Goal: Information Seeking & Learning: Check status

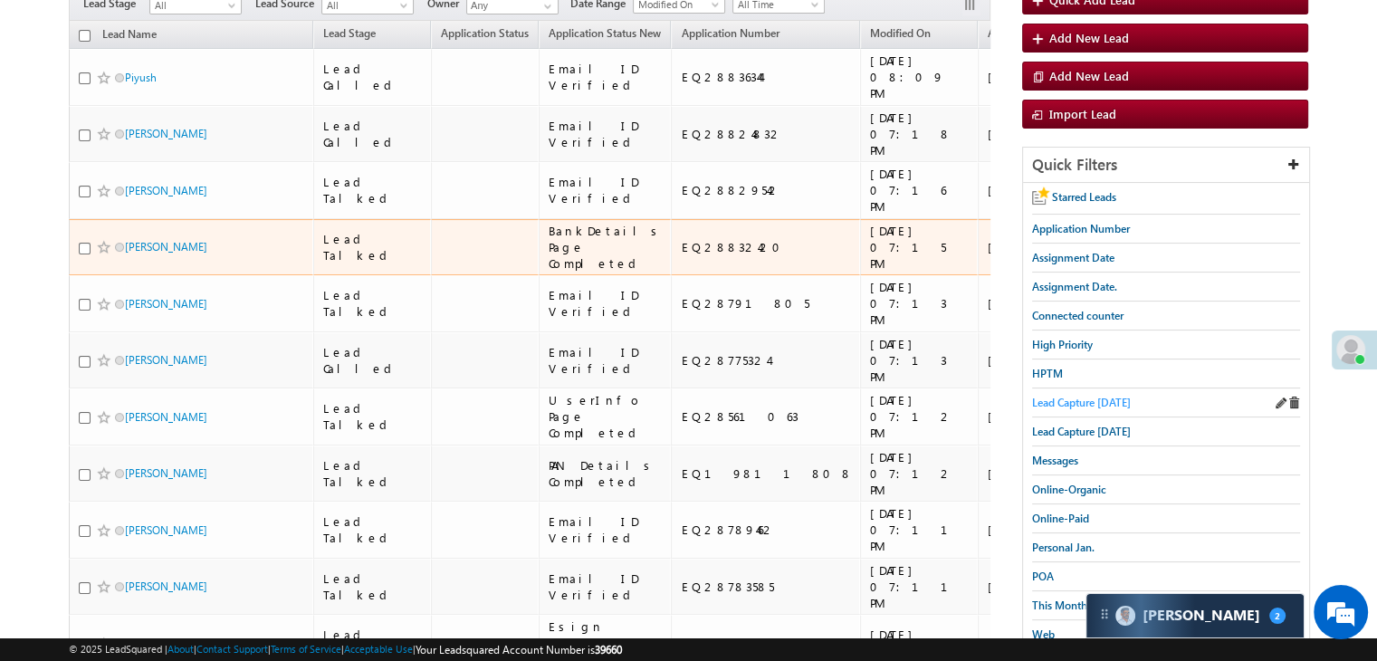
scroll to position [181, 0]
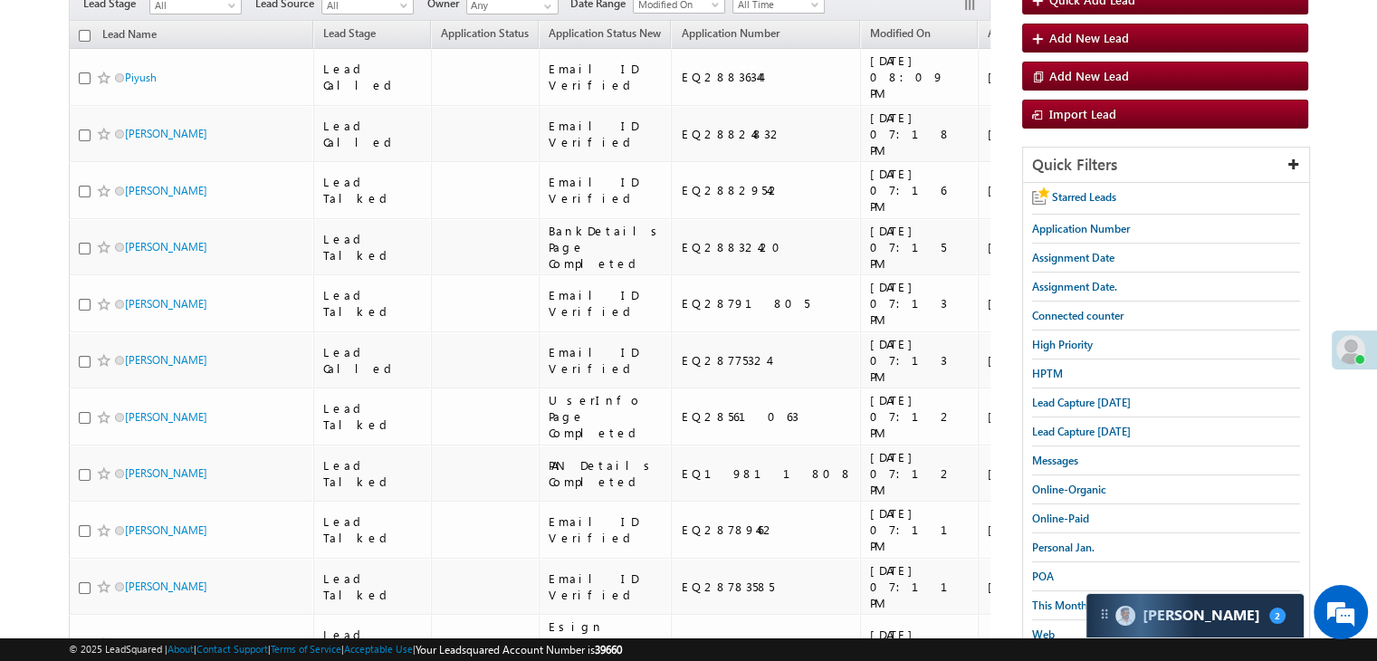
drag, startPoint x: 1053, startPoint y: 399, endPoint x: 1029, endPoint y: 401, distance: 23.6
click at [1053, 399] on span "Lead Capture today" at bounding box center [1081, 403] width 99 height 14
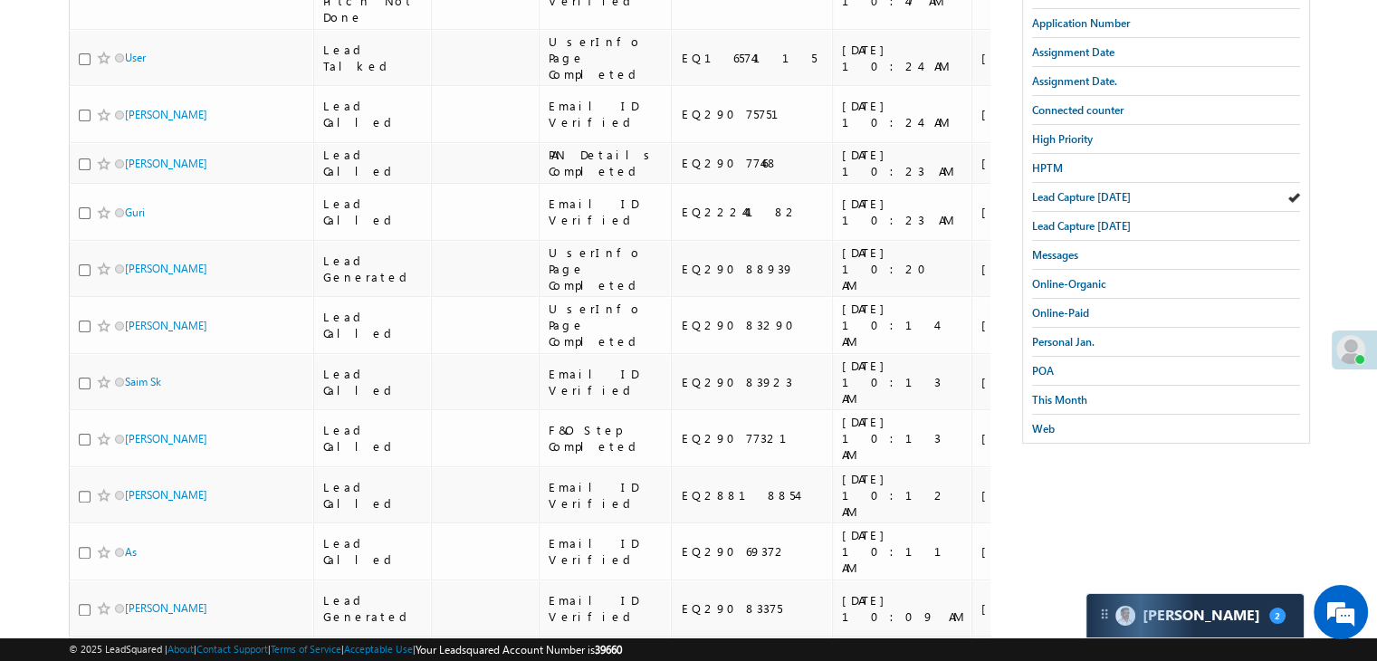
scroll to position [308, 0]
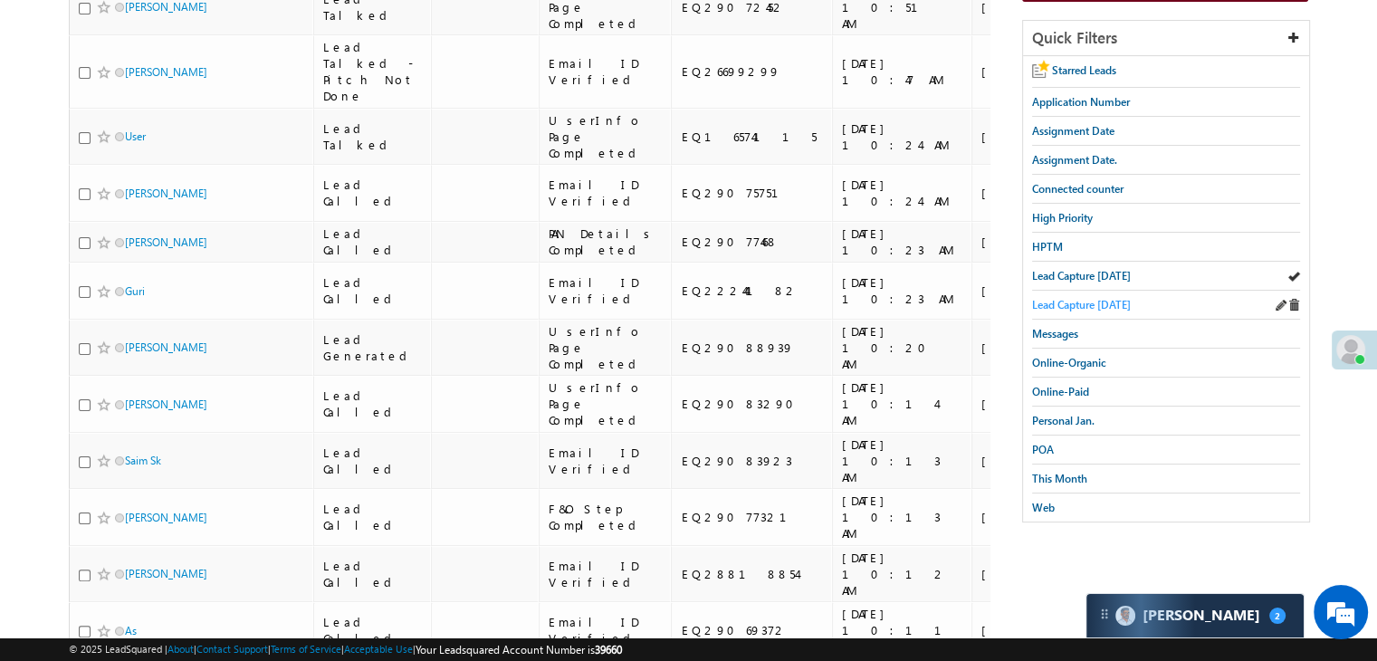
click at [1115, 298] on span "Lead Capture yesterday" at bounding box center [1081, 305] width 99 height 14
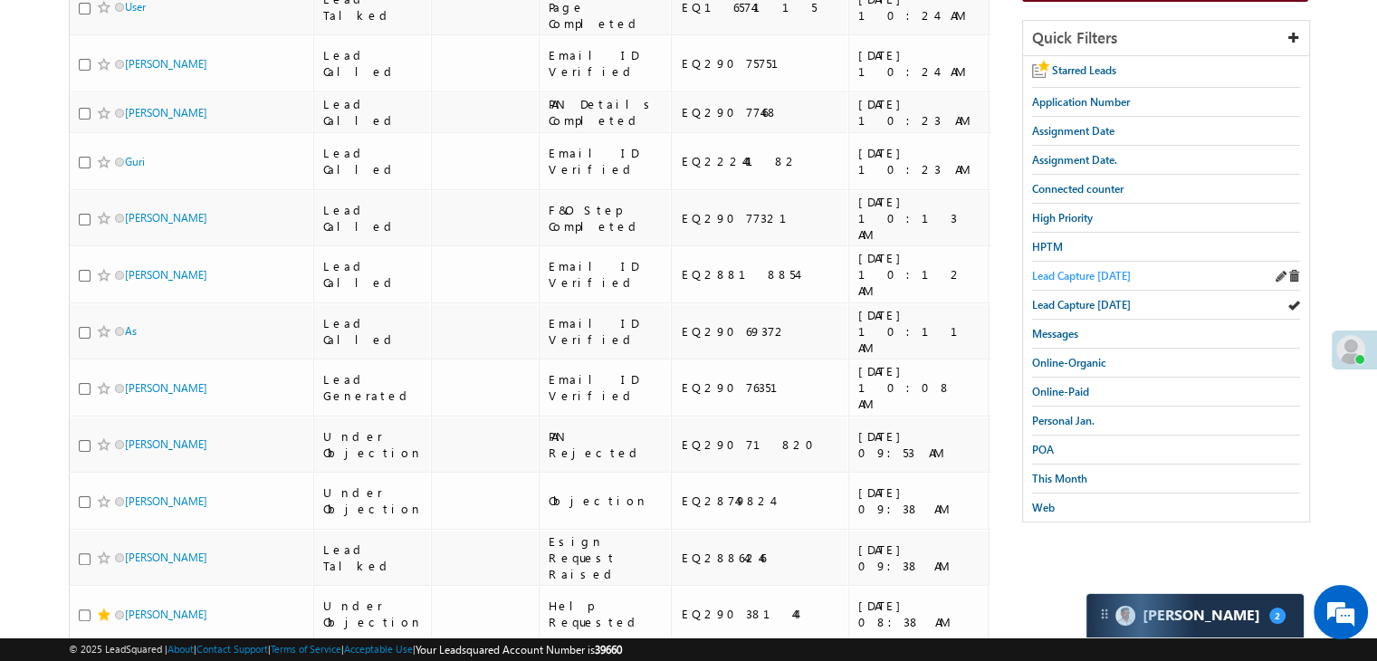
click at [1112, 271] on span "Lead Capture today" at bounding box center [1081, 276] width 99 height 14
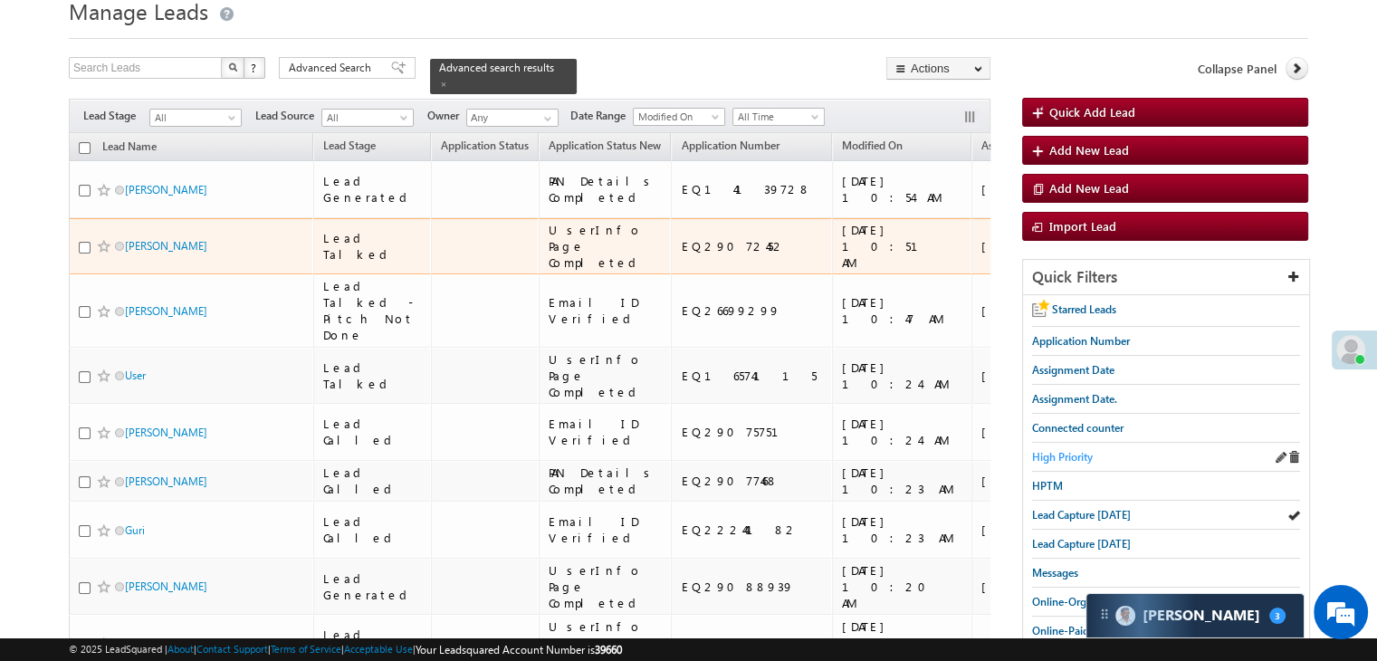
scroll to position [36, 0]
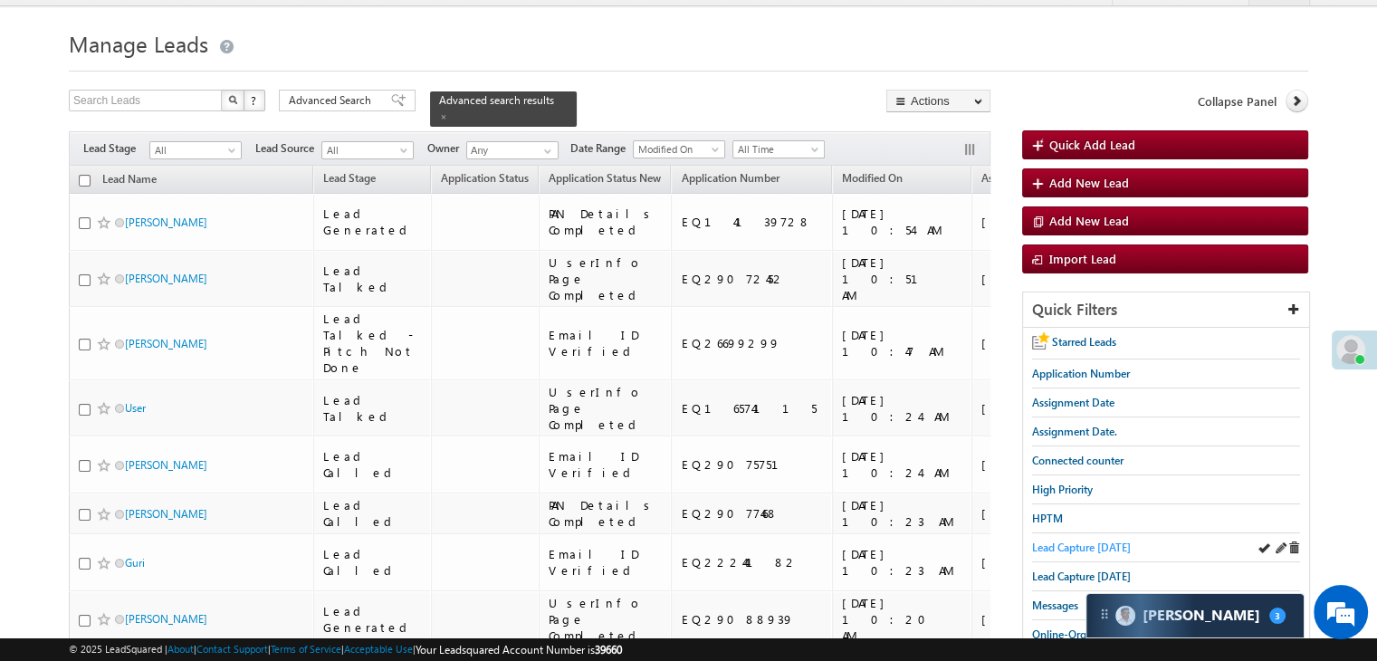
click at [1068, 541] on span "Lead Capture [DATE]" at bounding box center [1081, 547] width 99 height 14
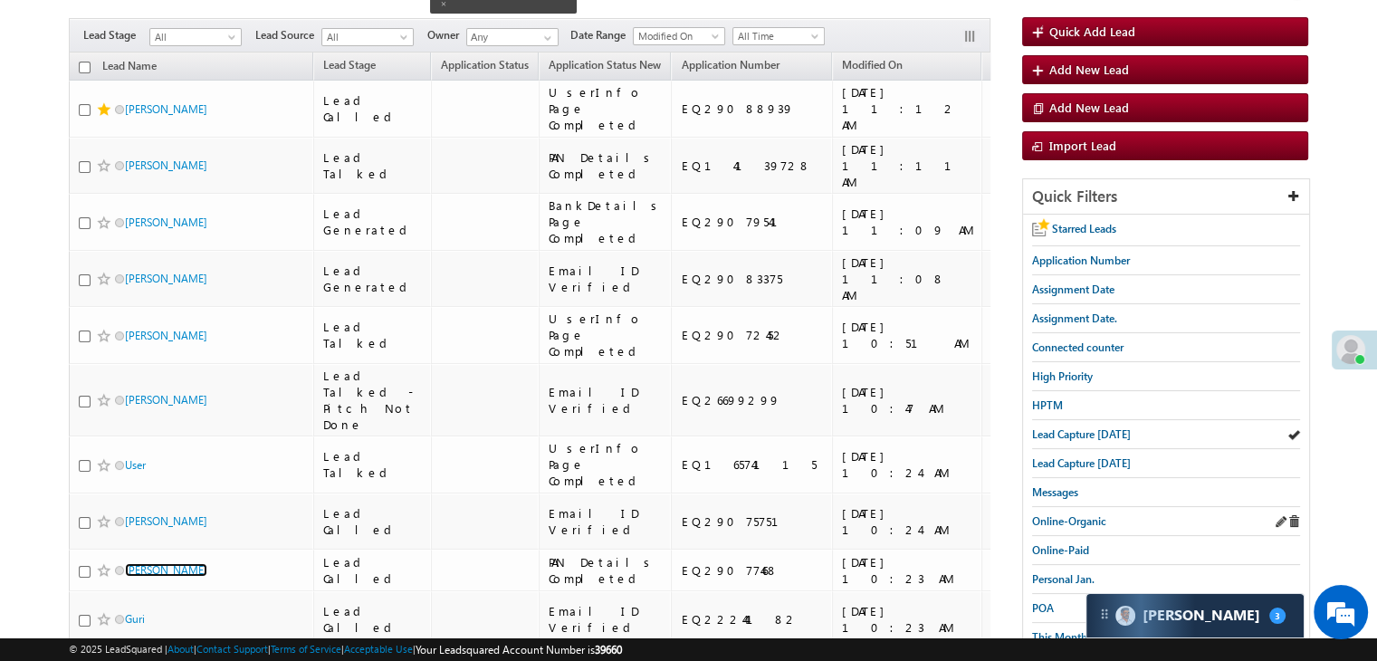
scroll to position [181, 0]
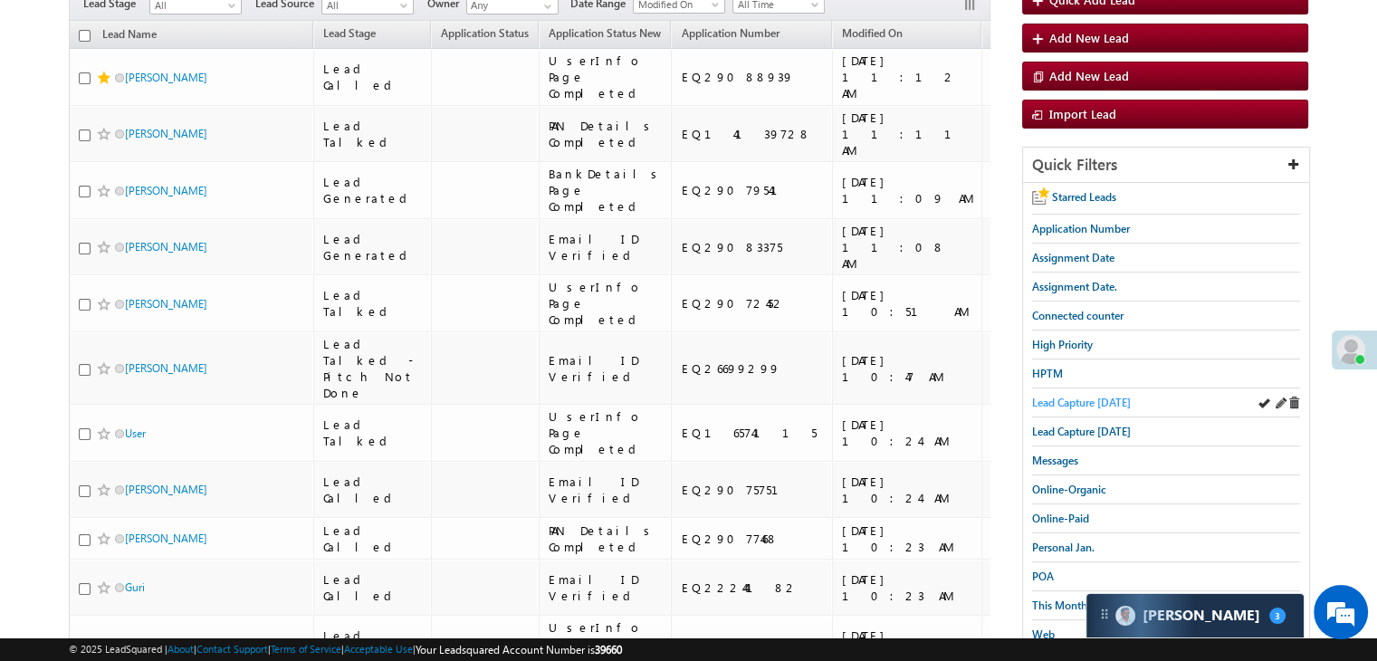
click at [1074, 396] on span "Lead Capture today" at bounding box center [1081, 403] width 99 height 14
click at [1050, 402] on span "Lead Capture [DATE]" at bounding box center [1081, 403] width 99 height 14
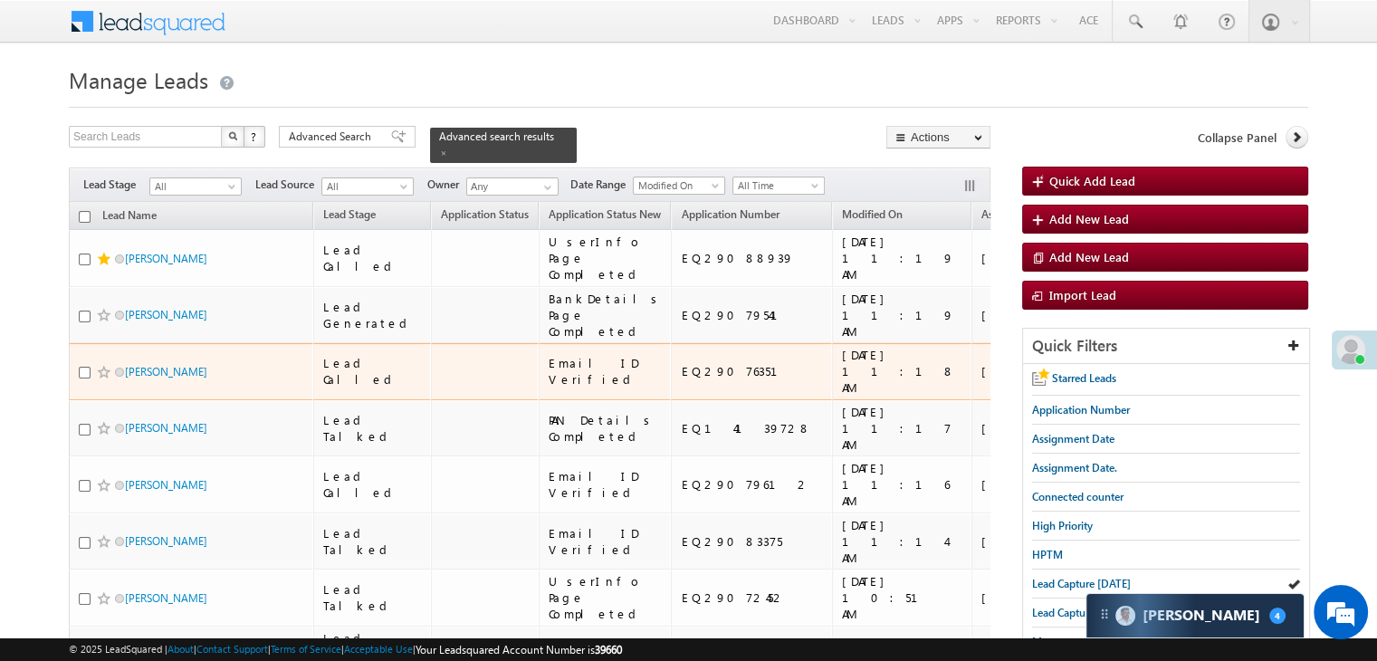
scroll to position [91, 0]
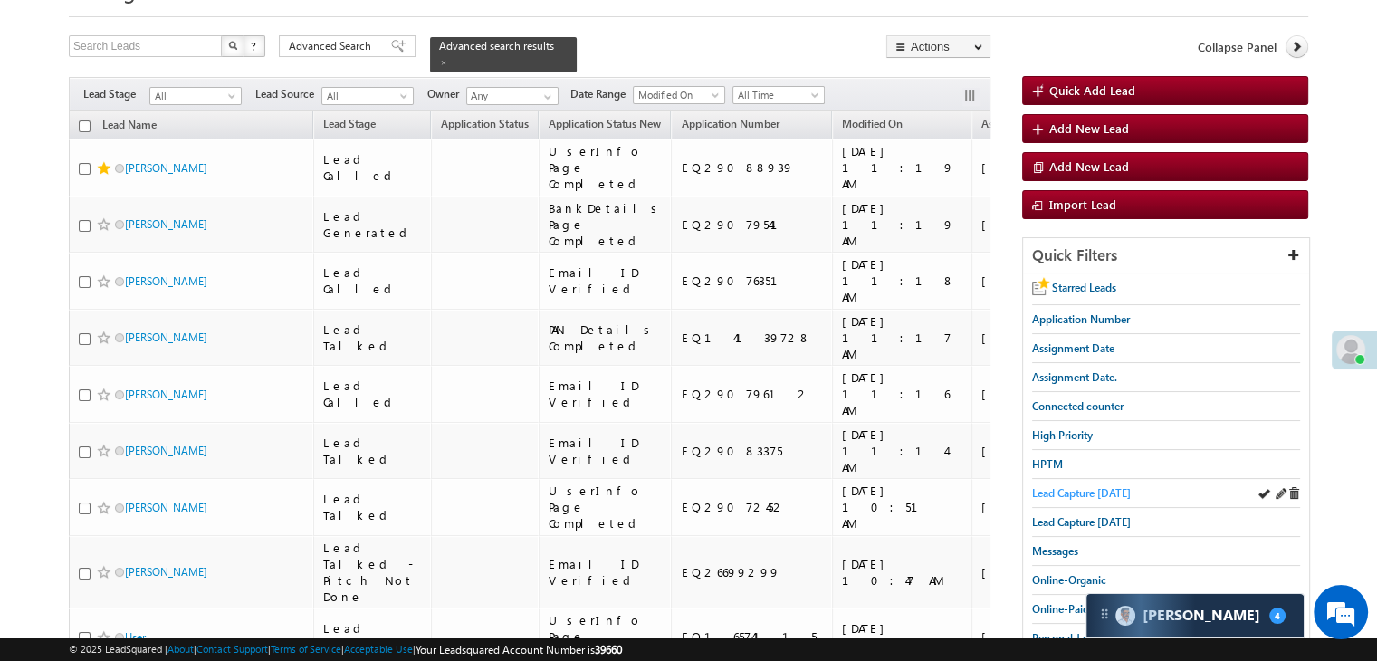
click at [1061, 491] on span "Lead Capture [DATE]" at bounding box center [1081, 493] width 99 height 14
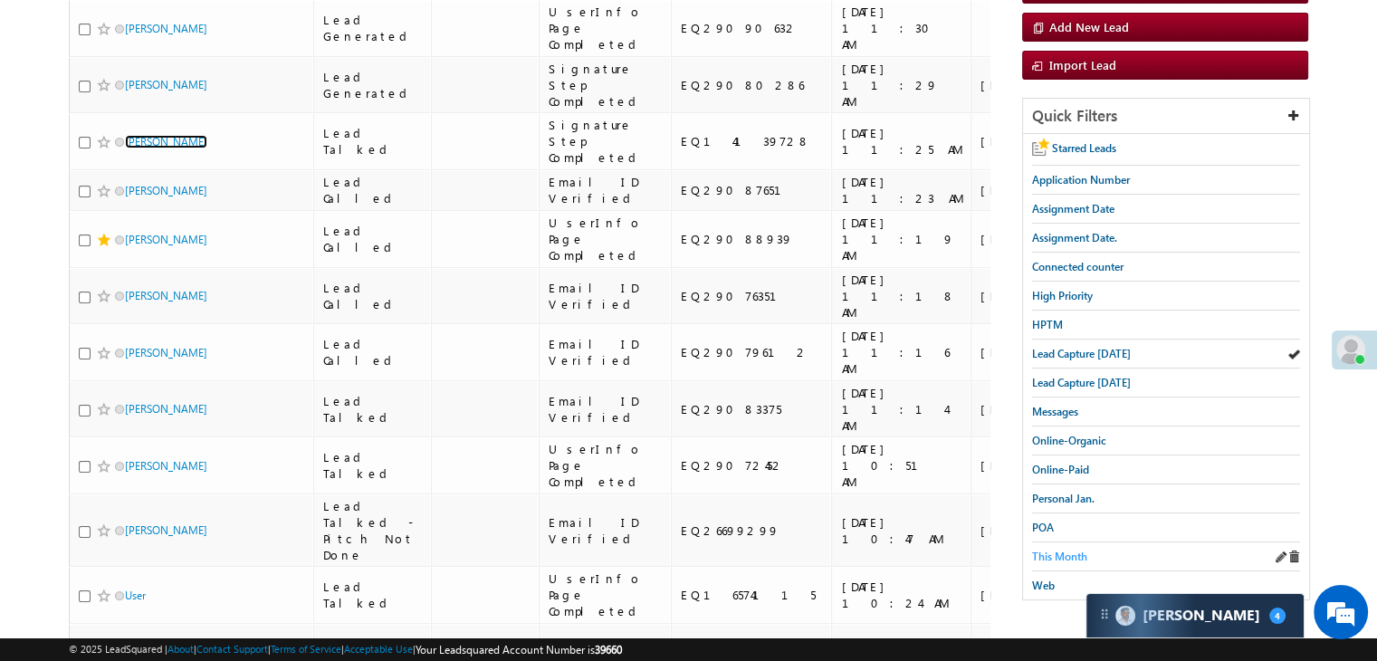
scroll to position [181, 0]
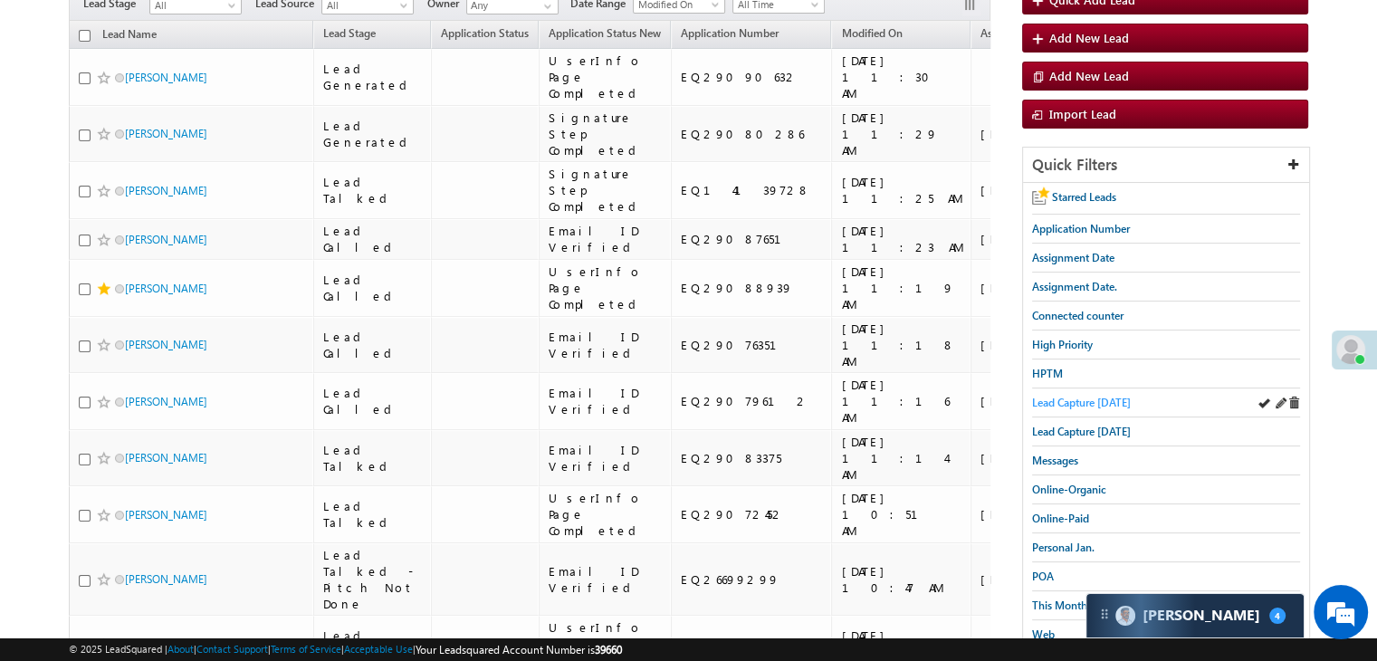
click at [1101, 396] on span "Lead Capture [DATE]" at bounding box center [1081, 403] width 99 height 14
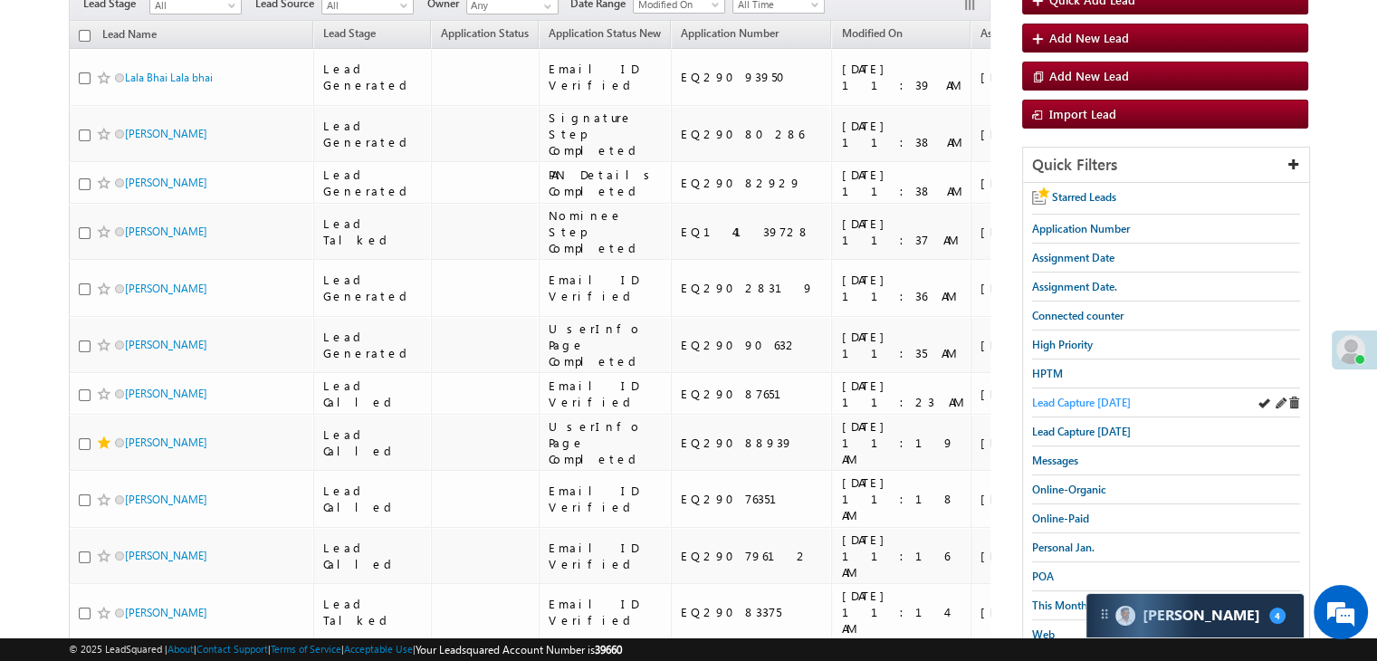
click at [1104, 403] on span "Lead Capture [DATE]" at bounding box center [1081, 403] width 99 height 14
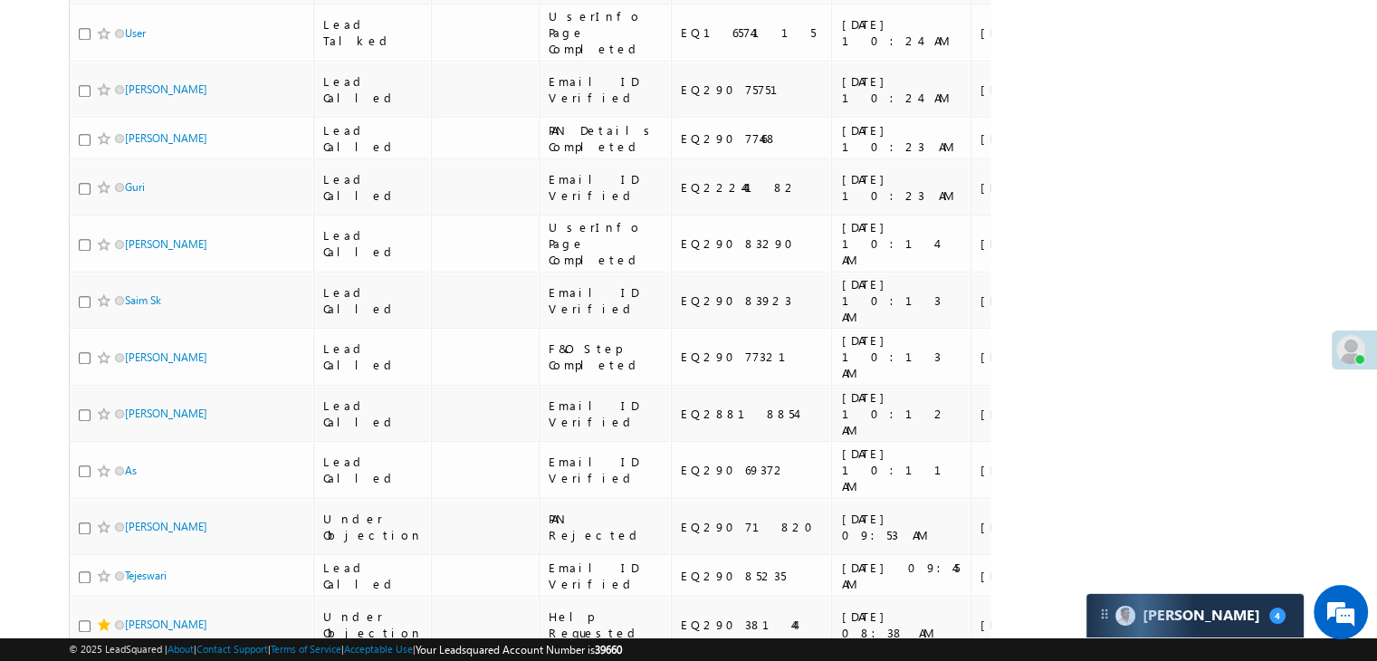
scroll to position [0, 0]
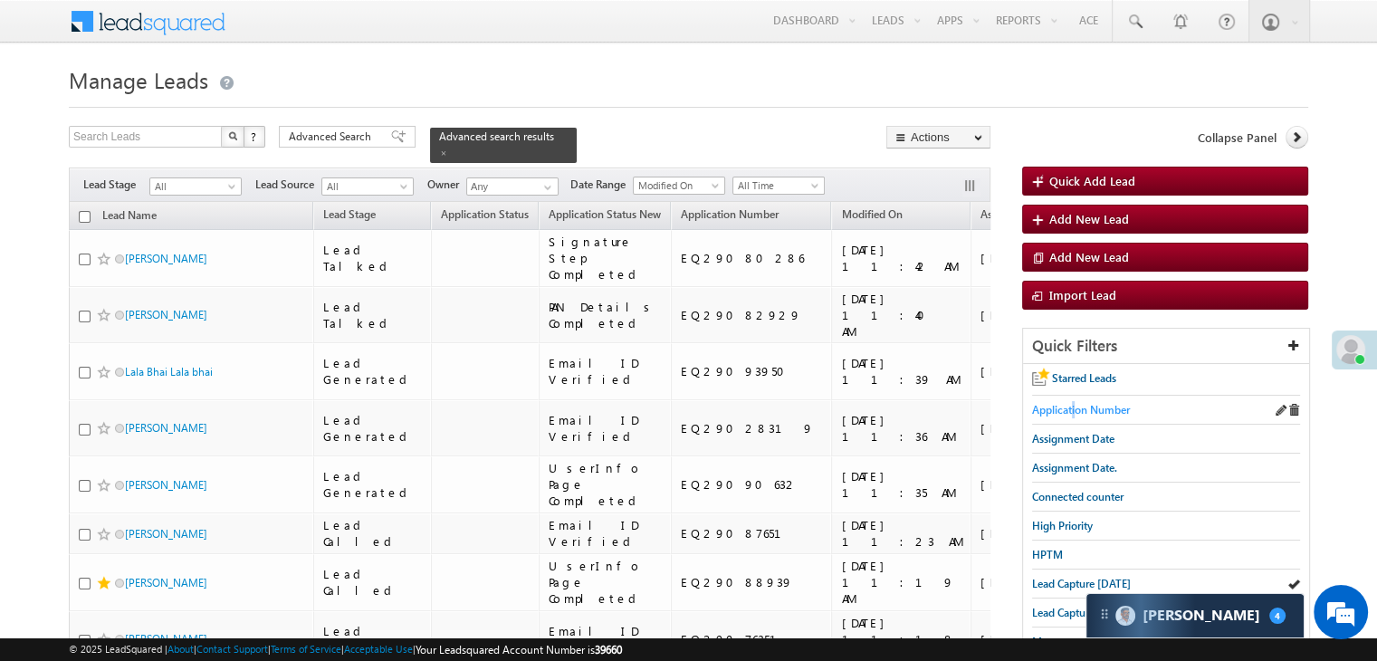
click at [1074, 407] on span "Application Number" at bounding box center [1081, 410] width 98 height 14
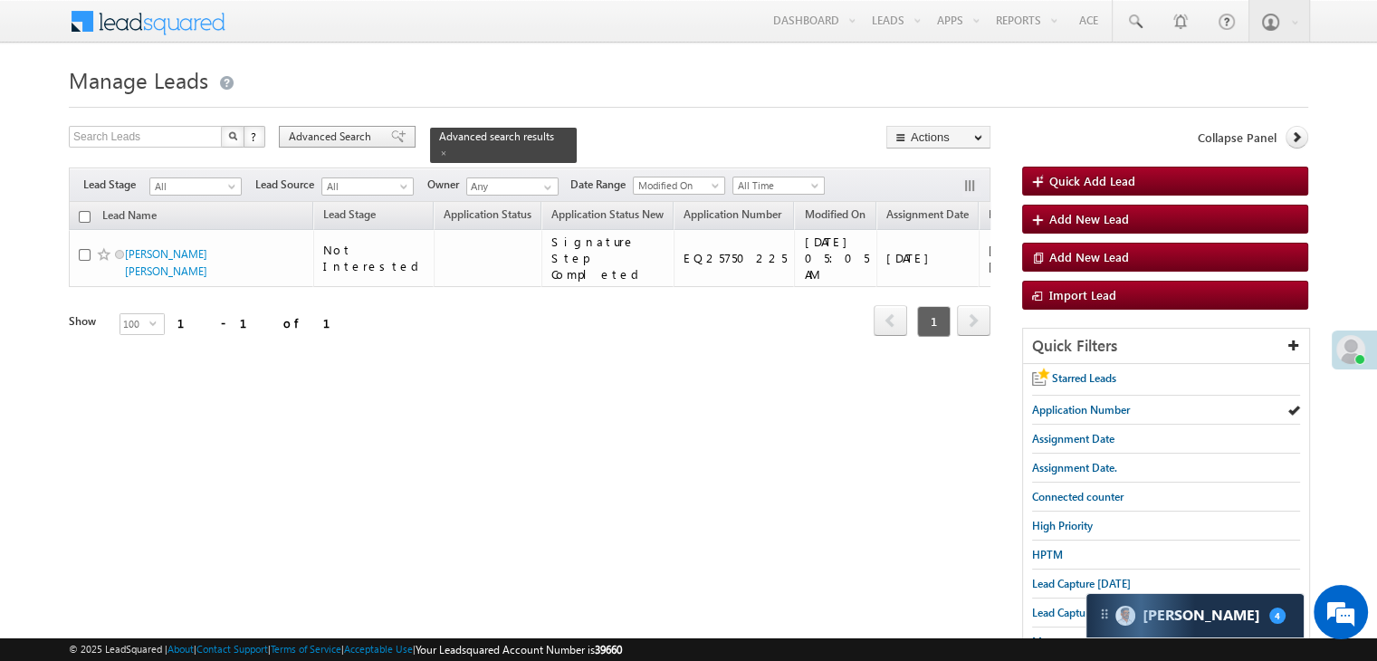
click at [377, 145] on div "Advanced Search" at bounding box center [347, 137] width 137 height 22
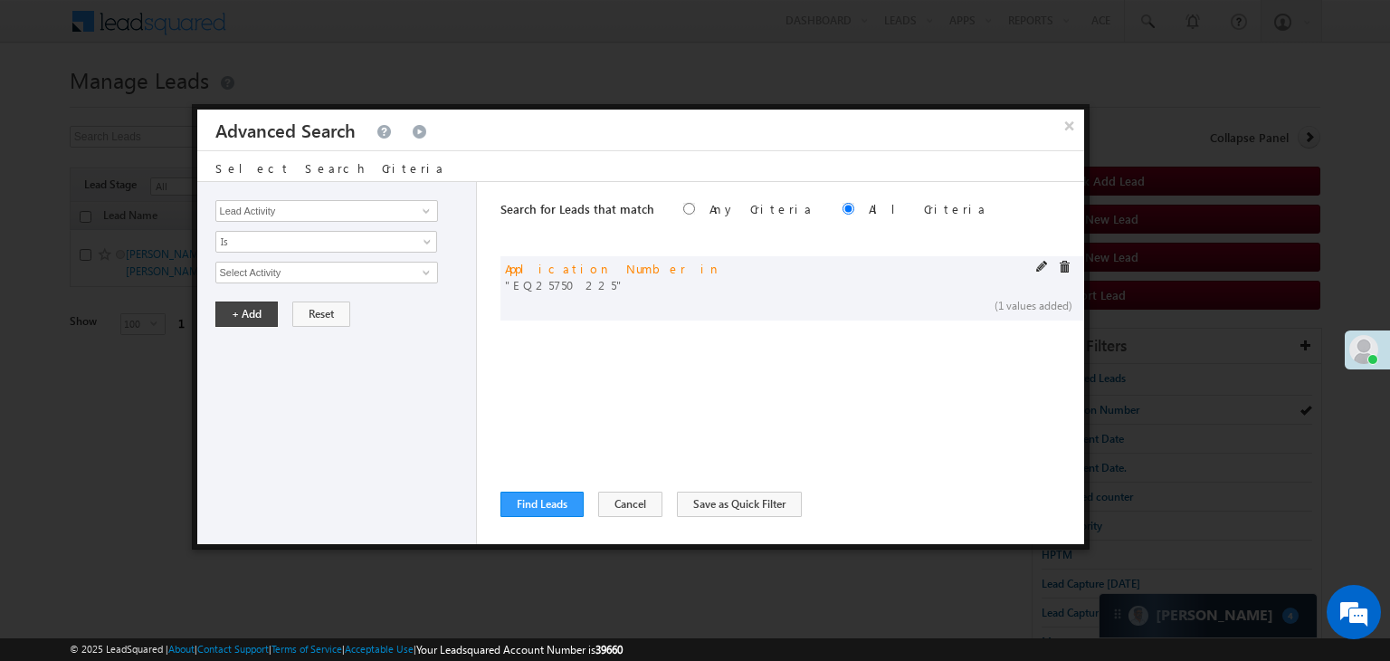
click at [1042, 265] on span at bounding box center [1042, 267] width 13 height 13
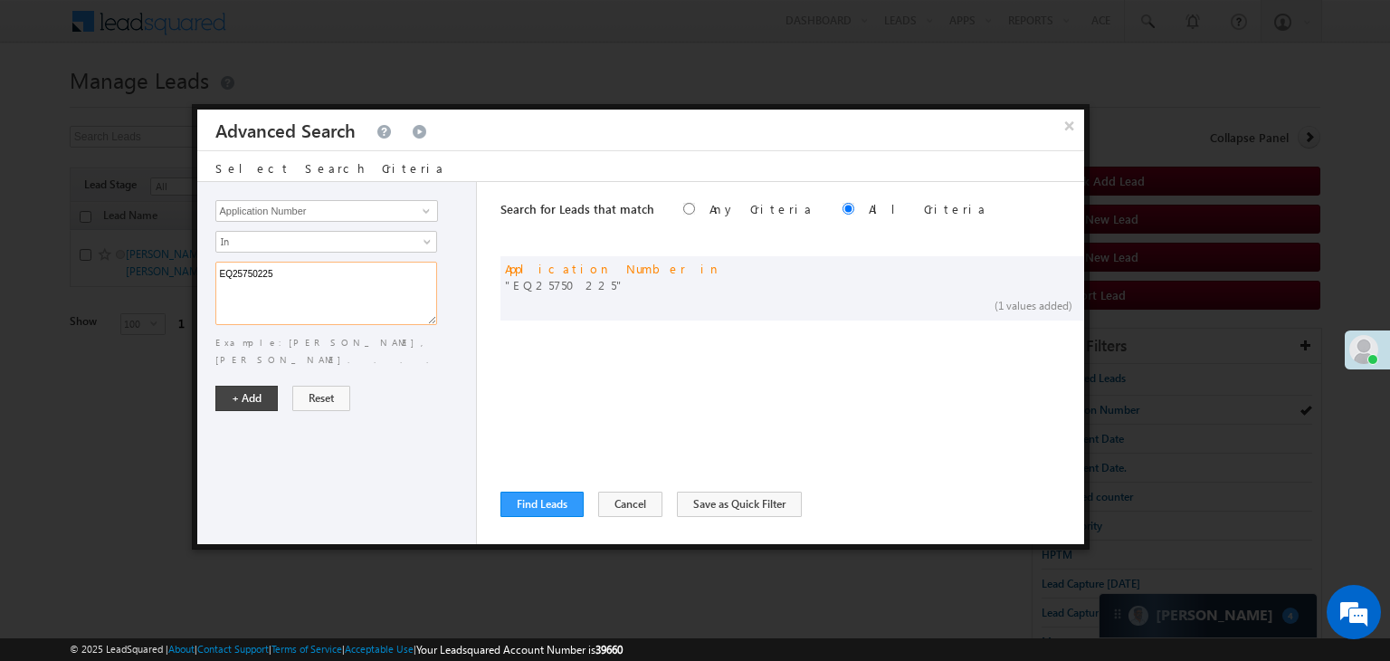
click at [366, 272] on textarea "EQ25750225" at bounding box center [326, 293] width 222 height 63
click at [361, 272] on textarea "EQ25750225" at bounding box center [326, 293] width 222 height 63
type textarea "EQ28599549"
click at [241, 386] on button "+ Add" at bounding box center [246, 398] width 62 height 25
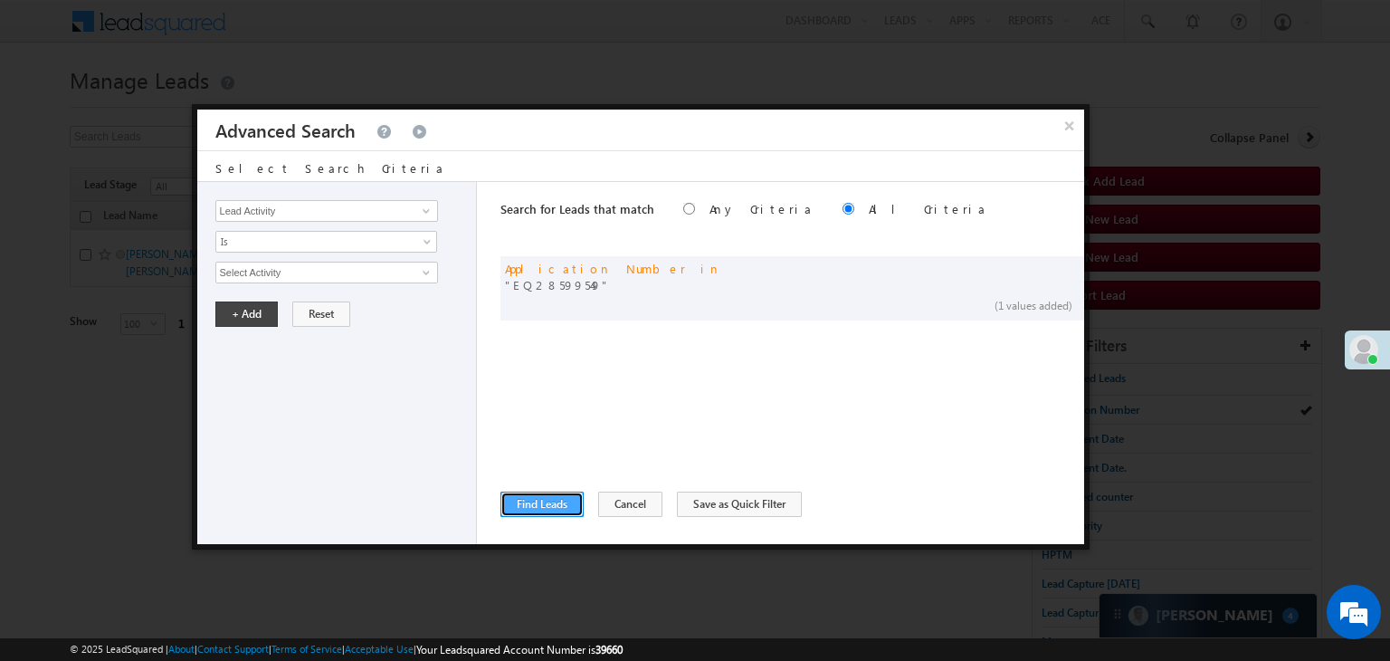
click at [529, 503] on button "Find Leads" at bounding box center [542, 504] width 83 height 25
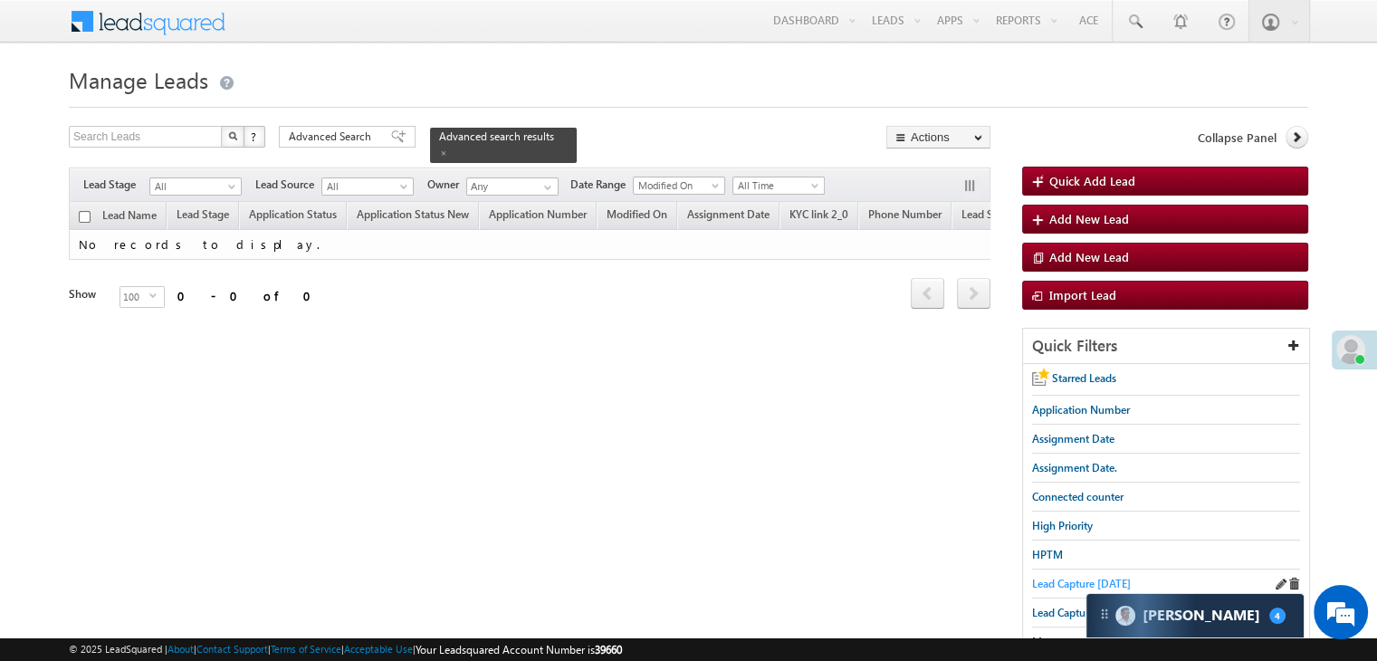
click at [1068, 580] on span "Lead Capture [DATE]" at bounding box center [1081, 584] width 99 height 14
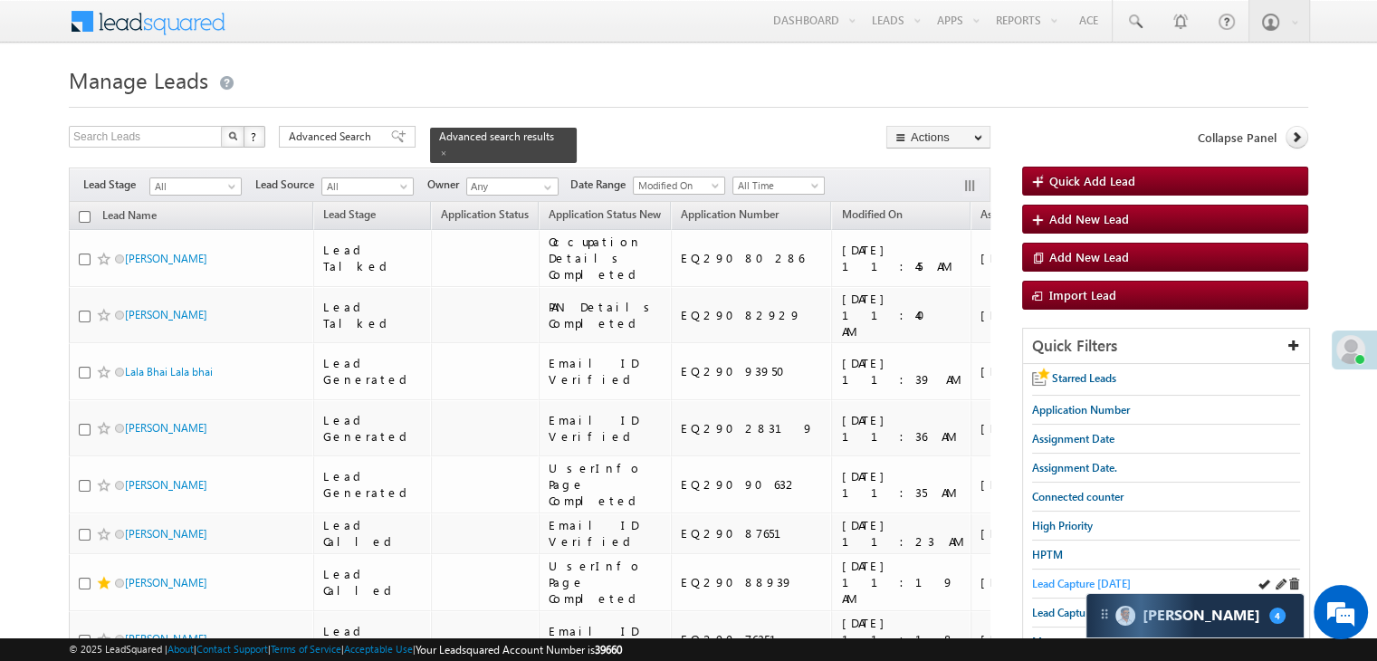
click at [1047, 580] on span "Lead Capture [DATE]" at bounding box center [1081, 584] width 99 height 14
click at [448, 148] on span at bounding box center [443, 152] width 9 height 9
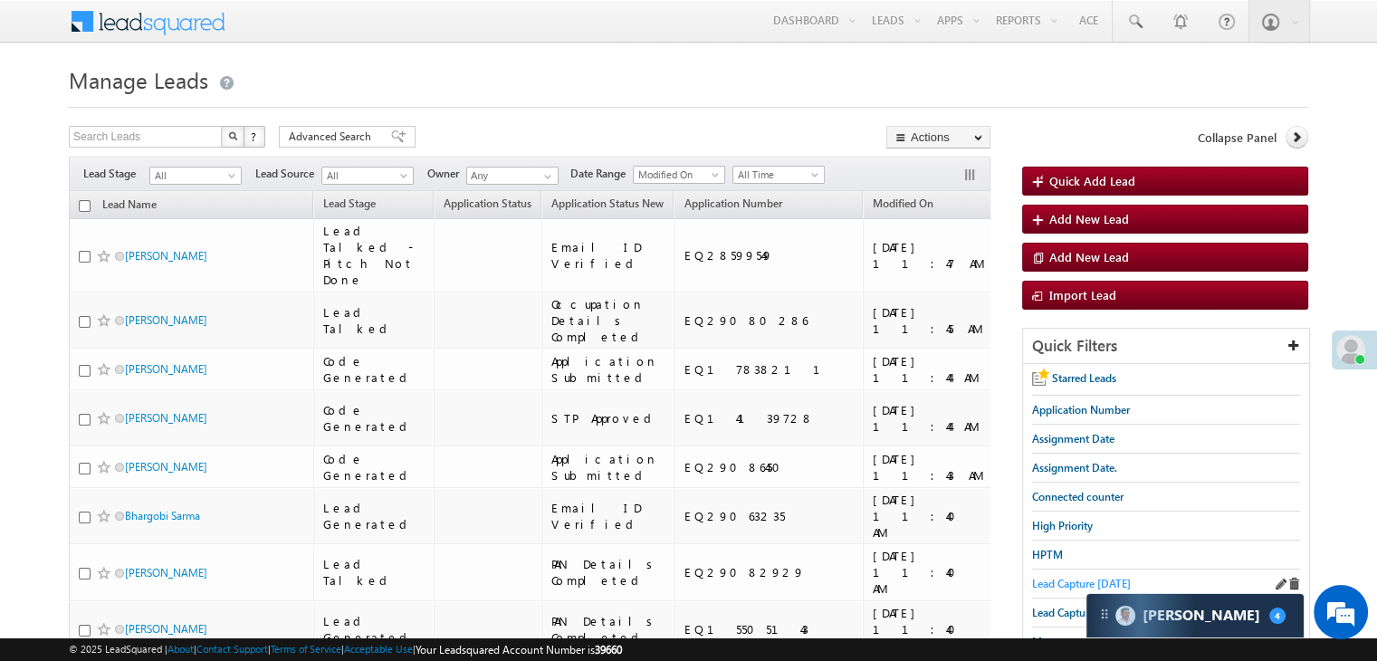
click at [1050, 577] on span "Lead Capture [DATE]" at bounding box center [1081, 584] width 99 height 14
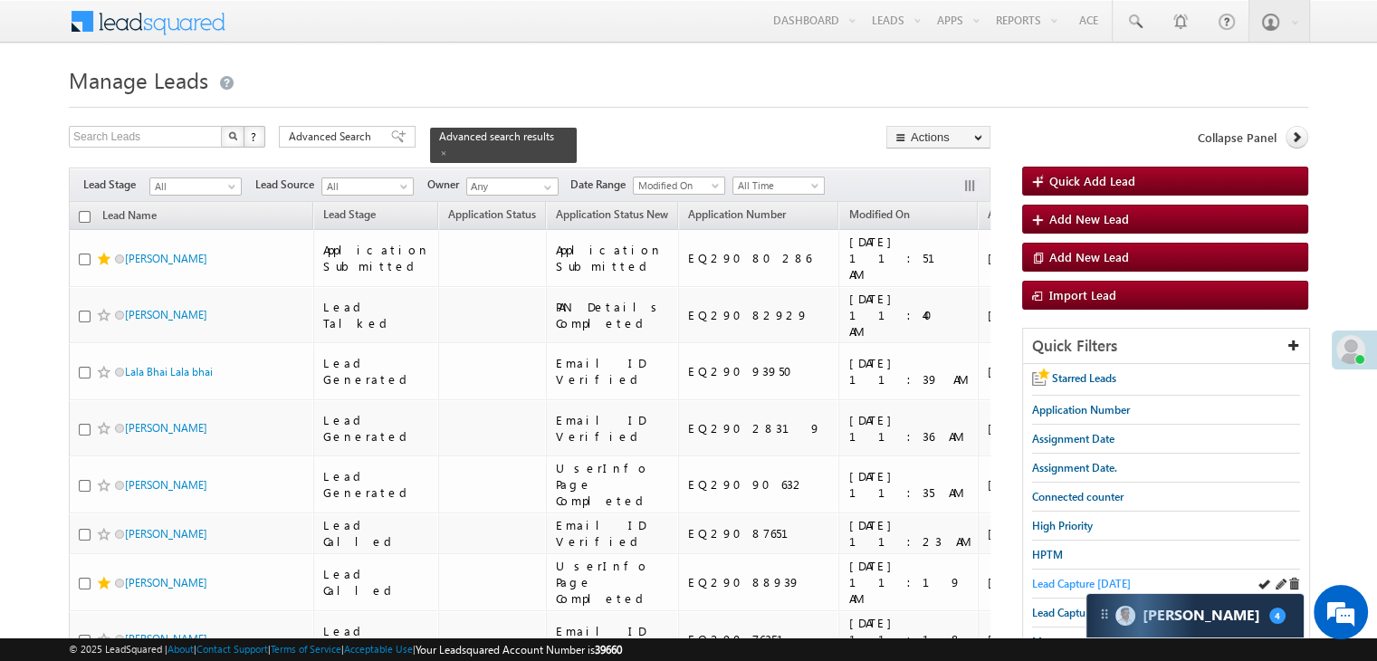
click at [1064, 581] on span "Lead Capture [DATE]" at bounding box center [1081, 584] width 99 height 14
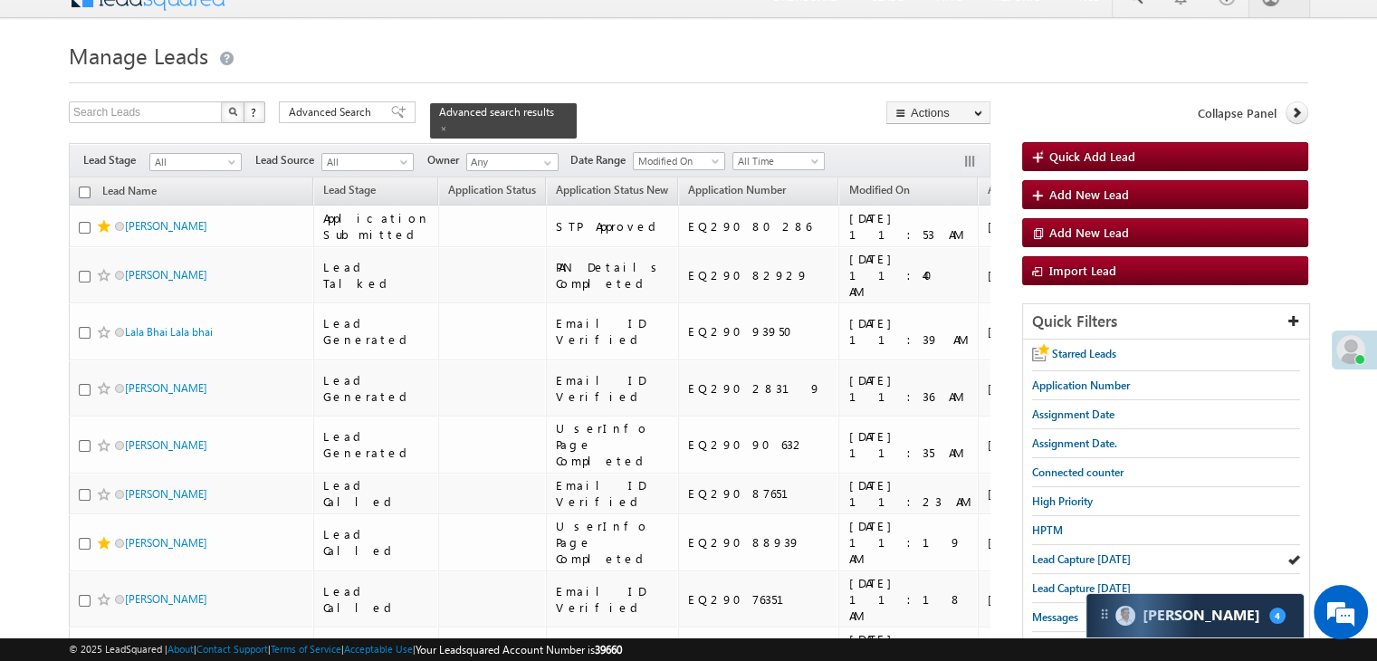
scroll to position [181, 0]
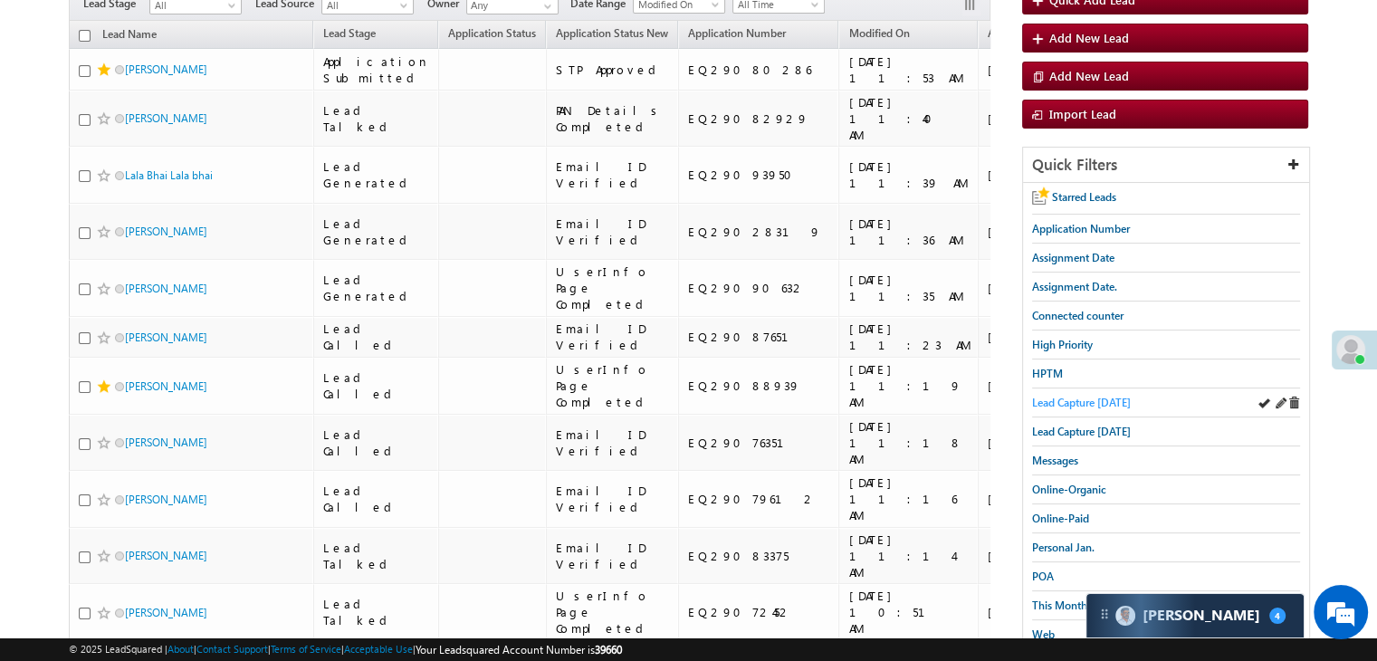
click at [1086, 397] on span "Lead Capture [DATE]" at bounding box center [1081, 403] width 99 height 14
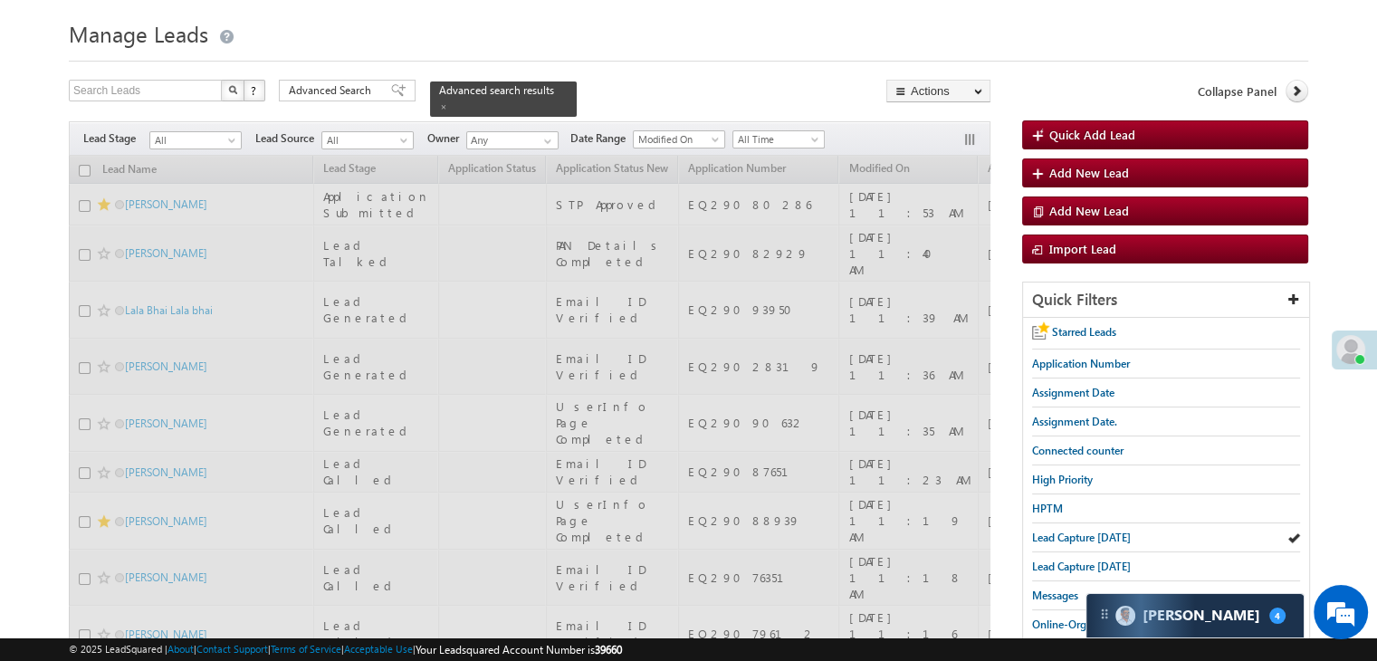
scroll to position [0, 0]
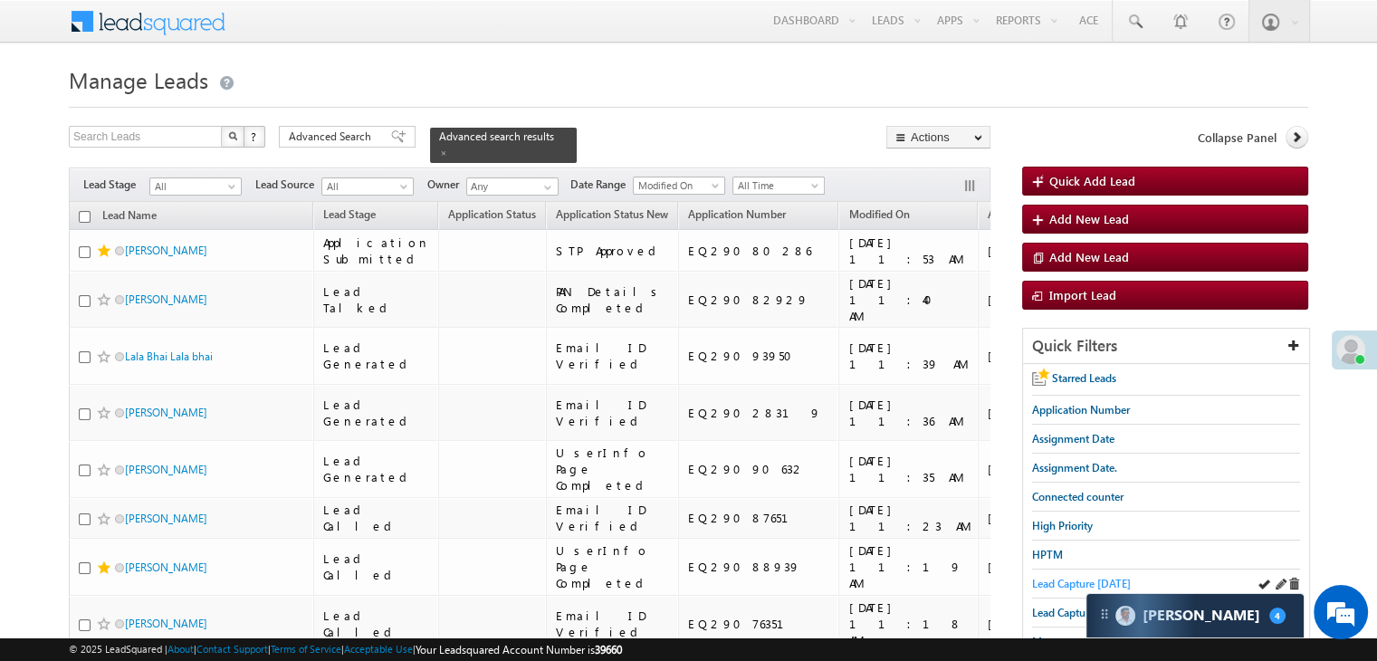
click at [1053, 580] on span "Lead Capture [DATE]" at bounding box center [1081, 584] width 99 height 14
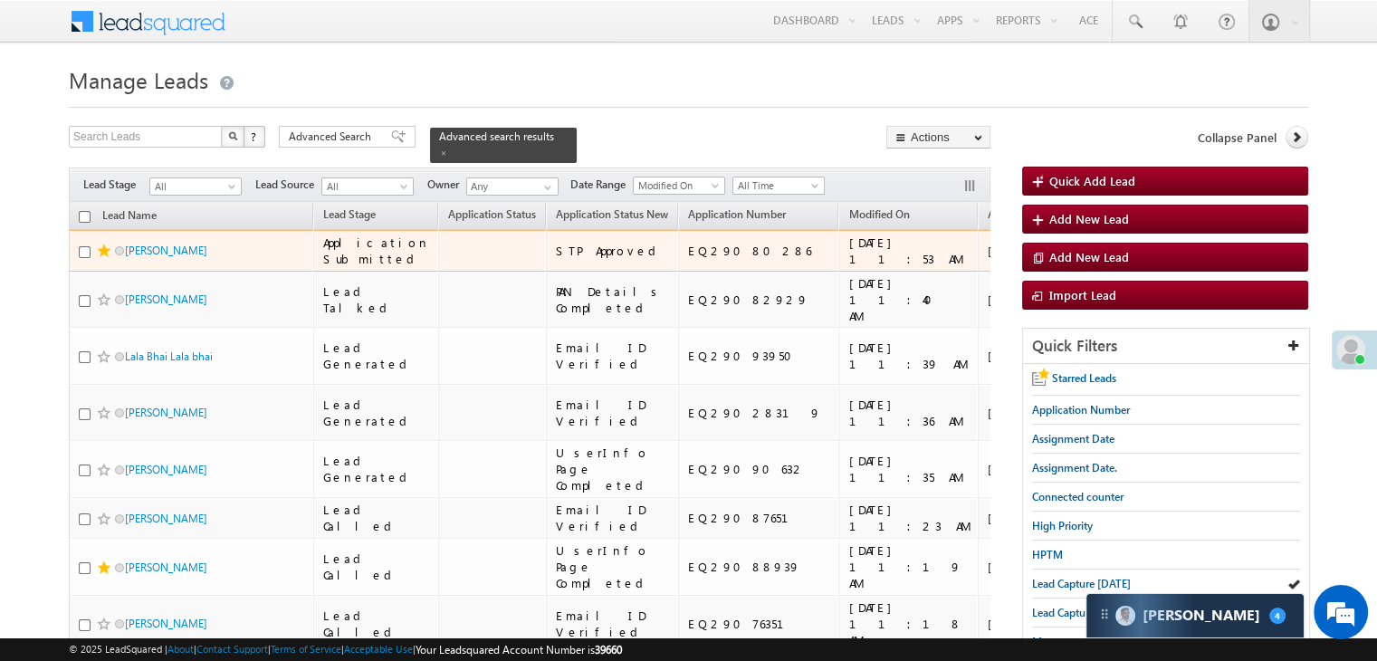
click at [1090, 267] on div "https://angelbroking1-pk3em7sa.customui-test.leadsquared.com?leadId=6804cd16-38…" at bounding box center [1145, 250] width 110 height 33
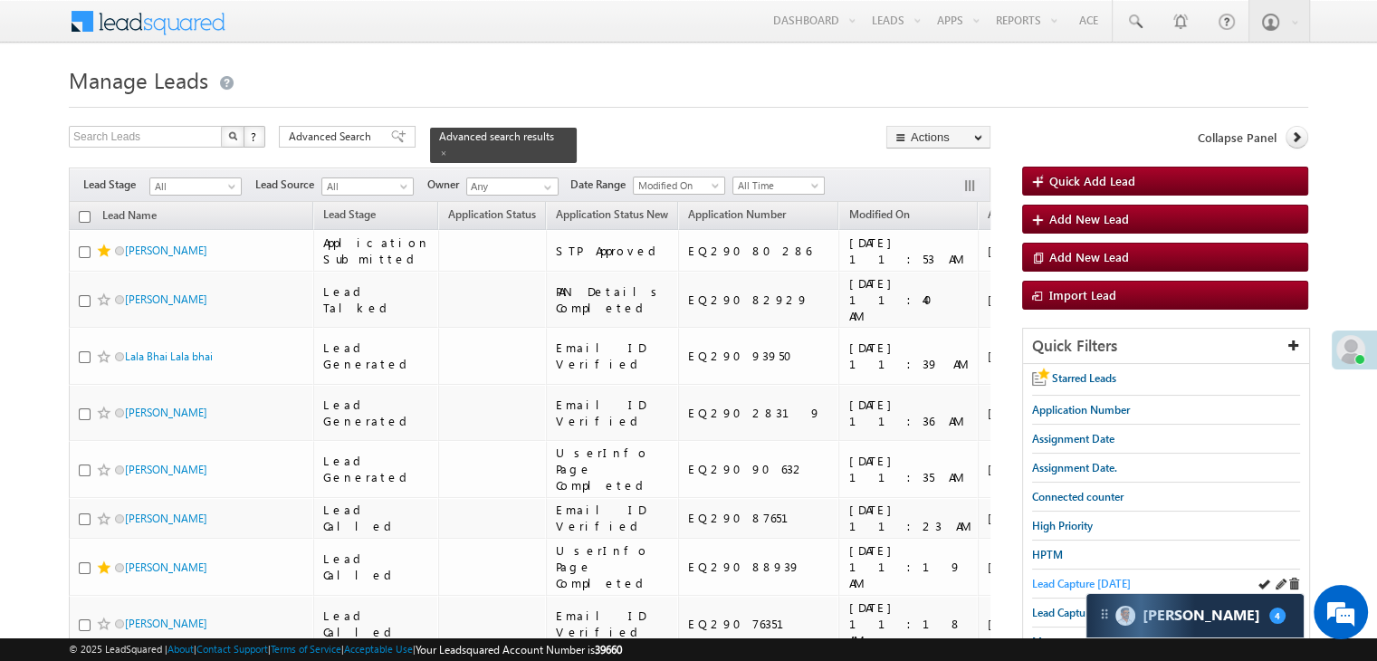
click at [1072, 577] on span "Lead Capture [DATE]" at bounding box center [1081, 584] width 99 height 14
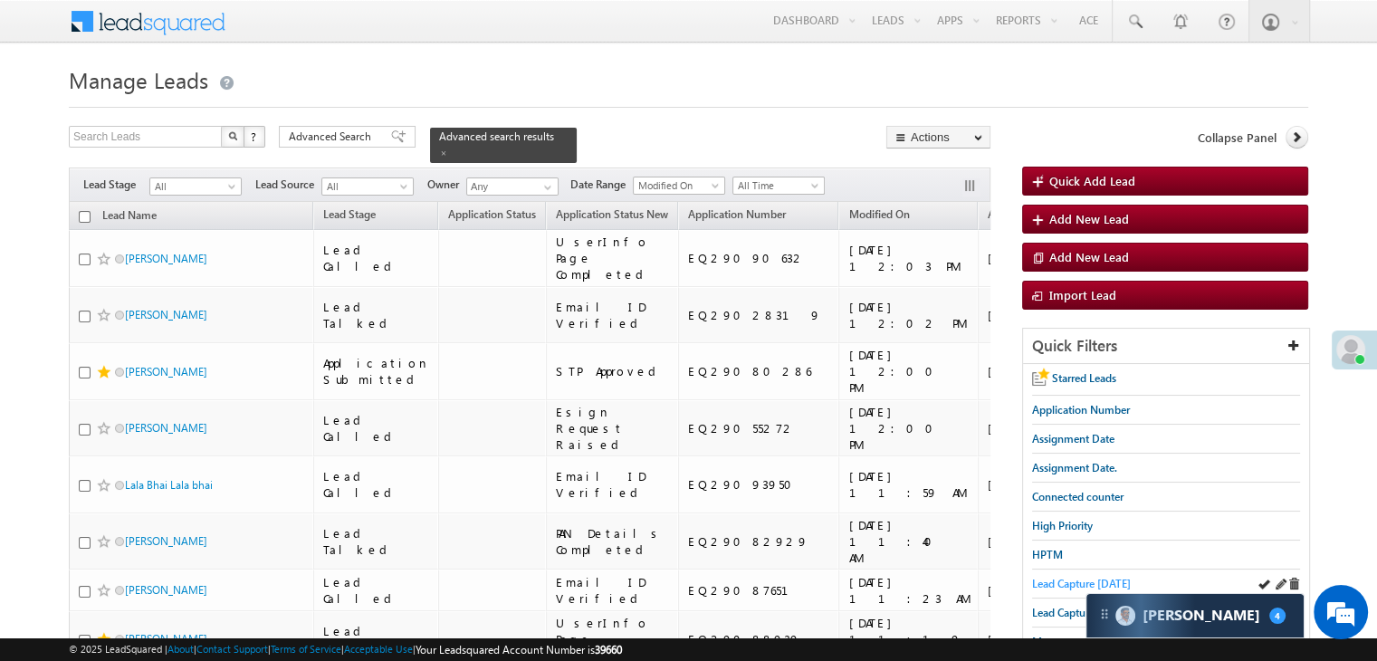
click at [1054, 577] on span "Lead Capture [DATE]" at bounding box center [1081, 584] width 99 height 14
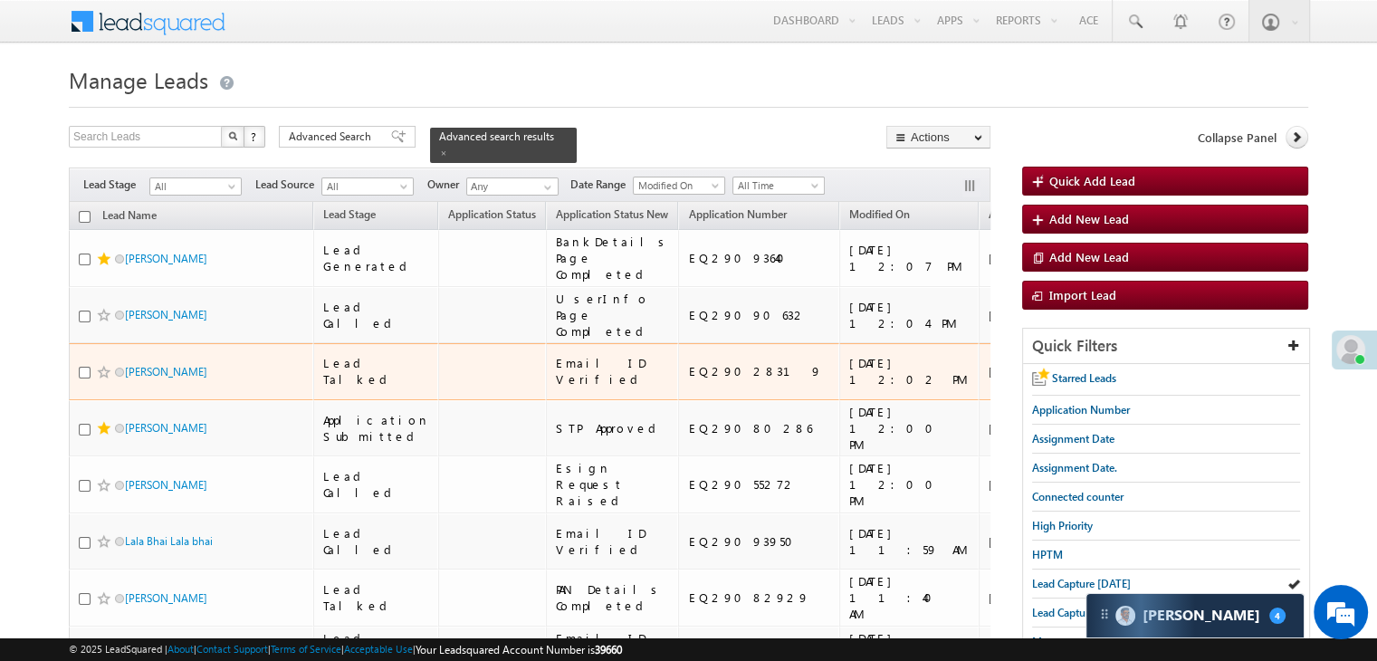
scroll to position [181, 0]
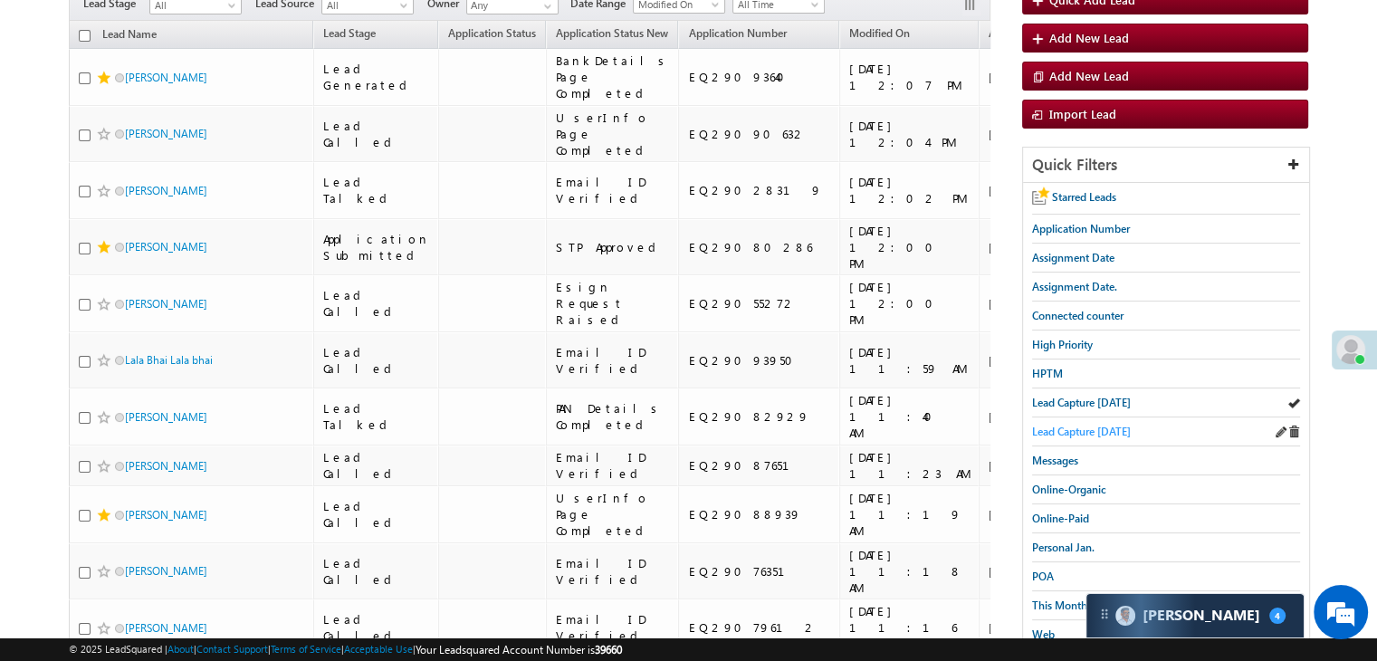
click at [1114, 425] on span "Lead Capture [DATE]" at bounding box center [1081, 432] width 99 height 14
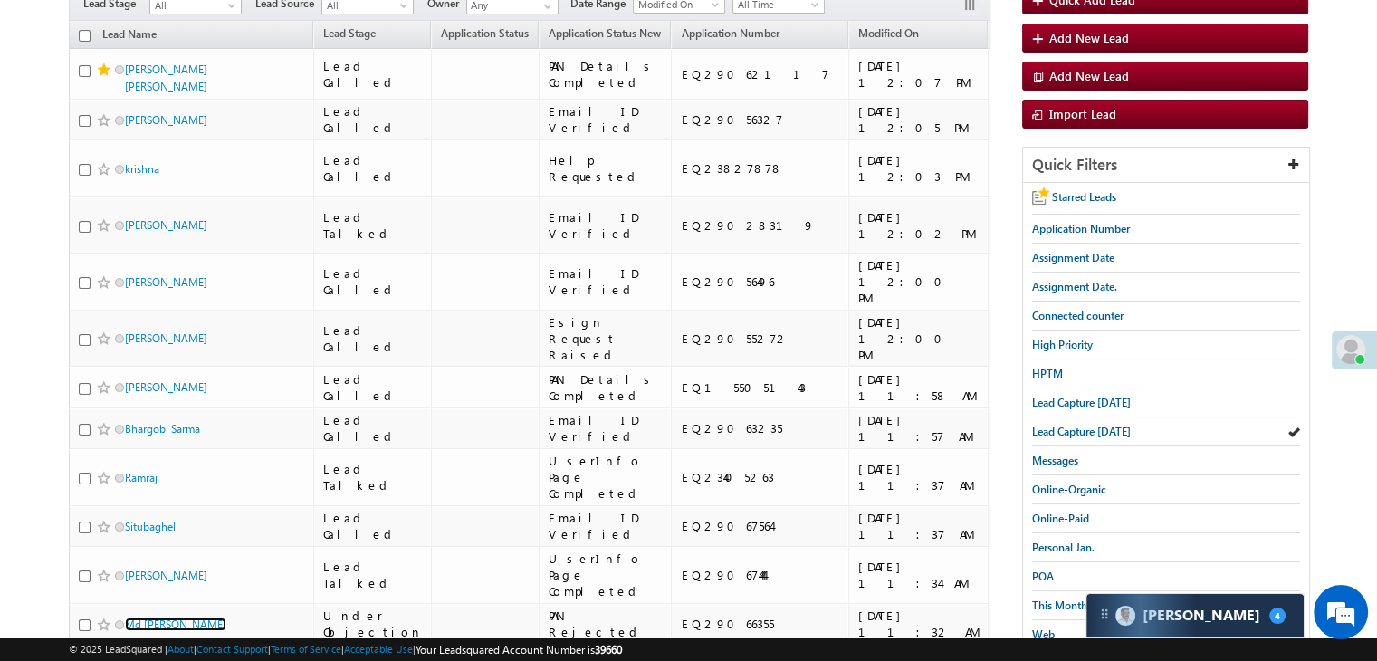
scroll to position [0, 0]
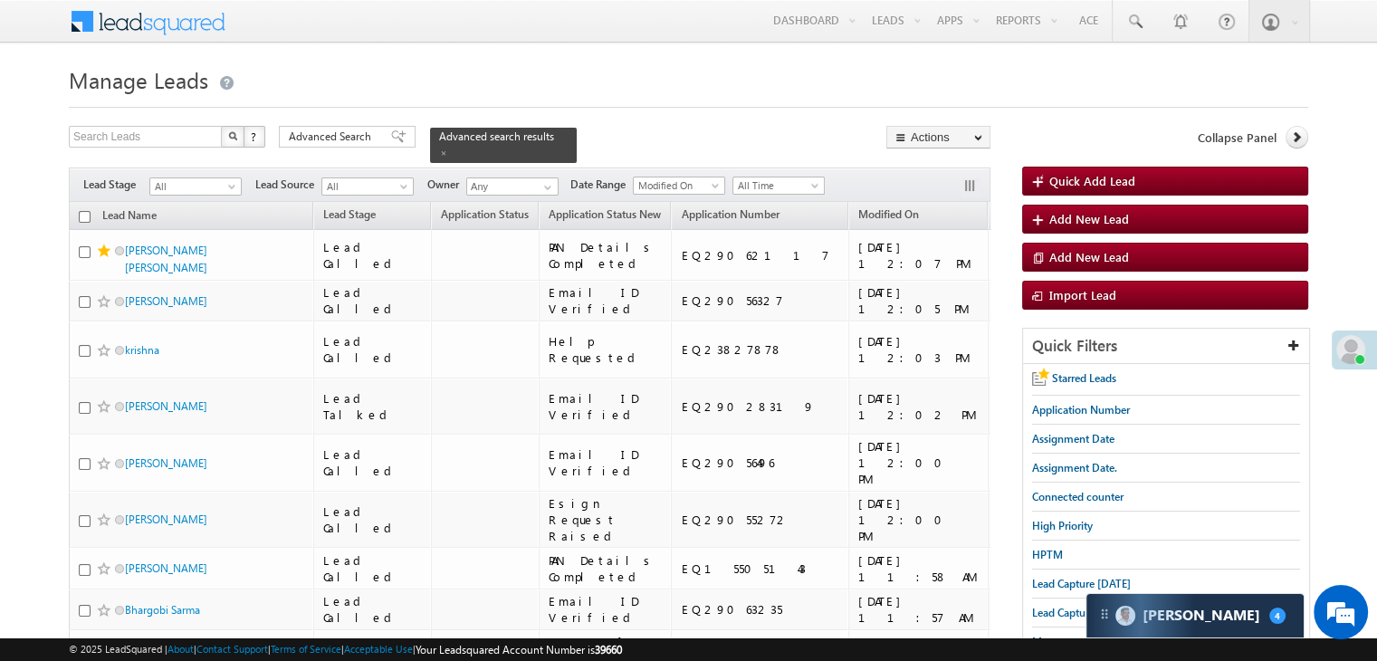
drag, startPoint x: 1045, startPoint y: 579, endPoint x: 270, endPoint y: 8, distance: 962.7
click at [1046, 579] on span "Lead Capture [DATE]" at bounding box center [1081, 584] width 99 height 14
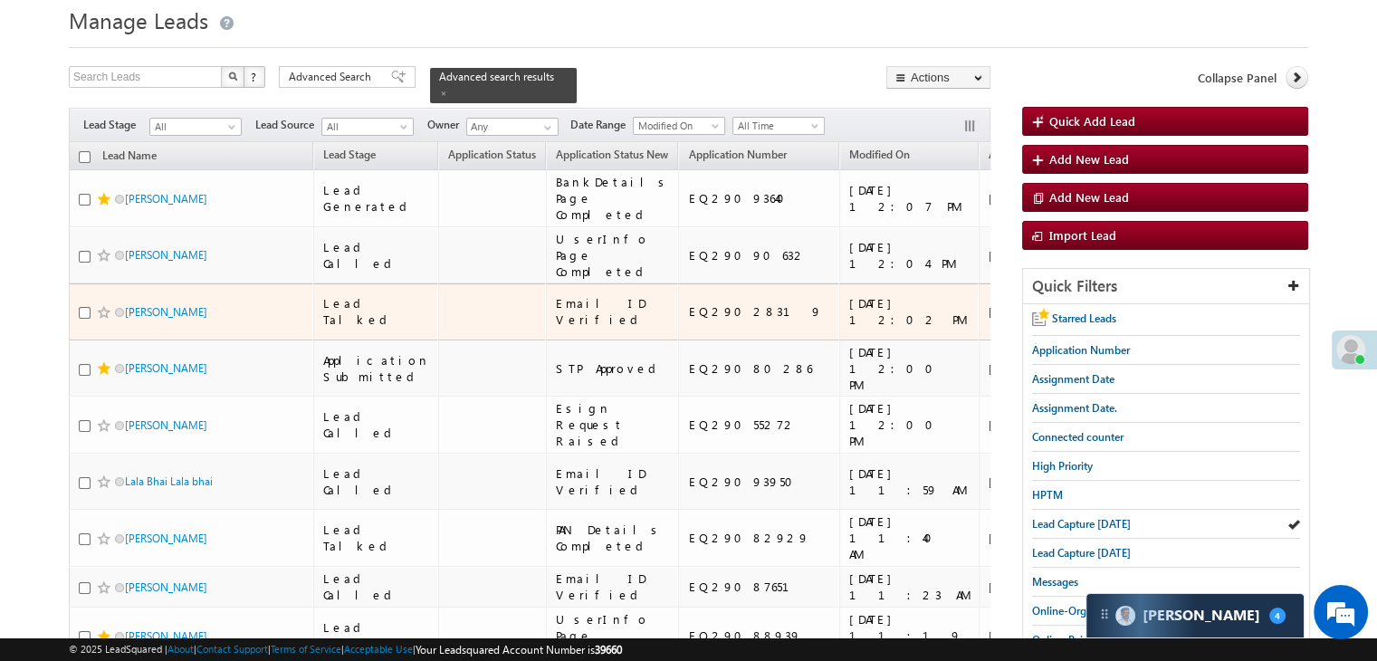
scroll to position [181, 0]
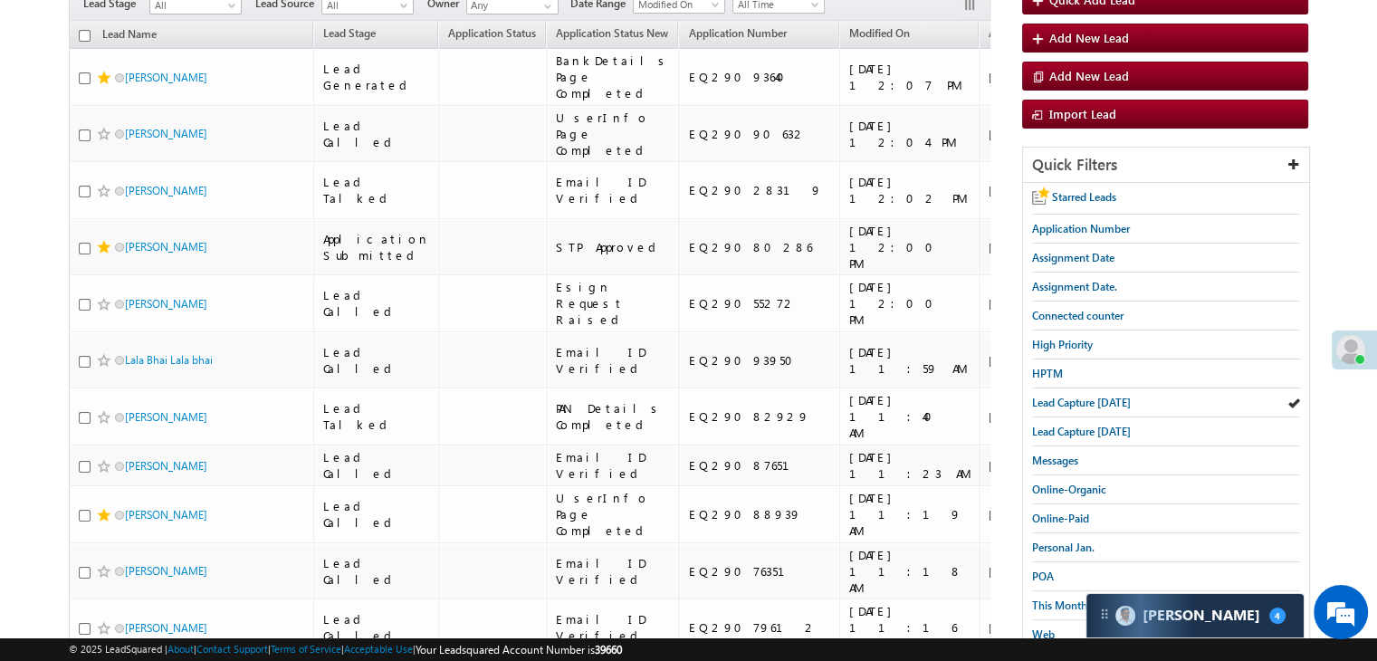
drag, startPoint x: 1057, startPoint y: 398, endPoint x: 1021, endPoint y: 398, distance: 36.2
click at [1057, 398] on span "Lead Capture [DATE]" at bounding box center [1081, 403] width 99 height 14
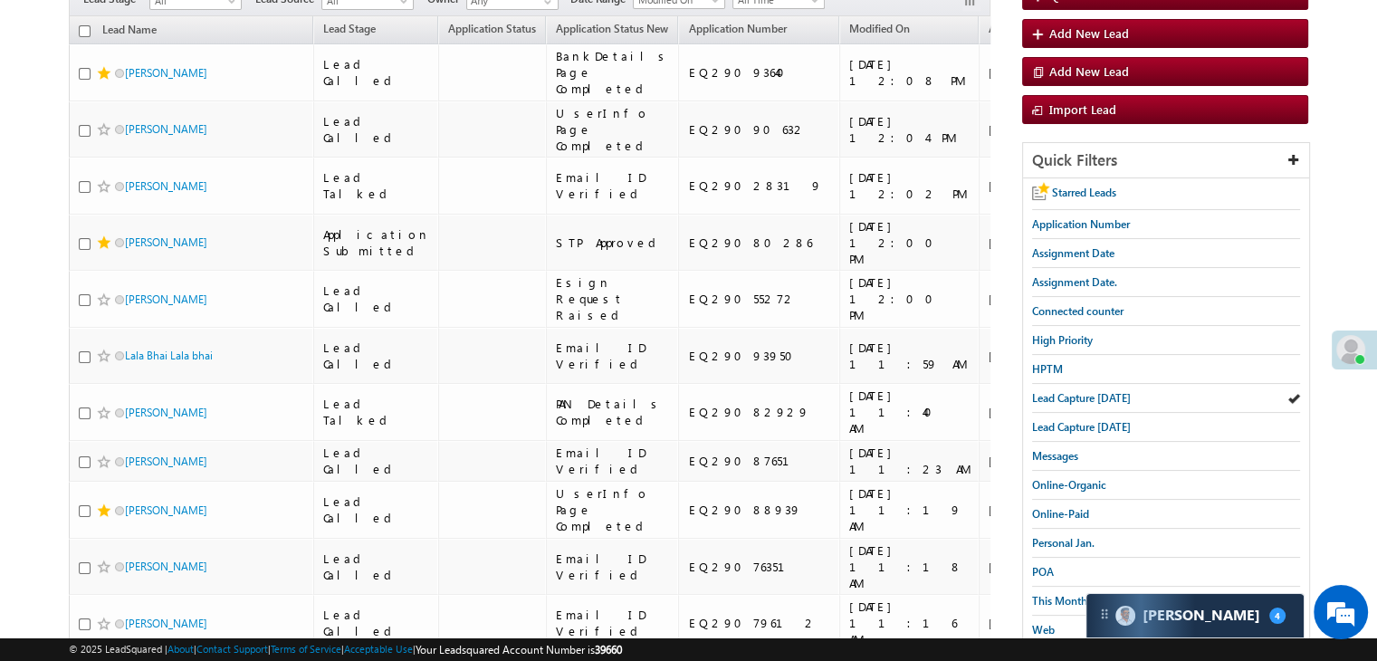
scroll to position [367, 0]
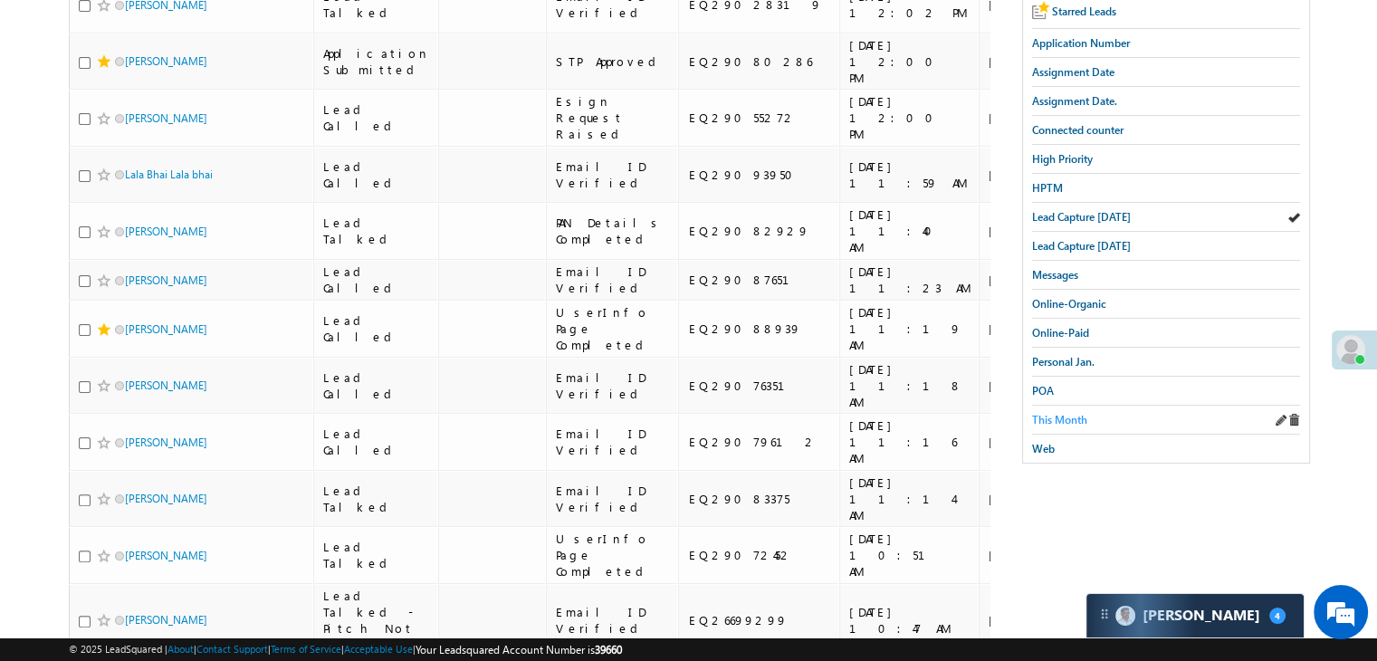
click at [1052, 413] on span "This Month" at bounding box center [1059, 420] width 55 height 14
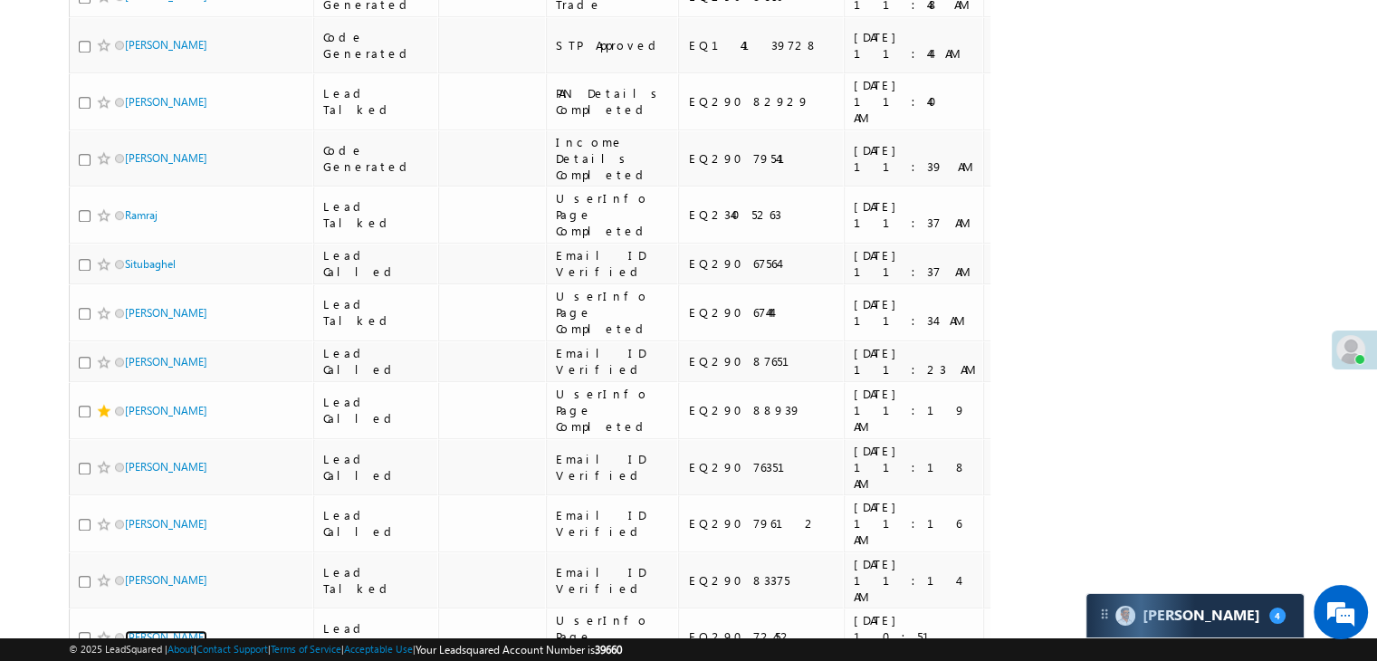
scroll to position [0, 0]
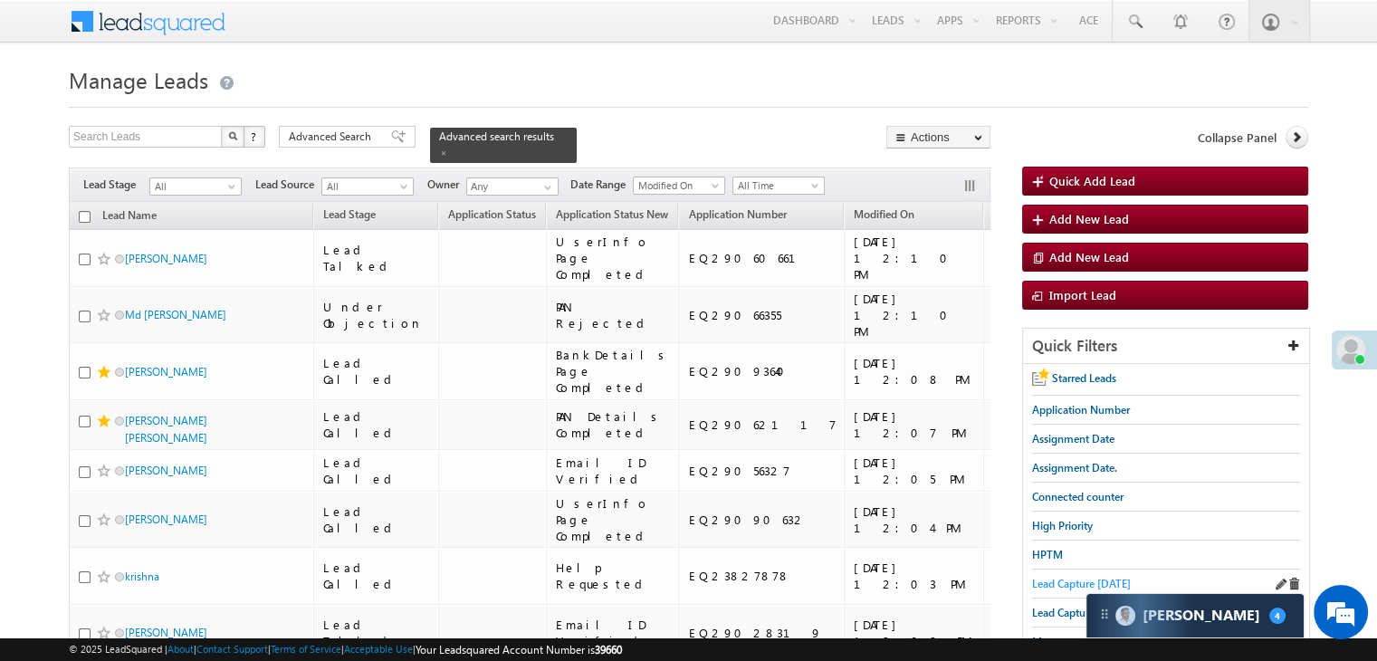
click at [1060, 581] on span "Lead Capture [DATE]" at bounding box center [1081, 584] width 99 height 14
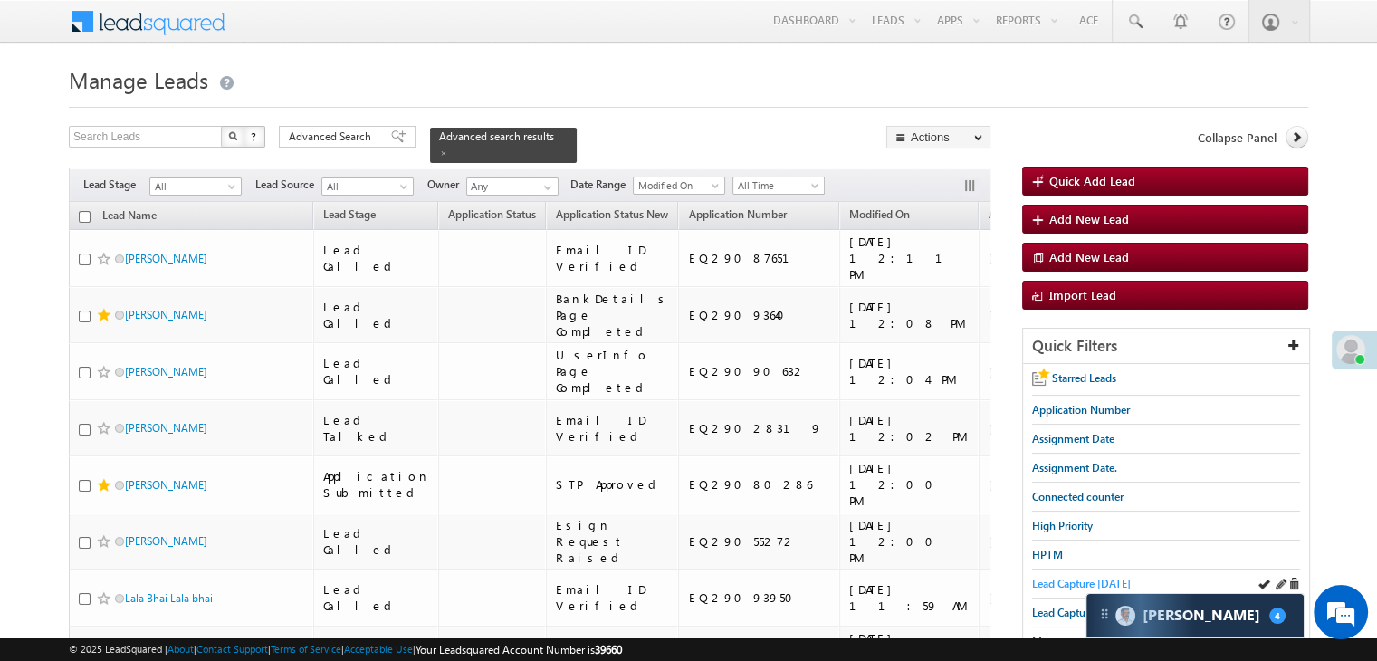
click at [1060, 577] on span "Lead Capture [DATE]" at bounding box center [1081, 584] width 99 height 14
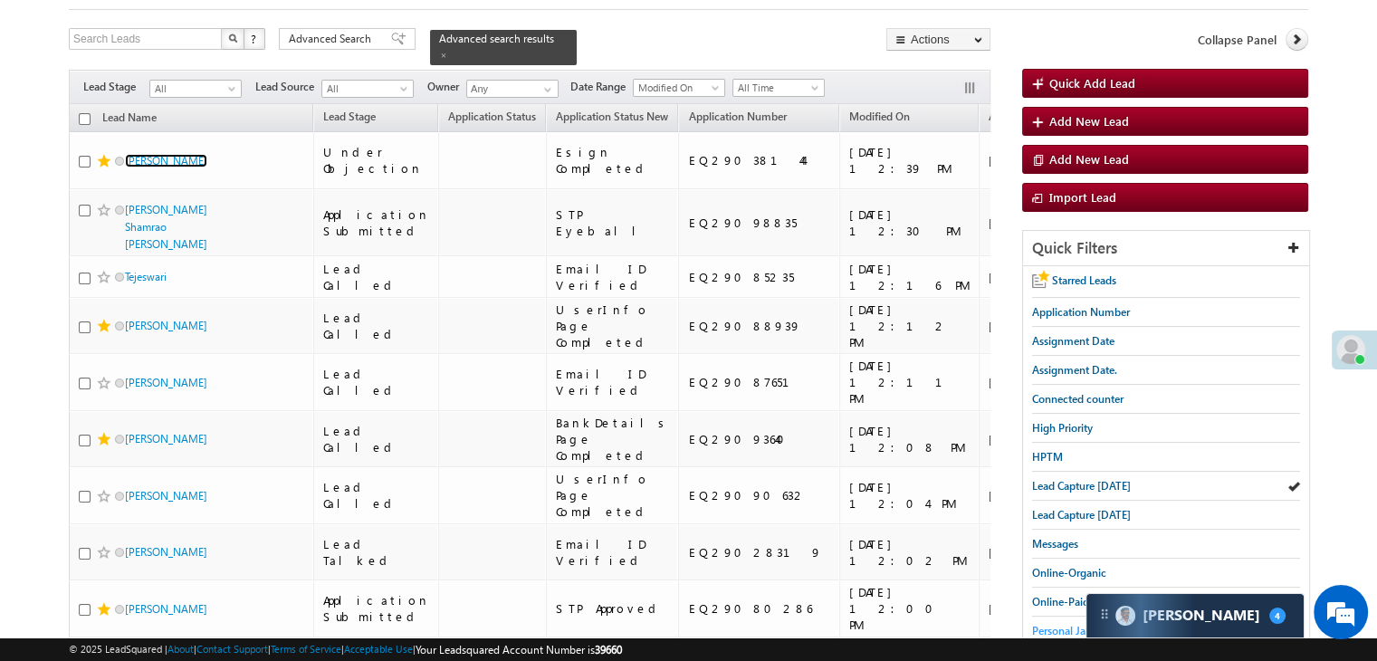
scroll to position [181, 0]
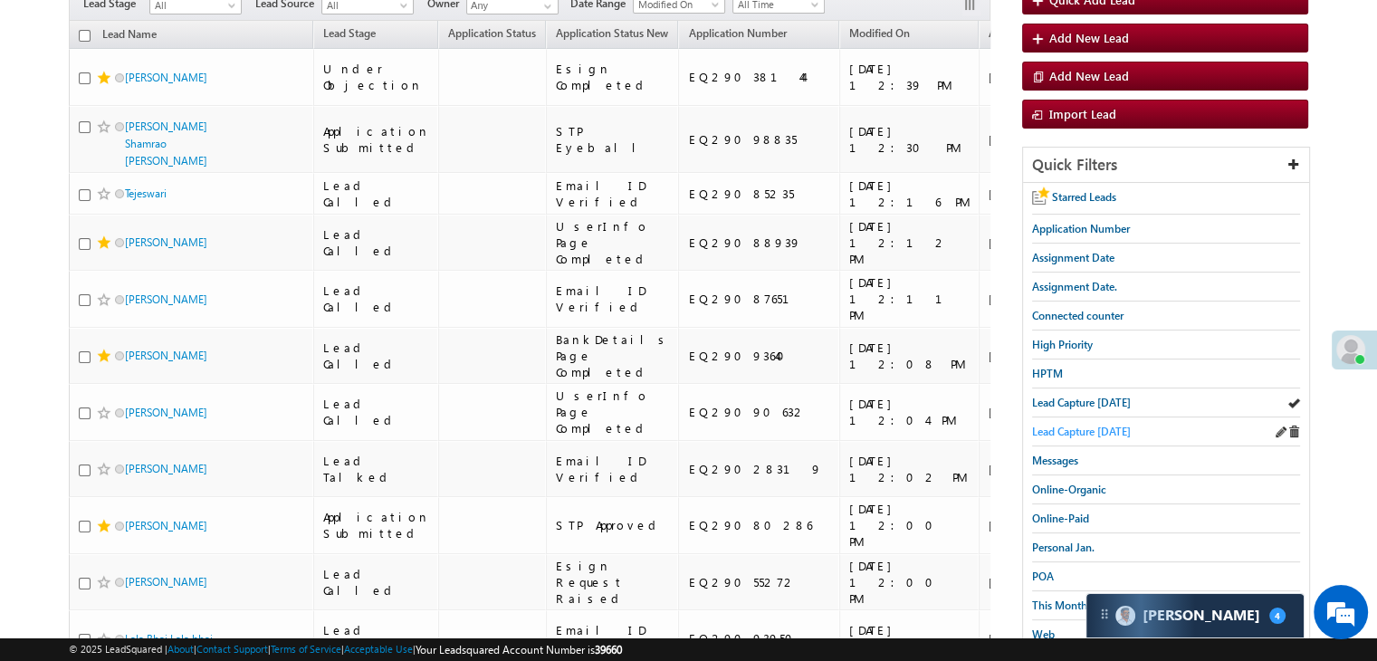
click at [1060, 428] on span "Lead Capture [DATE]" at bounding box center [1081, 432] width 99 height 14
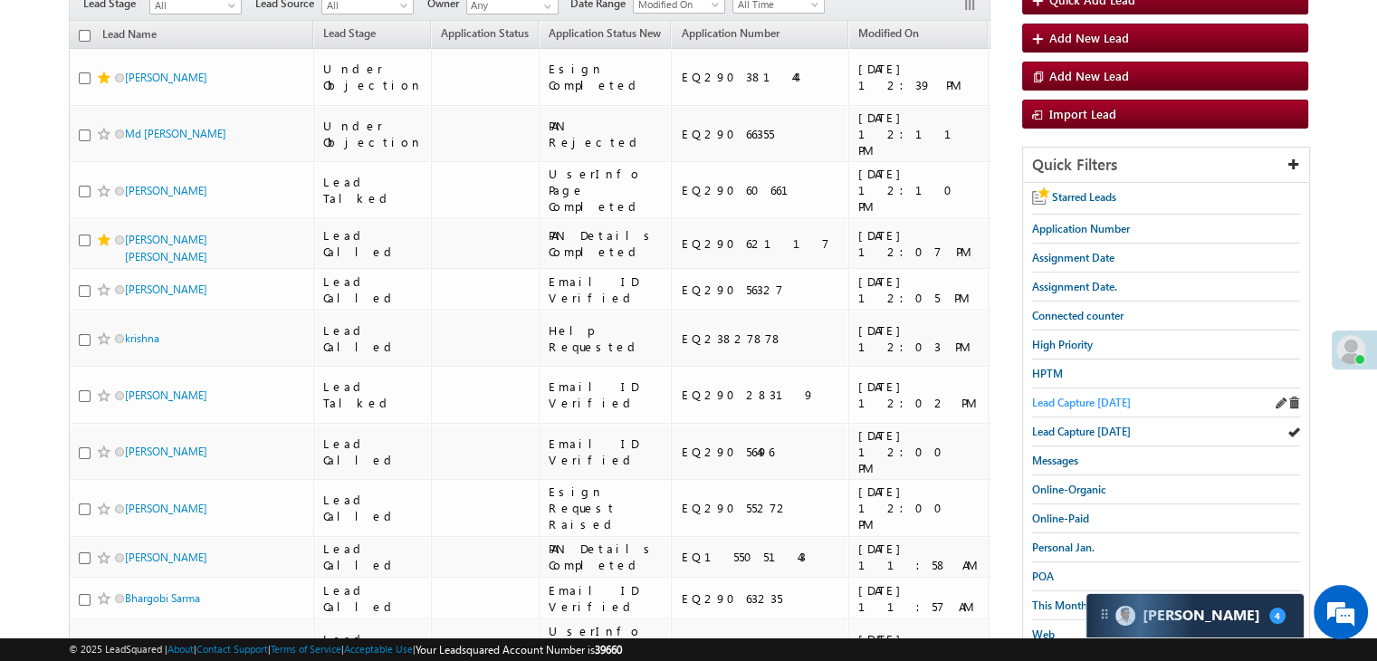
click at [1096, 399] on span "Lead Capture [DATE]" at bounding box center [1081, 403] width 99 height 14
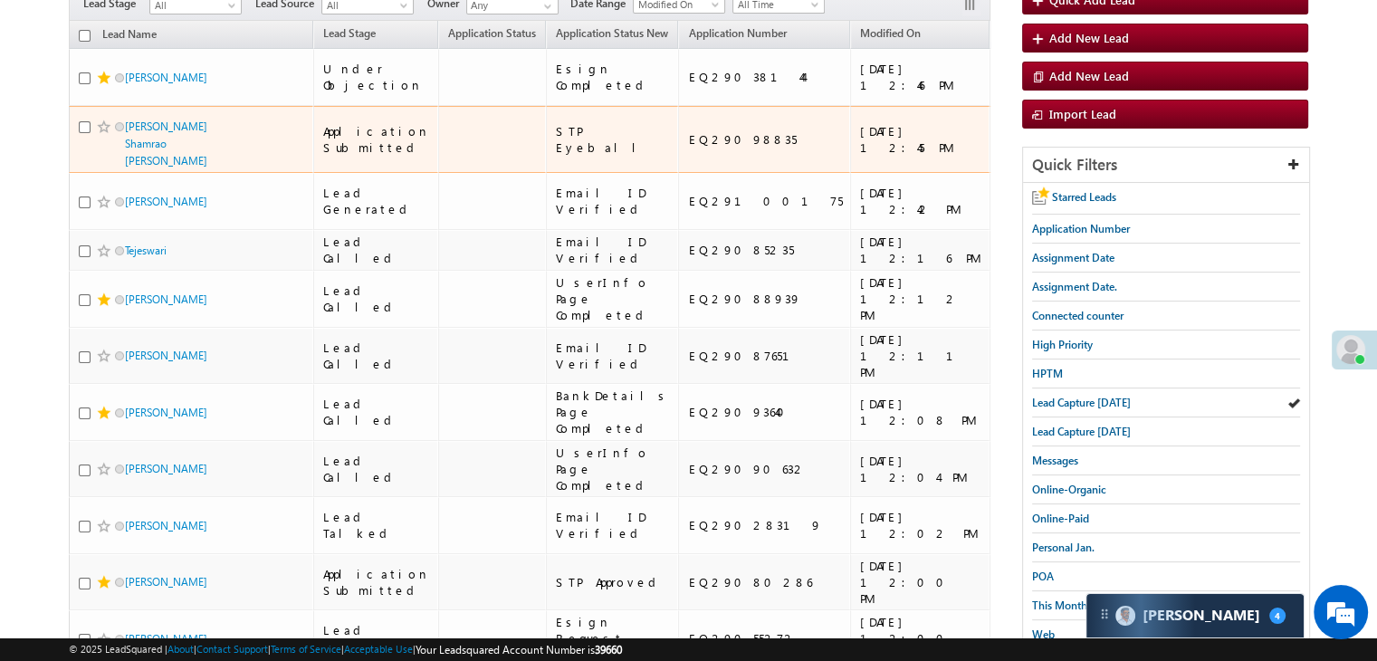
click at [103, 134] on span at bounding box center [104, 126] width 14 height 14
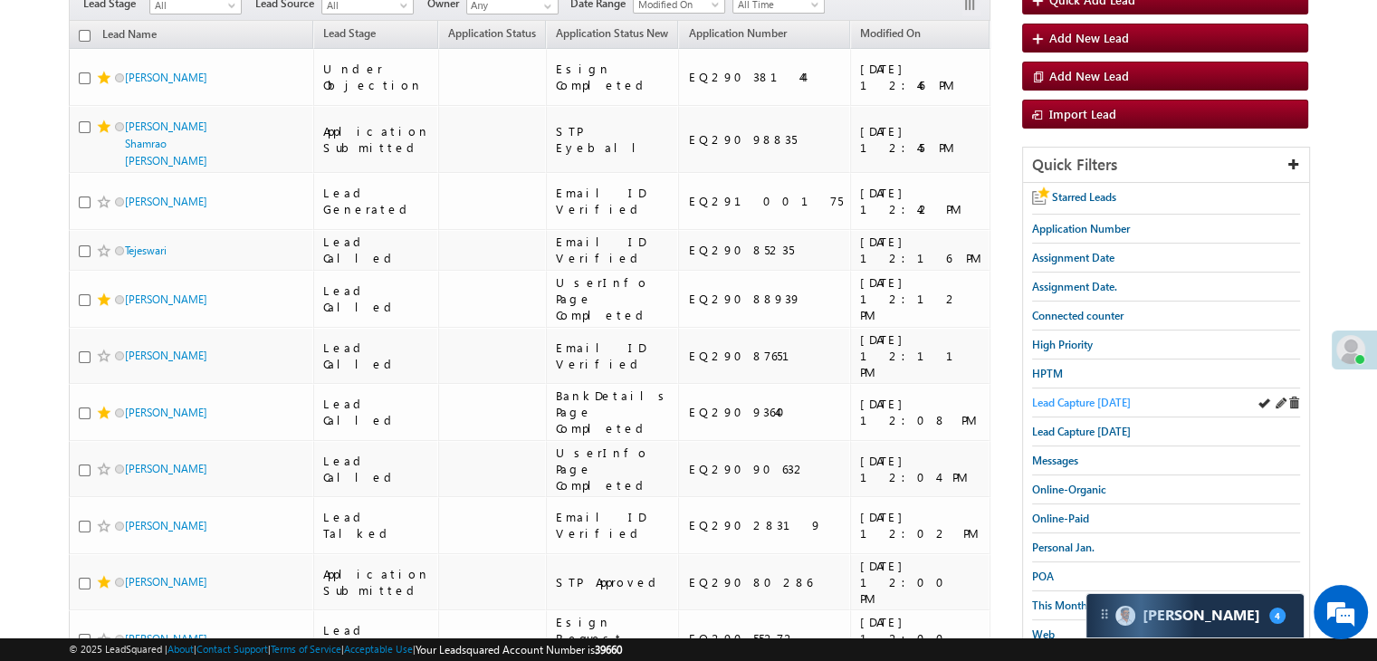
click at [1079, 396] on span "Lead Capture [DATE]" at bounding box center [1081, 403] width 99 height 14
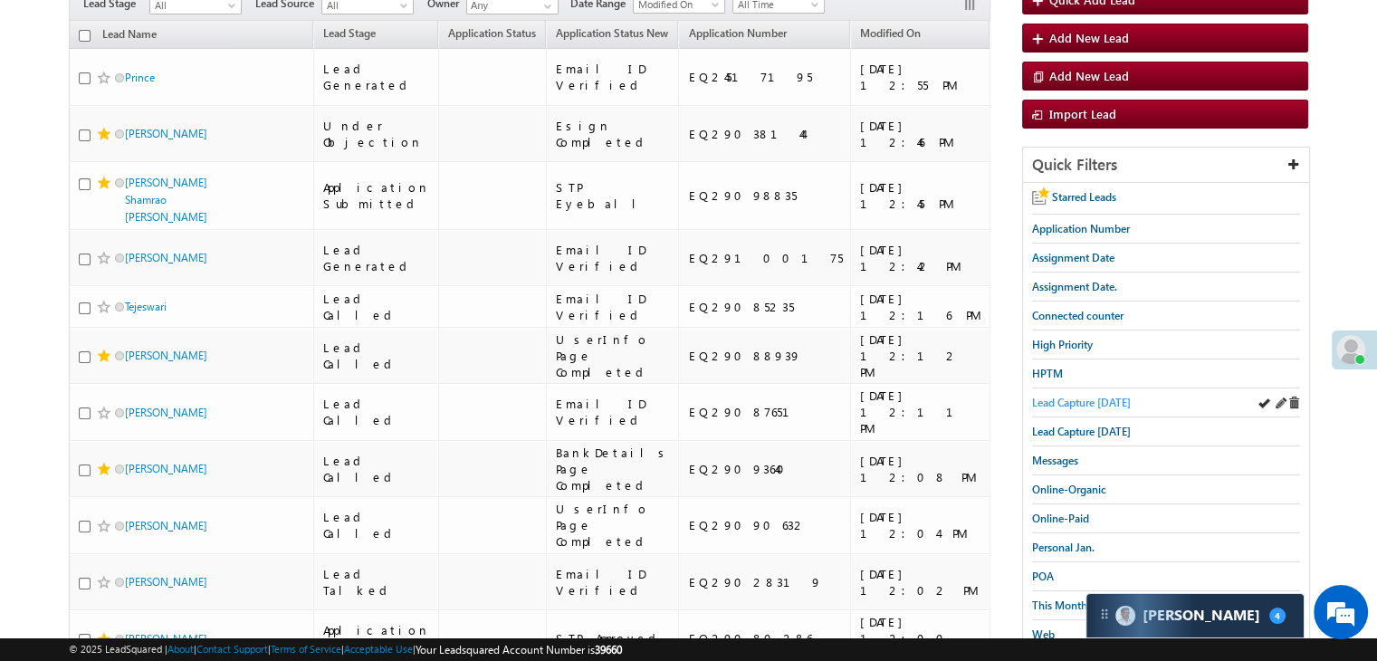
click at [1093, 396] on span "Lead Capture [DATE]" at bounding box center [1081, 403] width 99 height 14
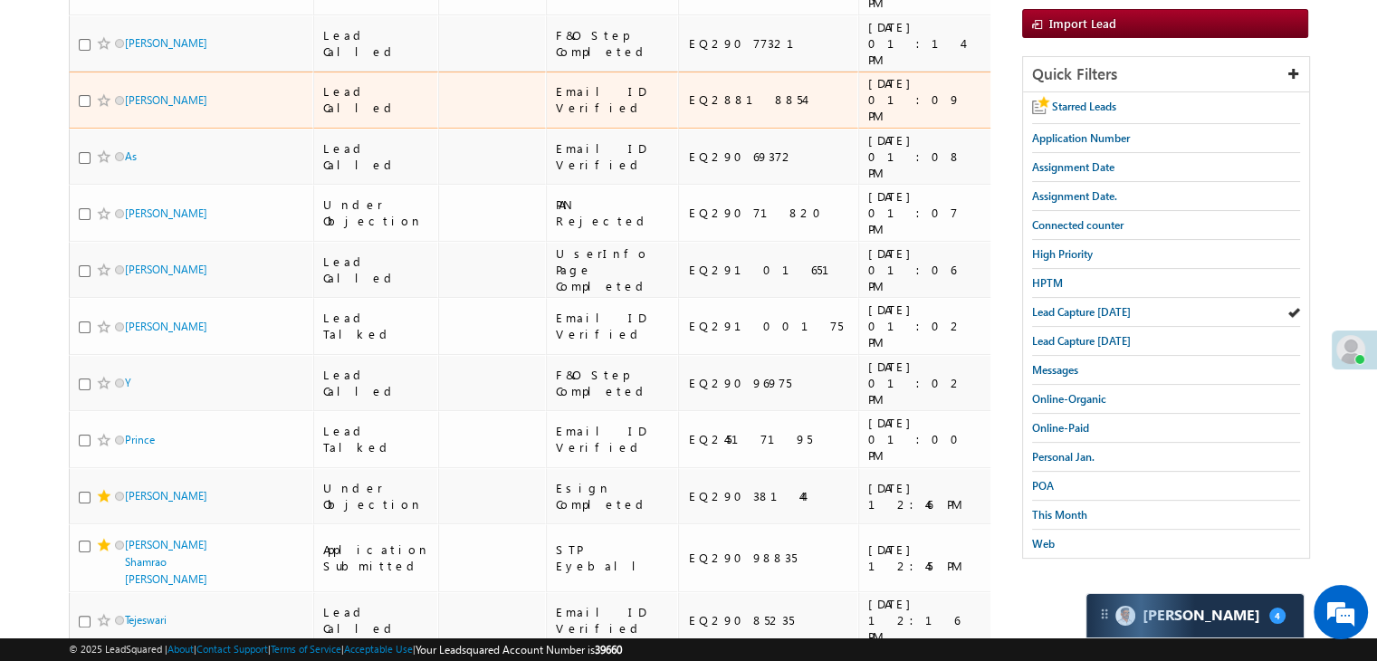
scroll to position [0, 0]
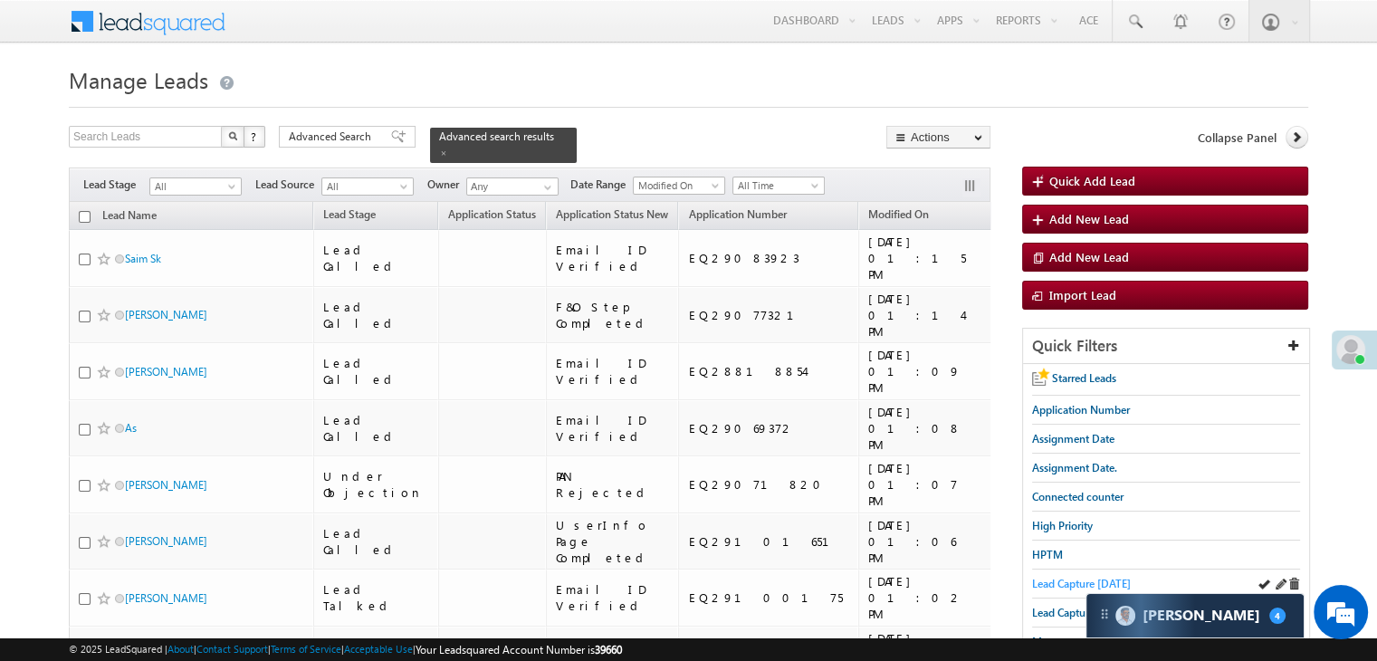
click at [1059, 581] on span "Lead Capture [DATE]" at bounding box center [1081, 584] width 99 height 14
click at [1088, 587] on link "Lead Capture [DATE]" at bounding box center [1081, 583] width 99 height 17
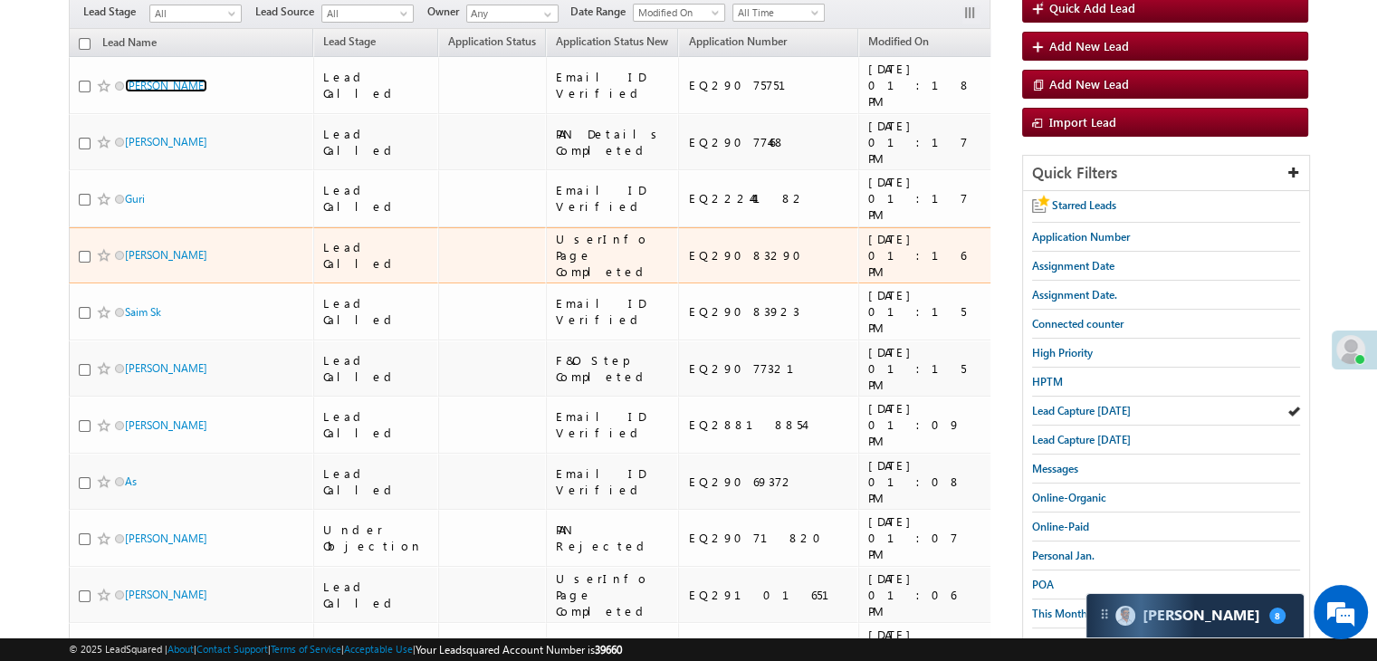
scroll to position [181, 0]
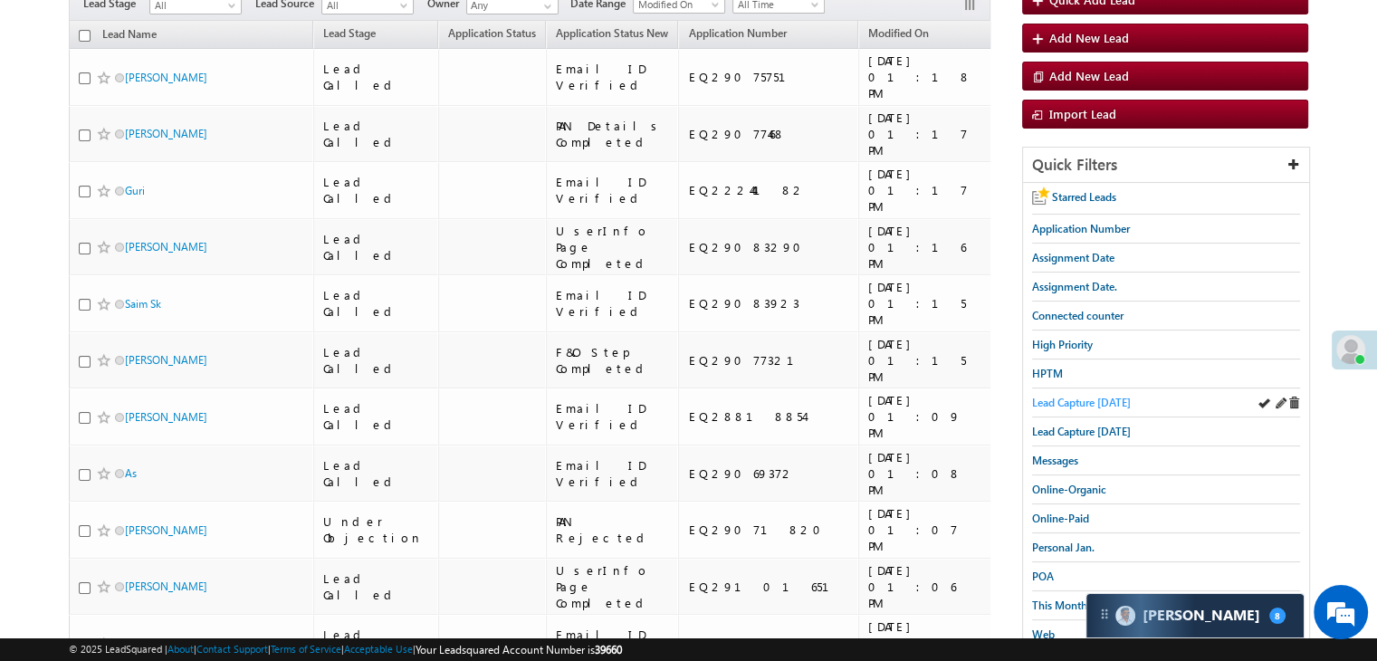
click at [1054, 404] on span "Lead Capture [DATE]" at bounding box center [1081, 403] width 99 height 14
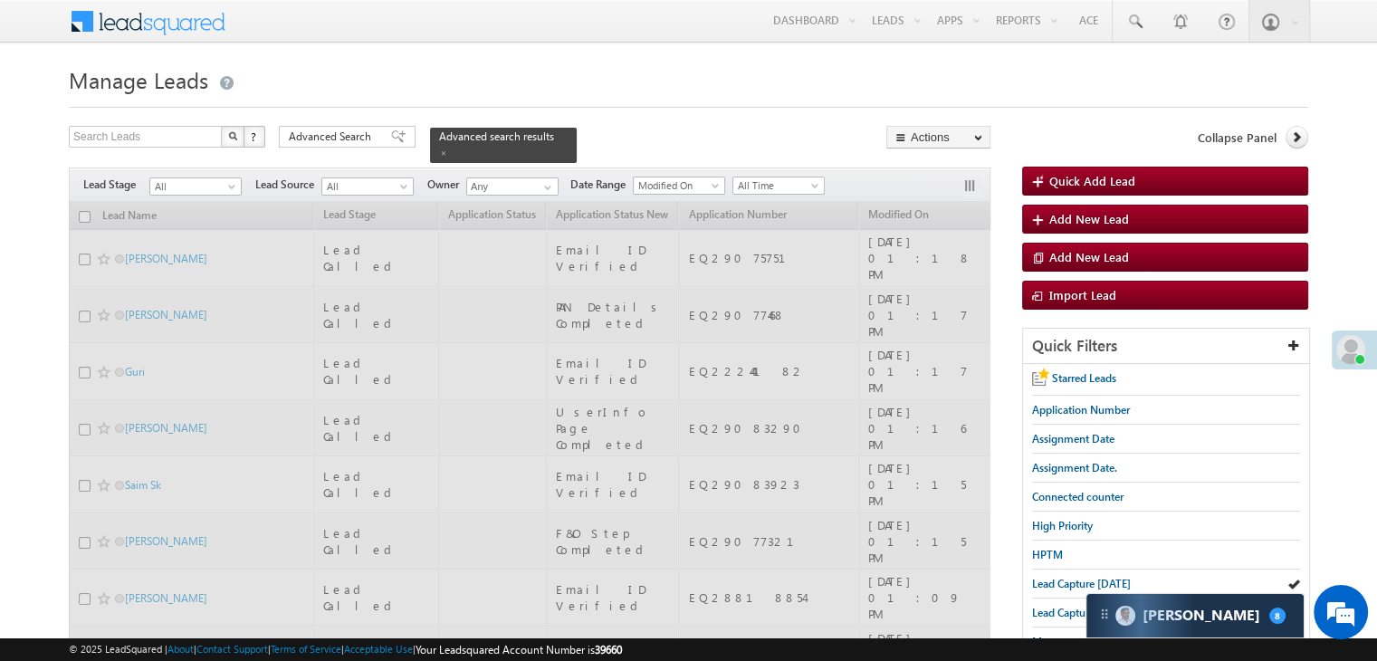
scroll to position [0, 0]
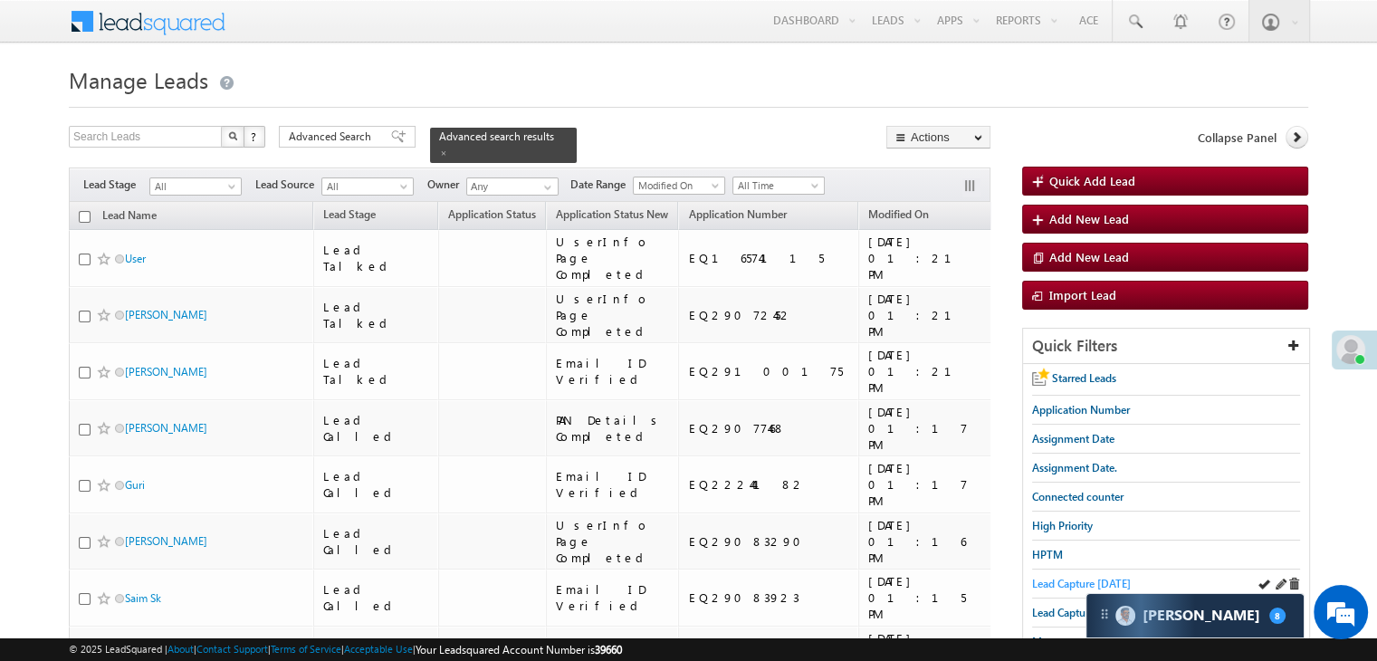
click at [1046, 581] on span "Lead Capture [DATE]" at bounding box center [1081, 584] width 99 height 14
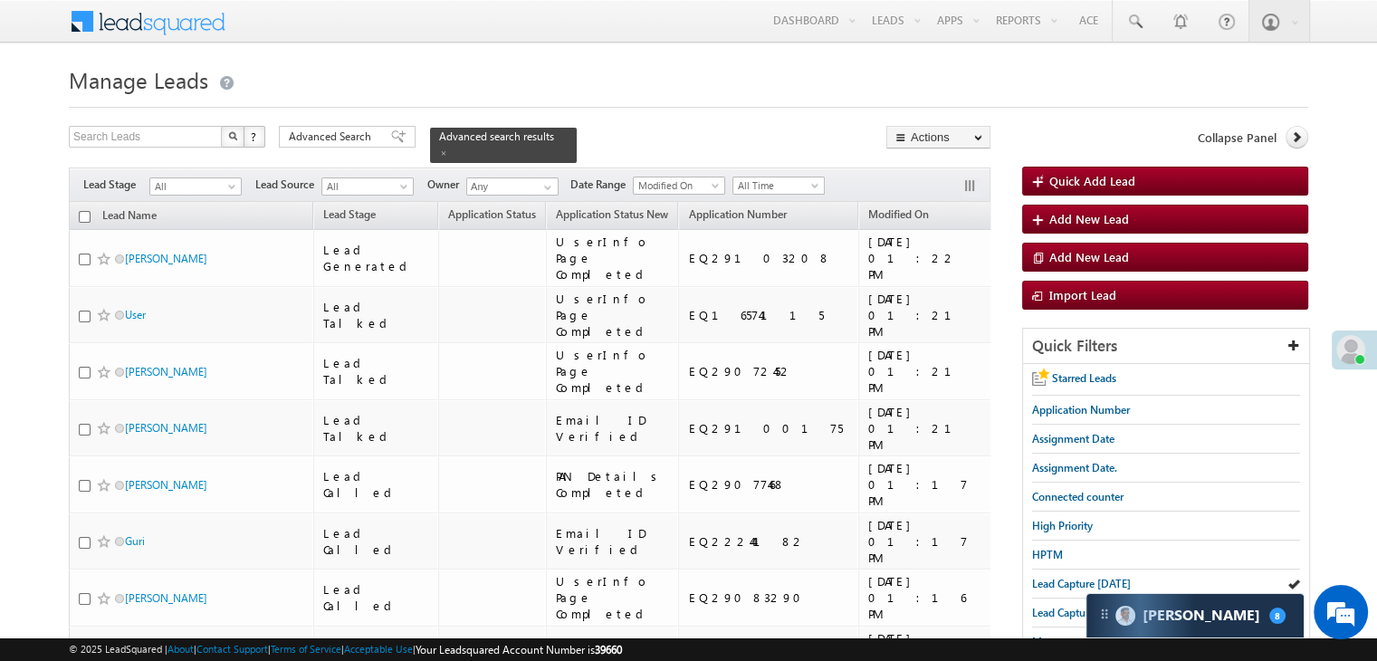
drag, startPoint x: 1056, startPoint y: 584, endPoint x: 1081, endPoint y: 148, distance: 436.2
click at [1056, 584] on span "Lead Capture [DATE]" at bounding box center [1081, 584] width 99 height 14
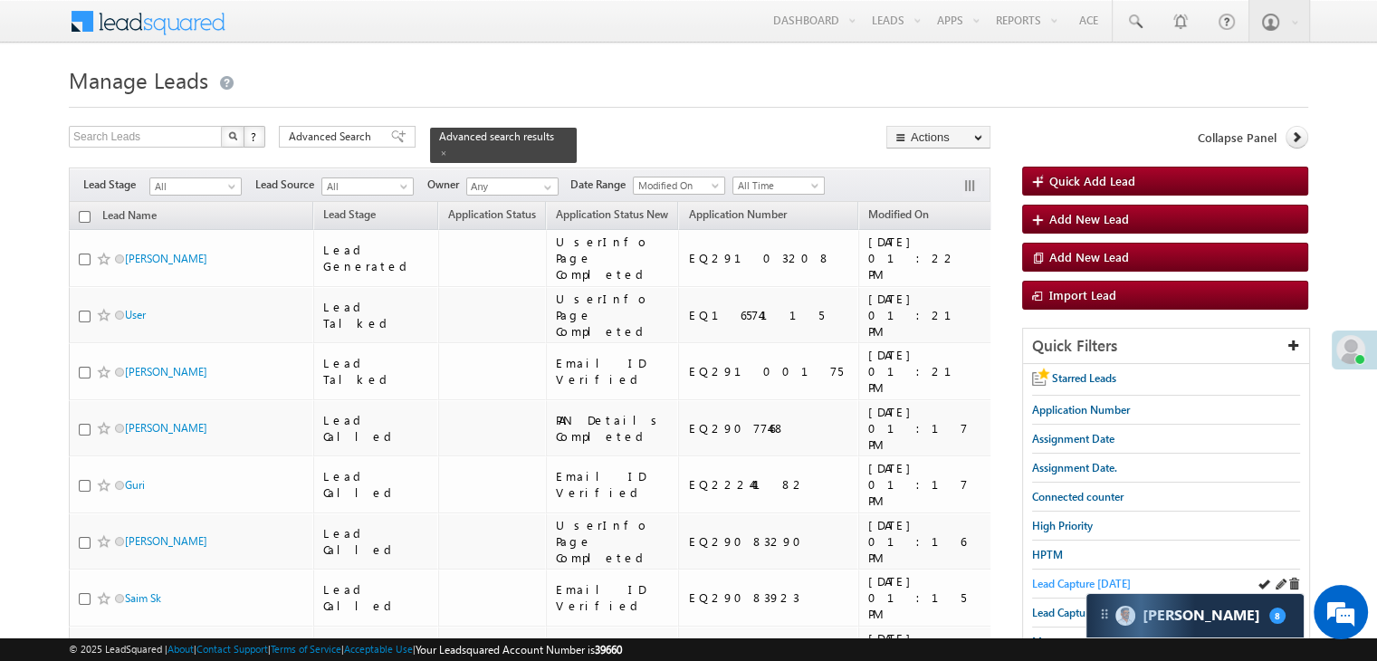
click at [1058, 583] on span "Lead Capture [DATE]" at bounding box center [1081, 584] width 99 height 14
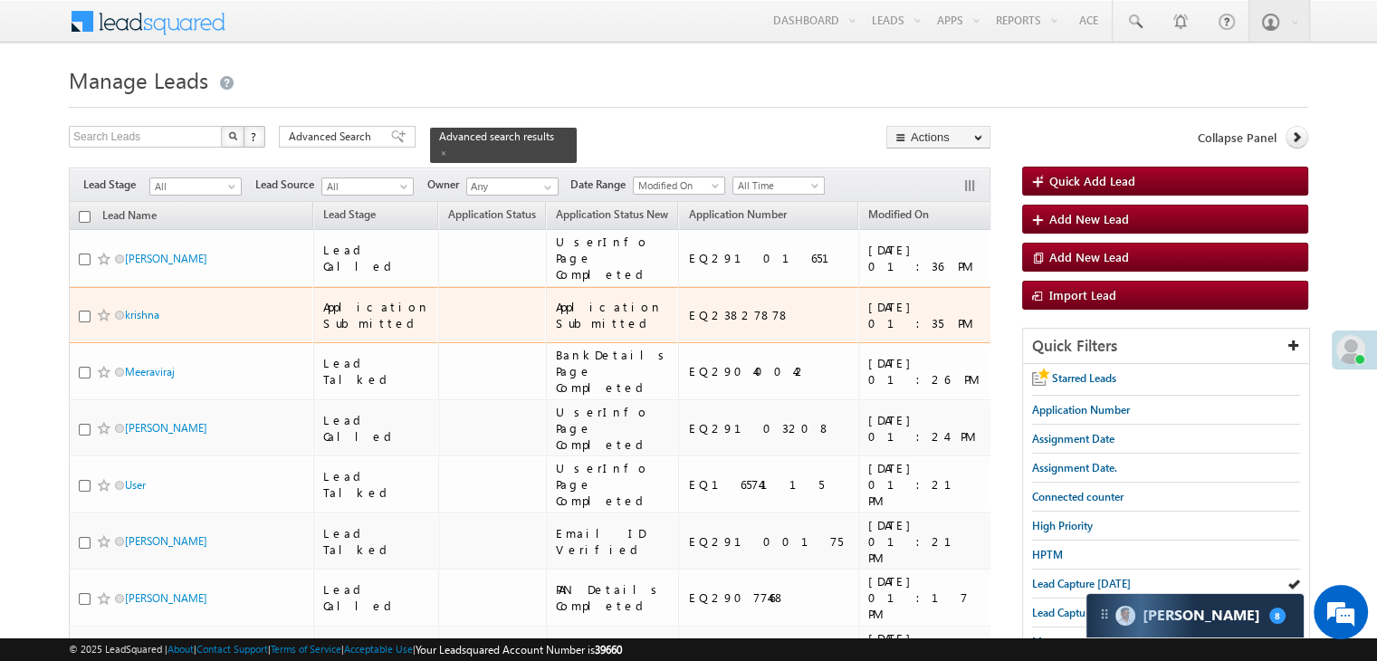
click at [101, 322] on span at bounding box center [104, 315] width 14 height 14
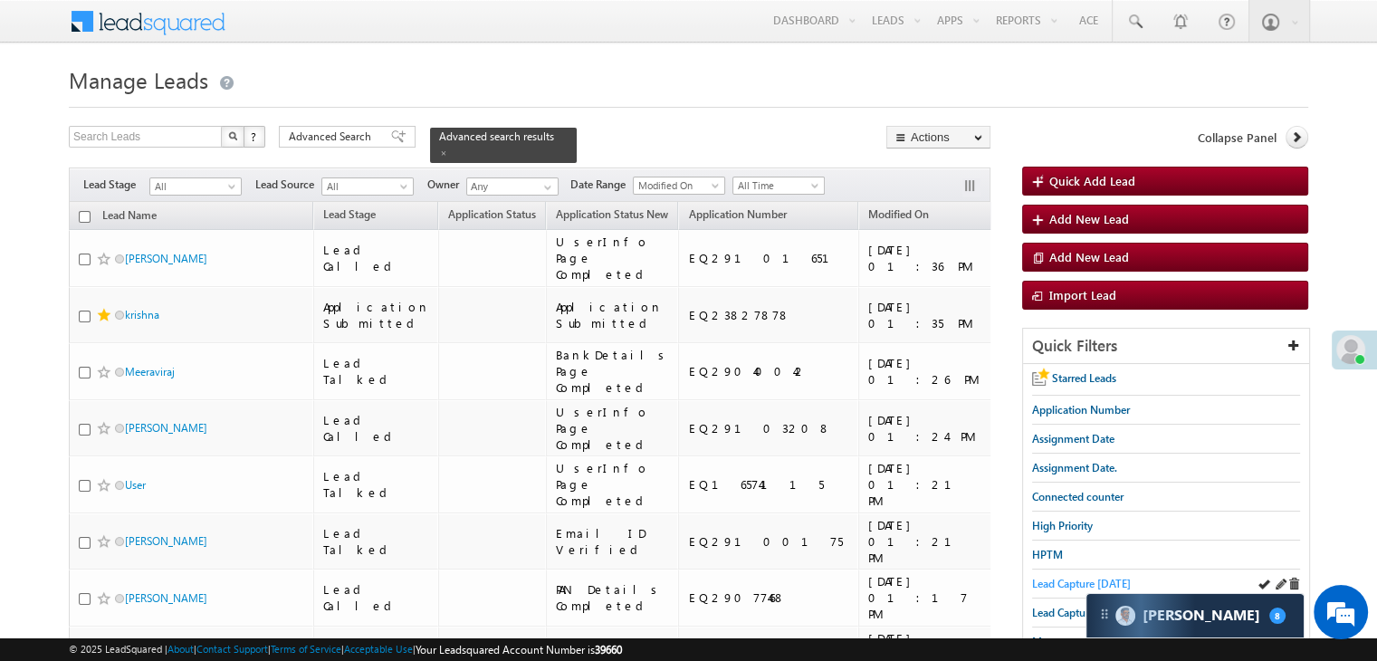
click at [1061, 580] on span "Lead Capture [DATE]" at bounding box center [1081, 584] width 99 height 14
click at [448, 148] on span at bounding box center [443, 152] width 9 height 9
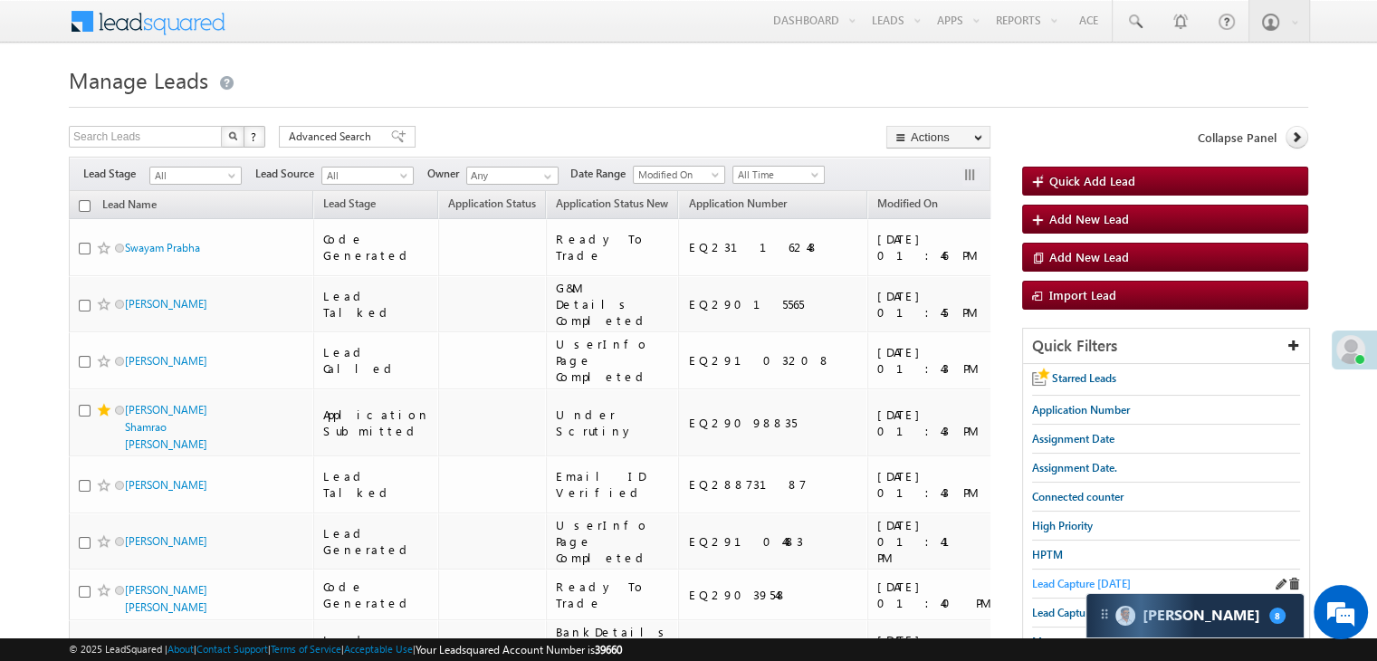
click at [1072, 578] on span "Lead Capture [DATE]" at bounding box center [1081, 584] width 99 height 14
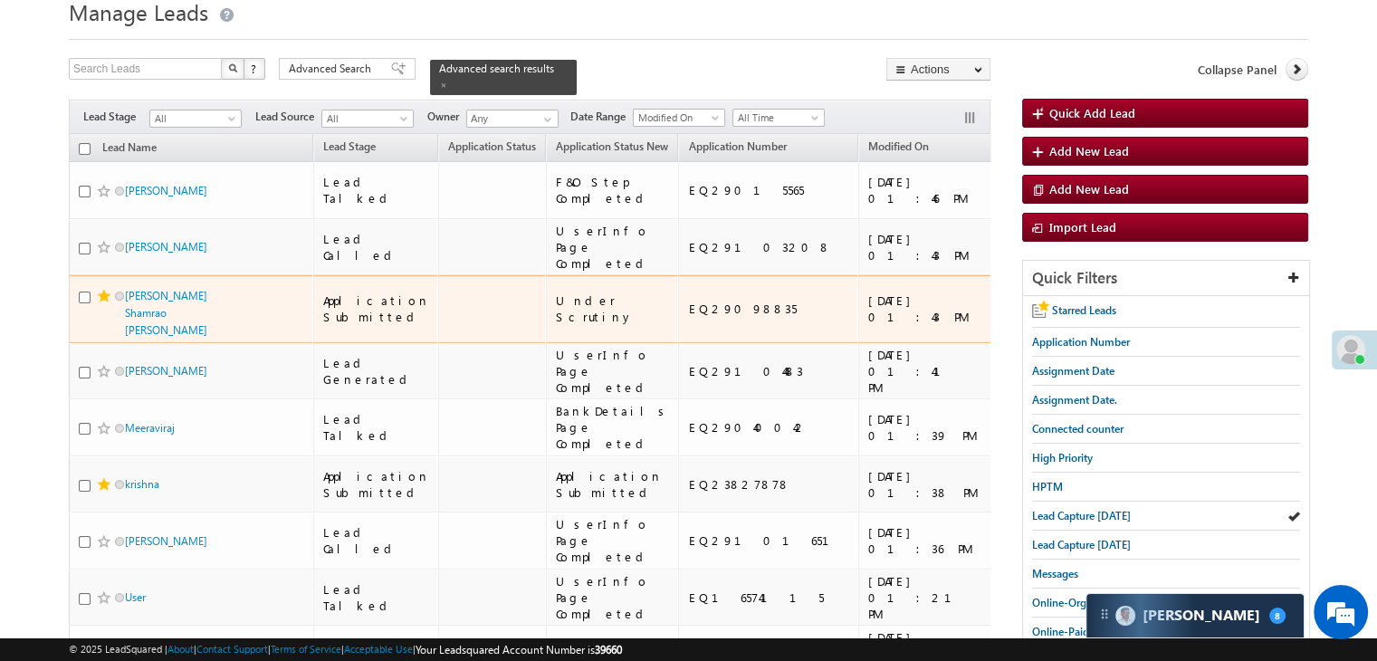
scroll to position [91, 0]
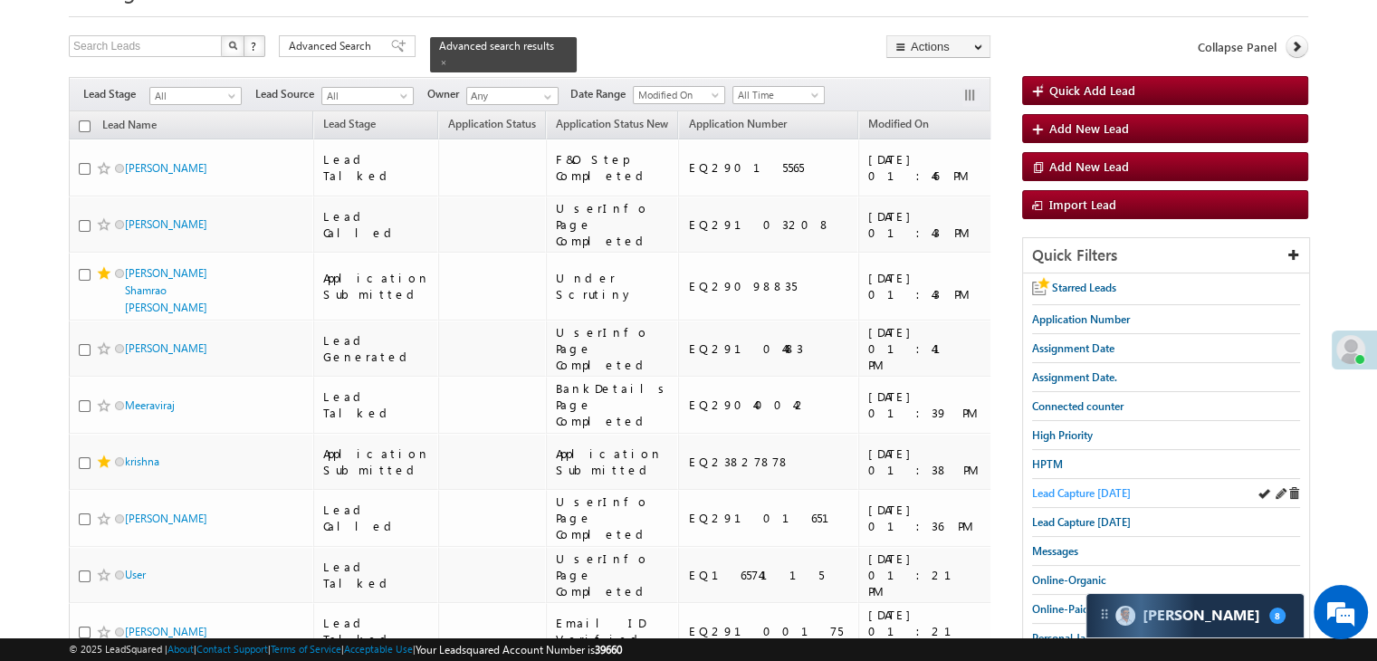
click at [1057, 488] on span "Lead Capture [DATE]" at bounding box center [1081, 493] width 99 height 14
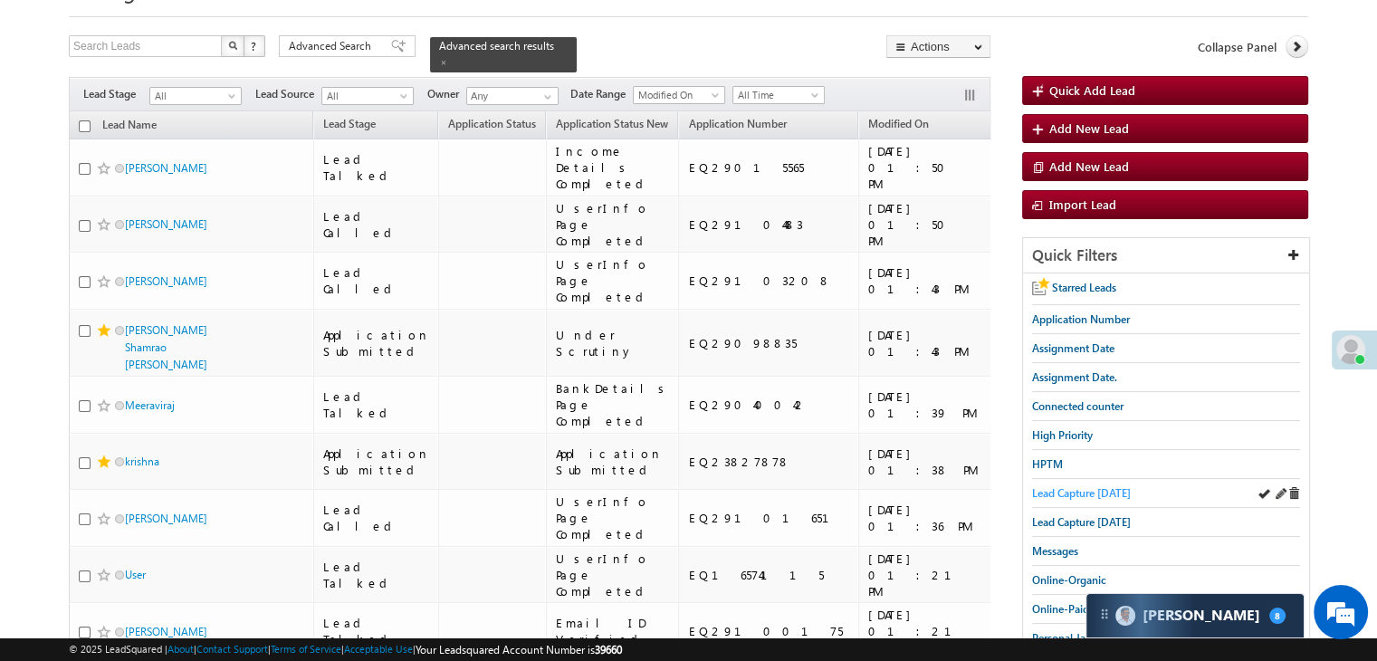
click at [1101, 486] on span "Lead Capture [DATE]" at bounding box center [1081, 493] width 99 height 14
click at [1059, 486] on span "Lead Capture [DATE]" at bounding box center [1081, 493] width 99 height 14
click at [1089, 492] on span "Lead Capture [DATE]" at bounding box center [1081, 493] width 99 height 14
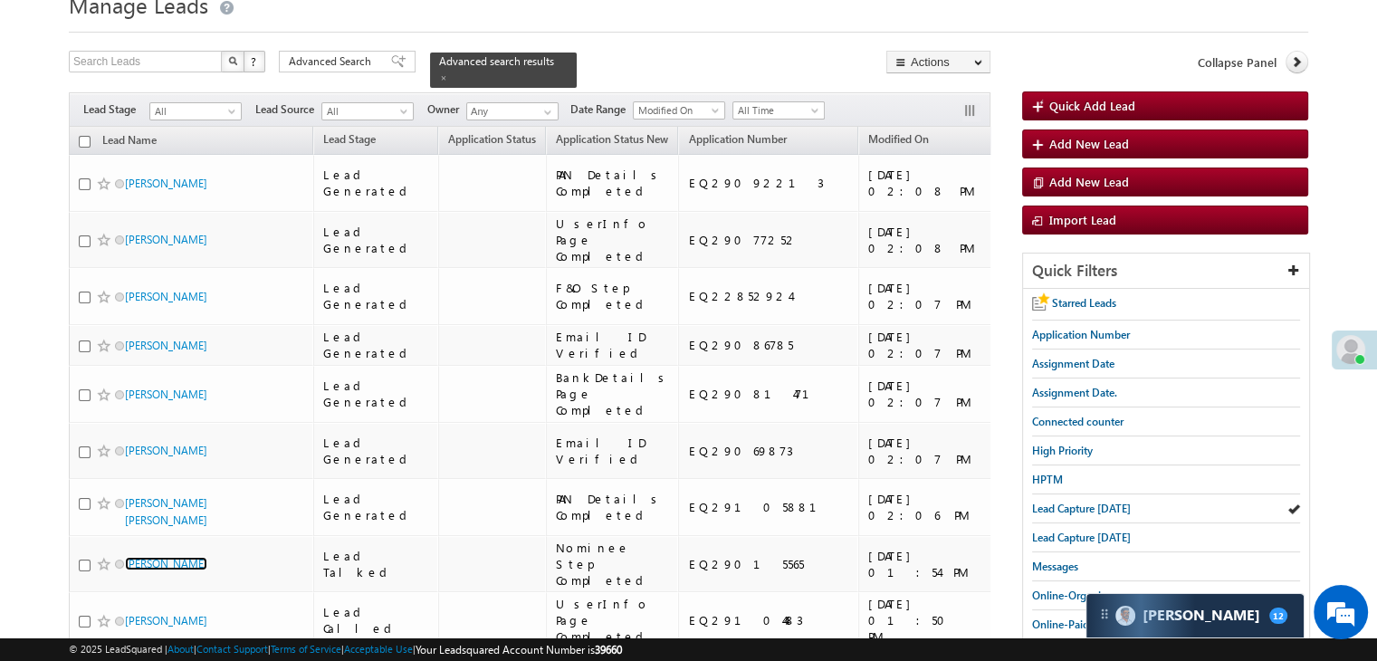
scroll to position [181, 0]
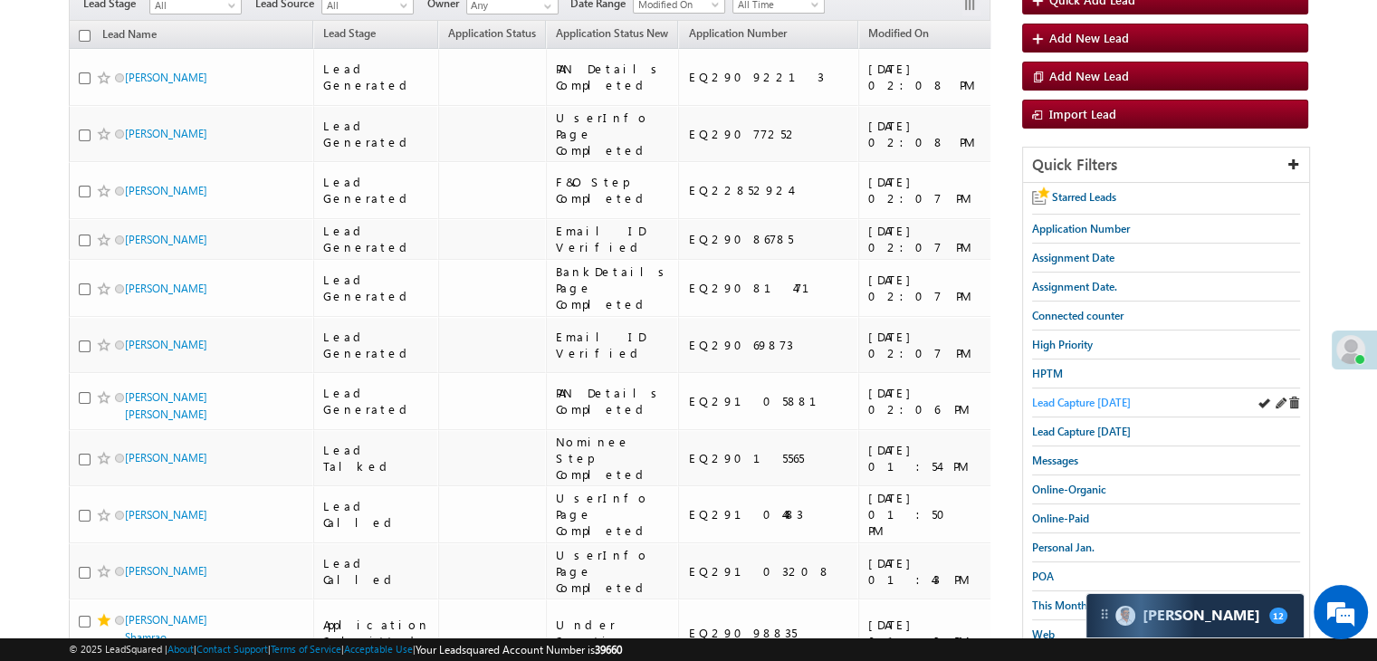
click at [1104, 398] on span "Lead Capture [DATE]" at bounding box center [1081, 403] width 99 height 14
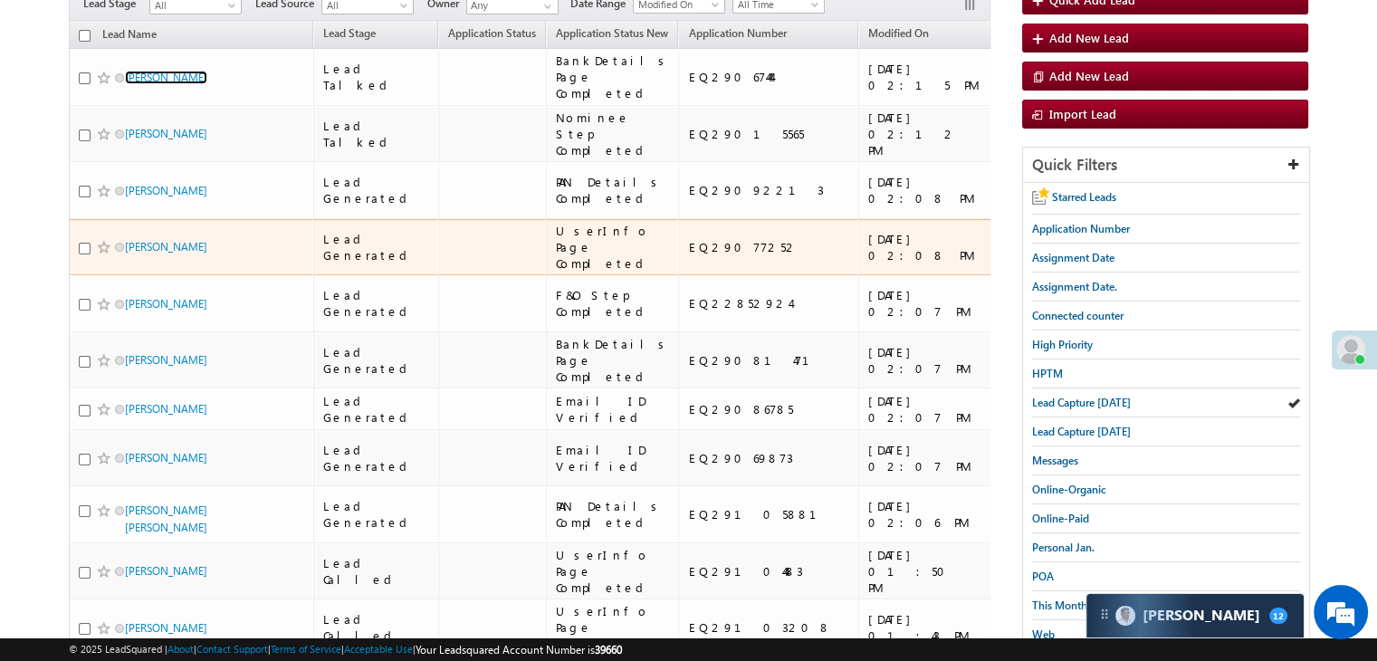
scroll to position [0, 0]
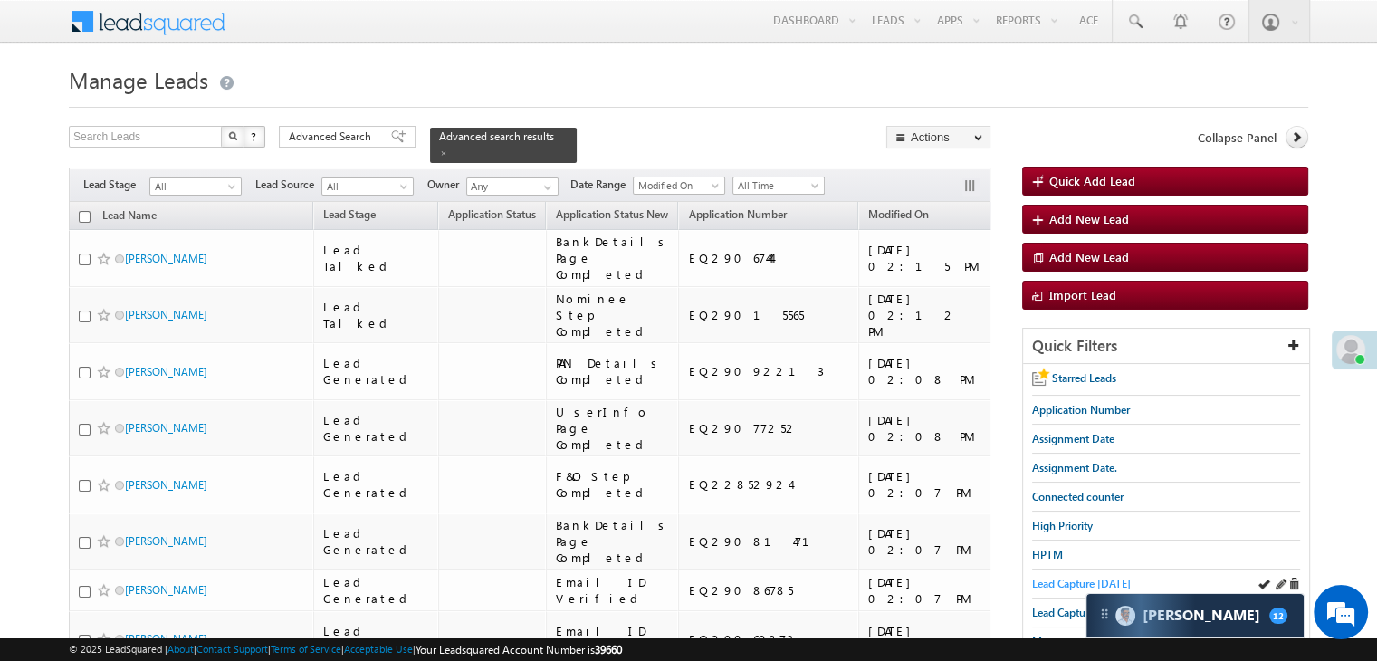
click at [1061, 577] on span "Lead Capture [DATE]" at bounding box center [1081, 584] width 99 height 14
click at [1047, 578] on span "Lead Capture [DATE]" at bounding box center [1081, 584] width 99 height 14
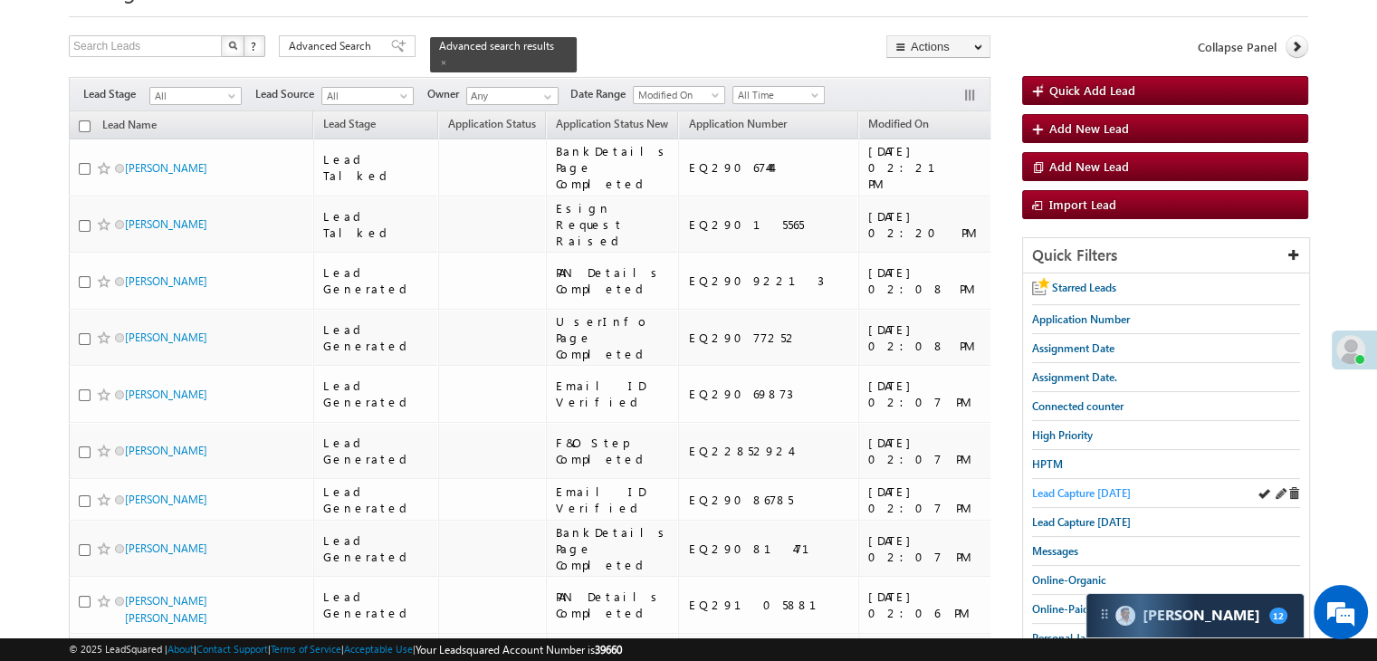
click at [1117, 487] on span "Lead Capture [DATE]" at bounding box center [1081, 493] width 99 height 14
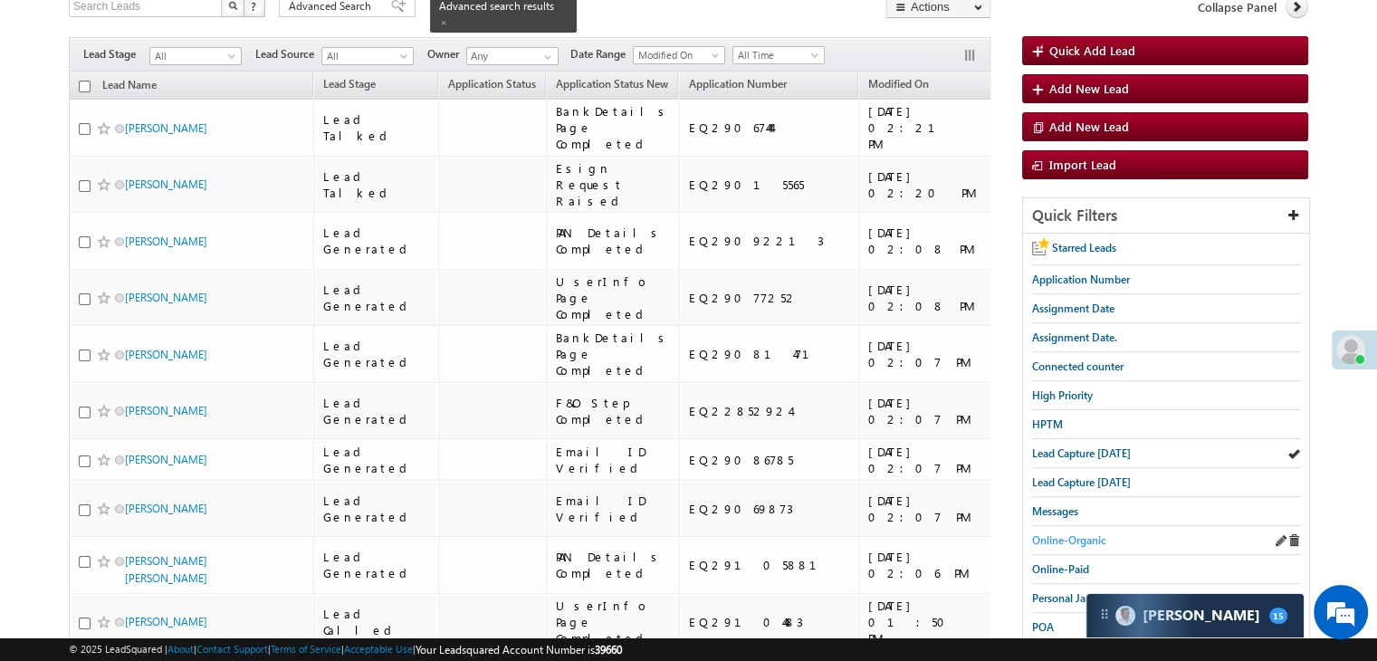
scroll to position [0, 0]
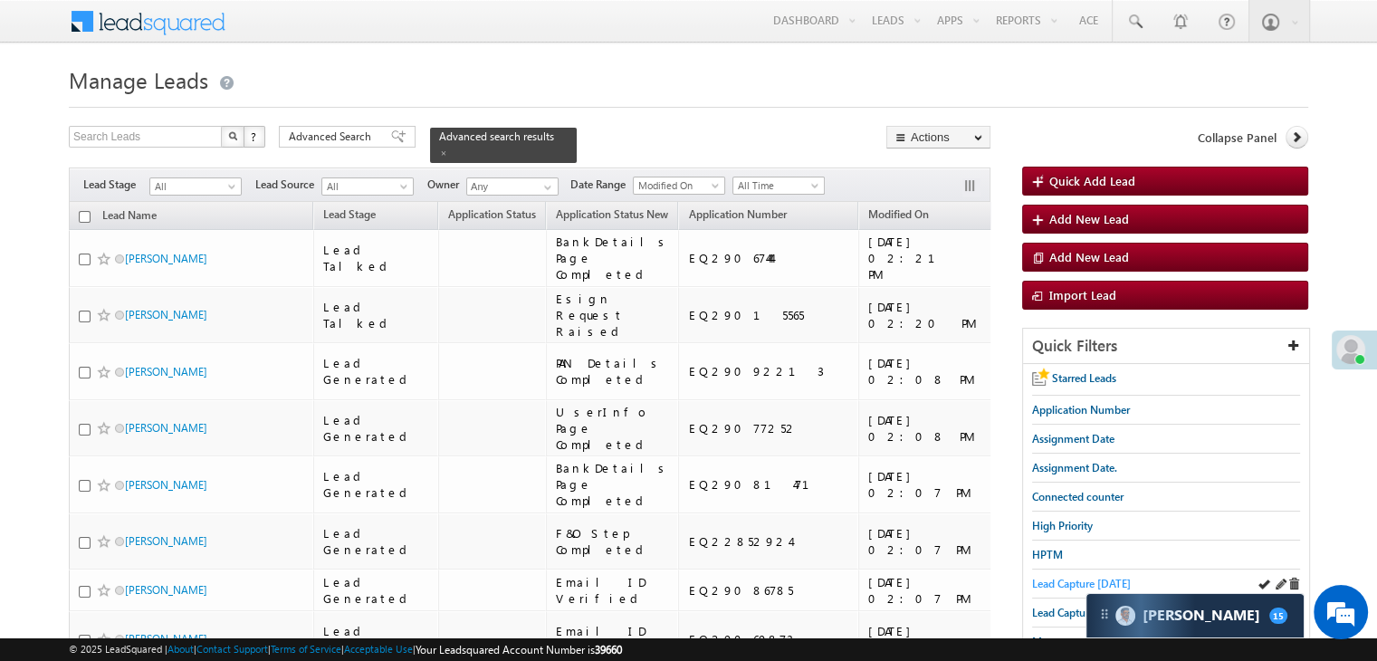
click at [1065, 581] on span "Lead Capture [DATE]" at bounding box center [1081, 584] width 99 height 14
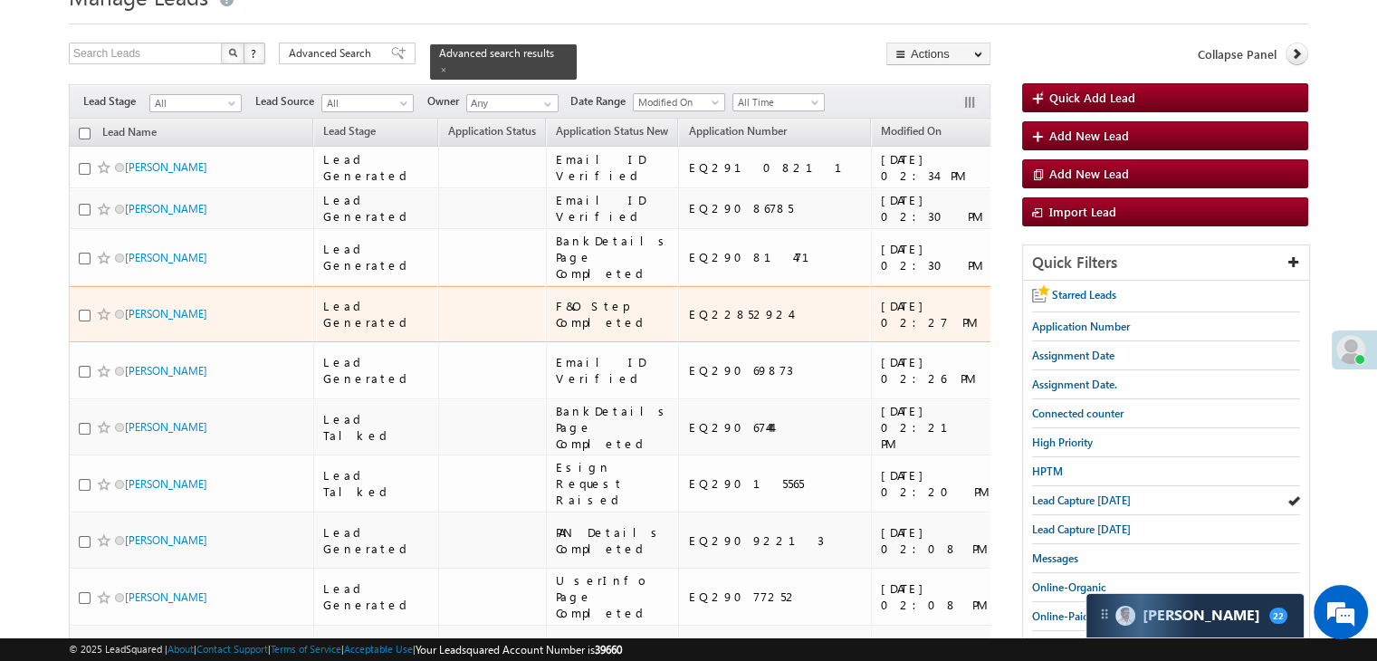
scroll to position [181, 0]
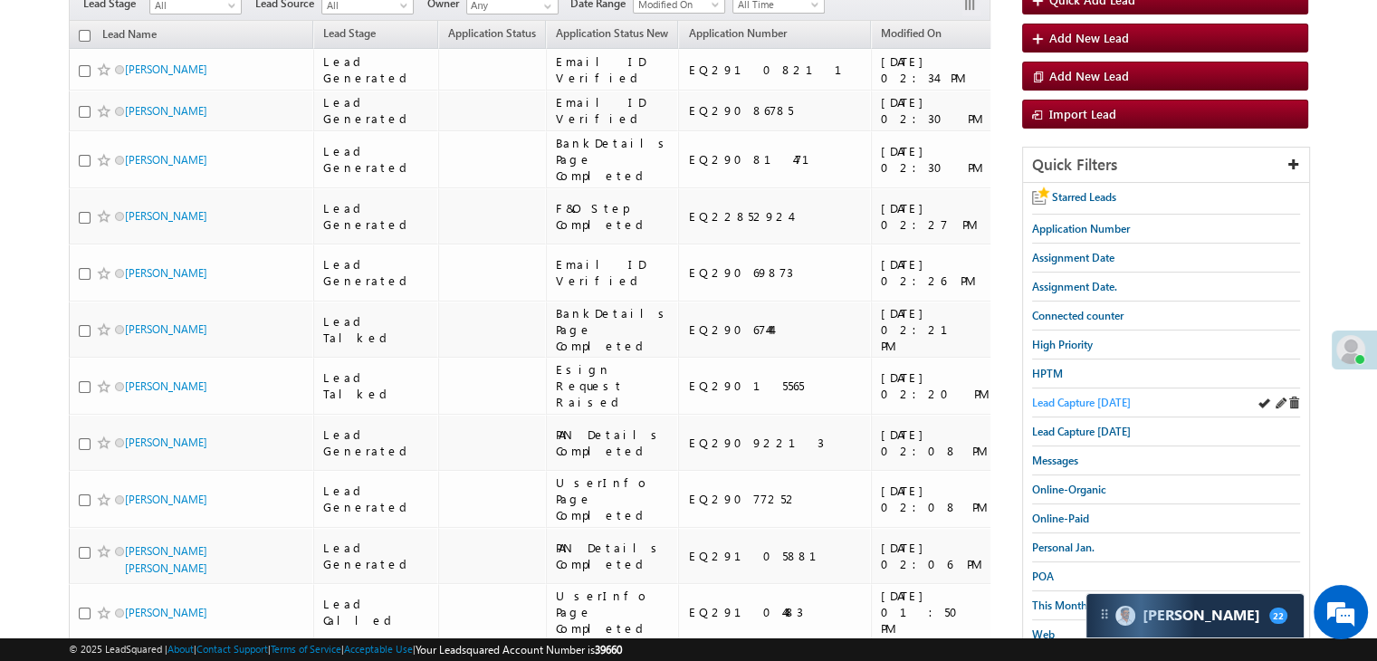
click at [1087, 402] on span "Lead Capture [DATE]" at bounding box center [1081, 403] width 99 height 14
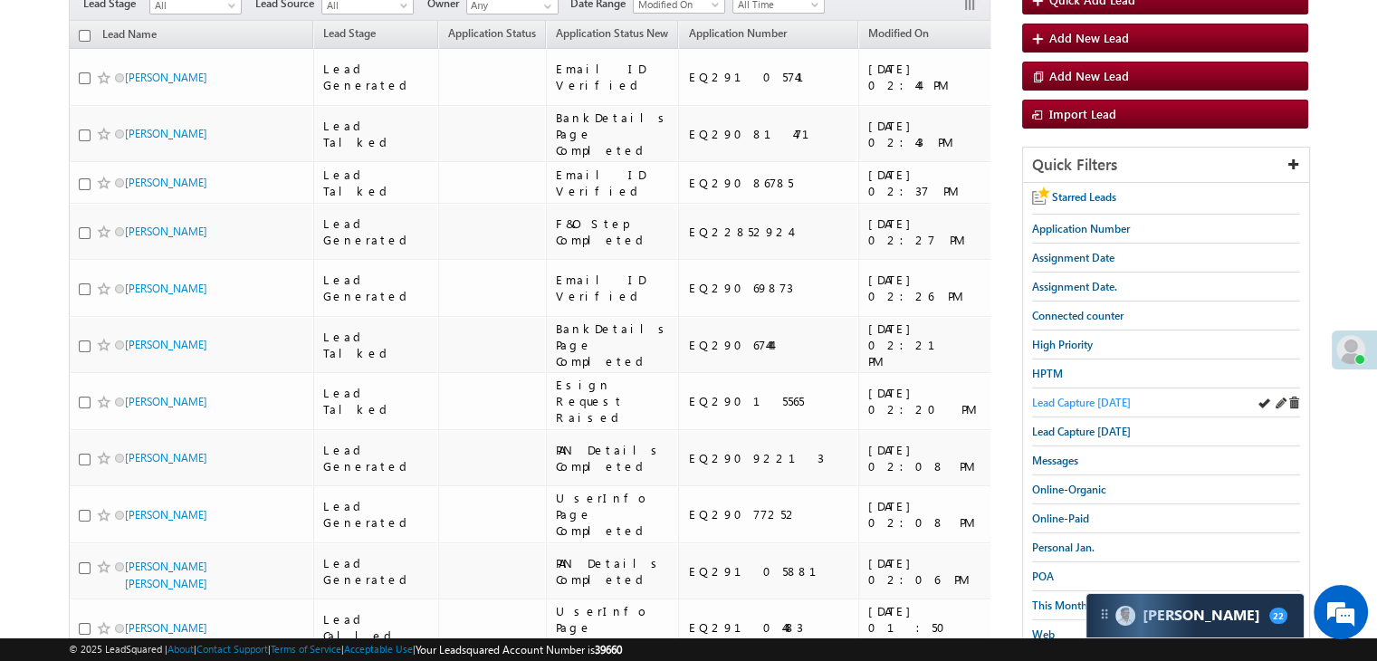
click at [1115, 396] on span "Lead Capture [DATE]" at bounding box center [1081, 403] width 99 height 14
click at [1075, 401] on span "Lead Capture [DATE]" at bounding box center [1081, 403] width 99 height 14
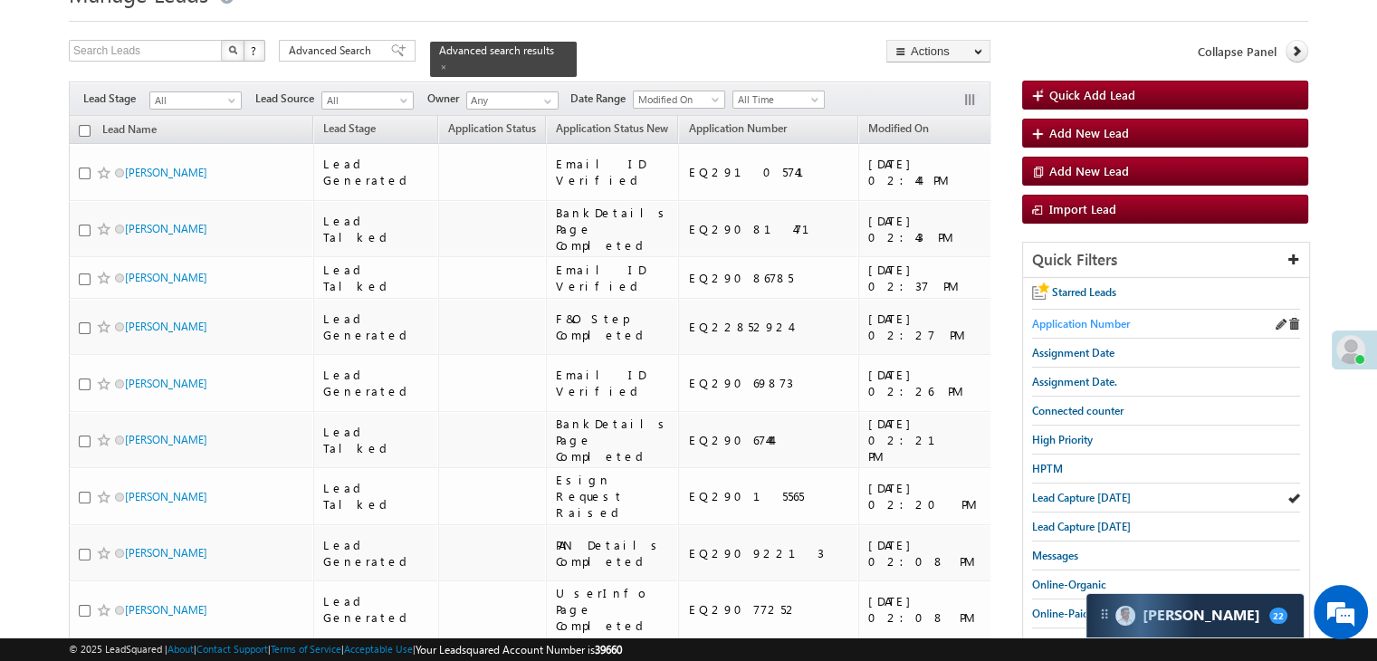
scroll to position [91, 0]
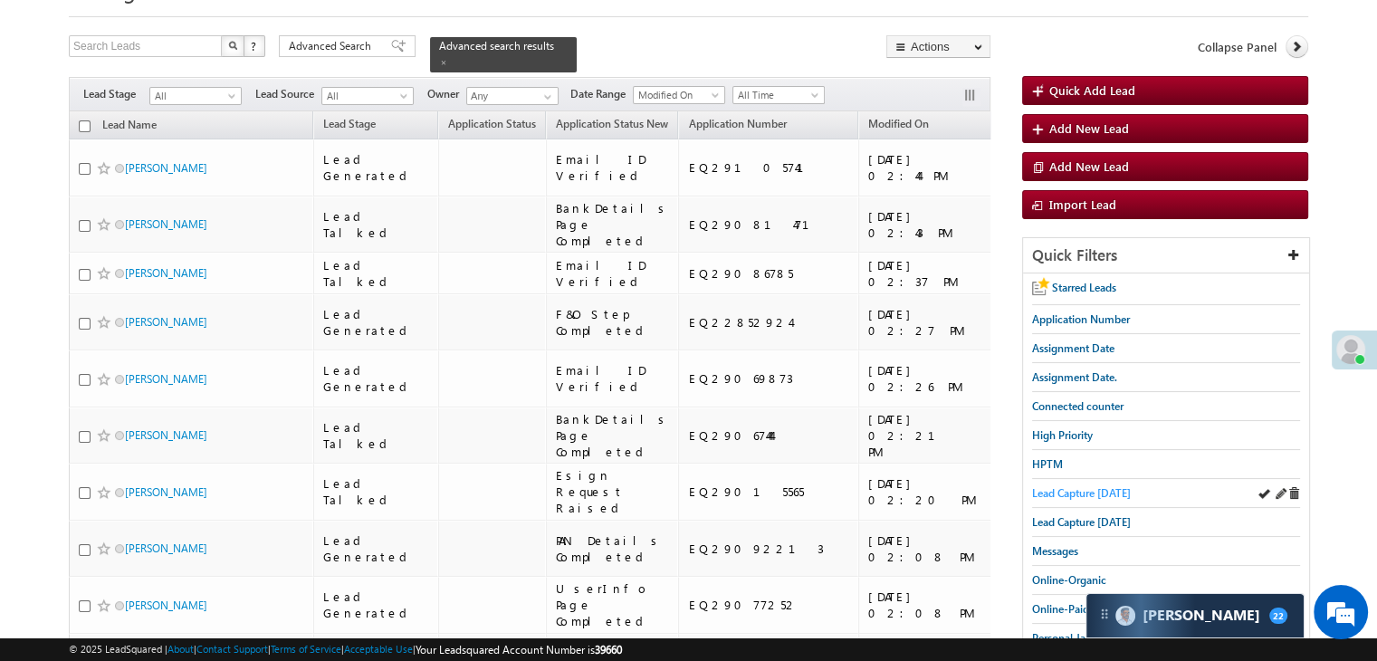
click at [1066, 494] on span "Lead Capture [DATE]" at bounding box center [1081, 493] width 99 height 14
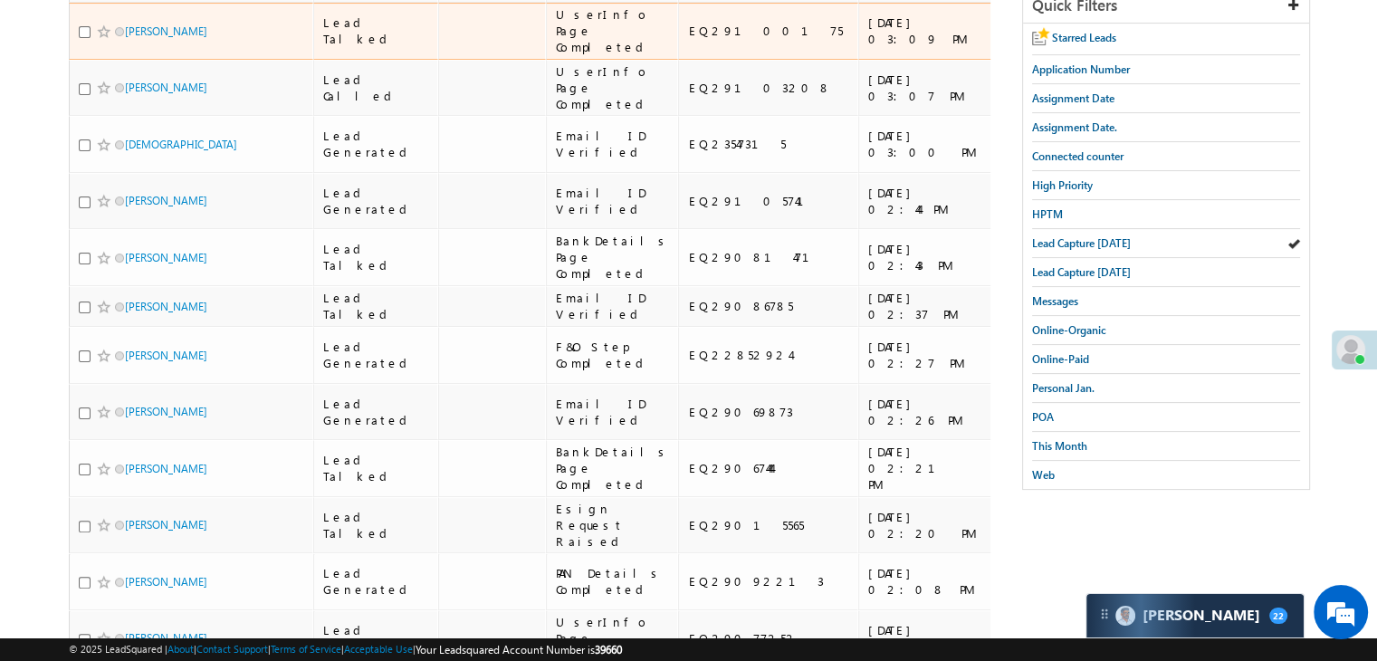
scroll to position [362, 0]
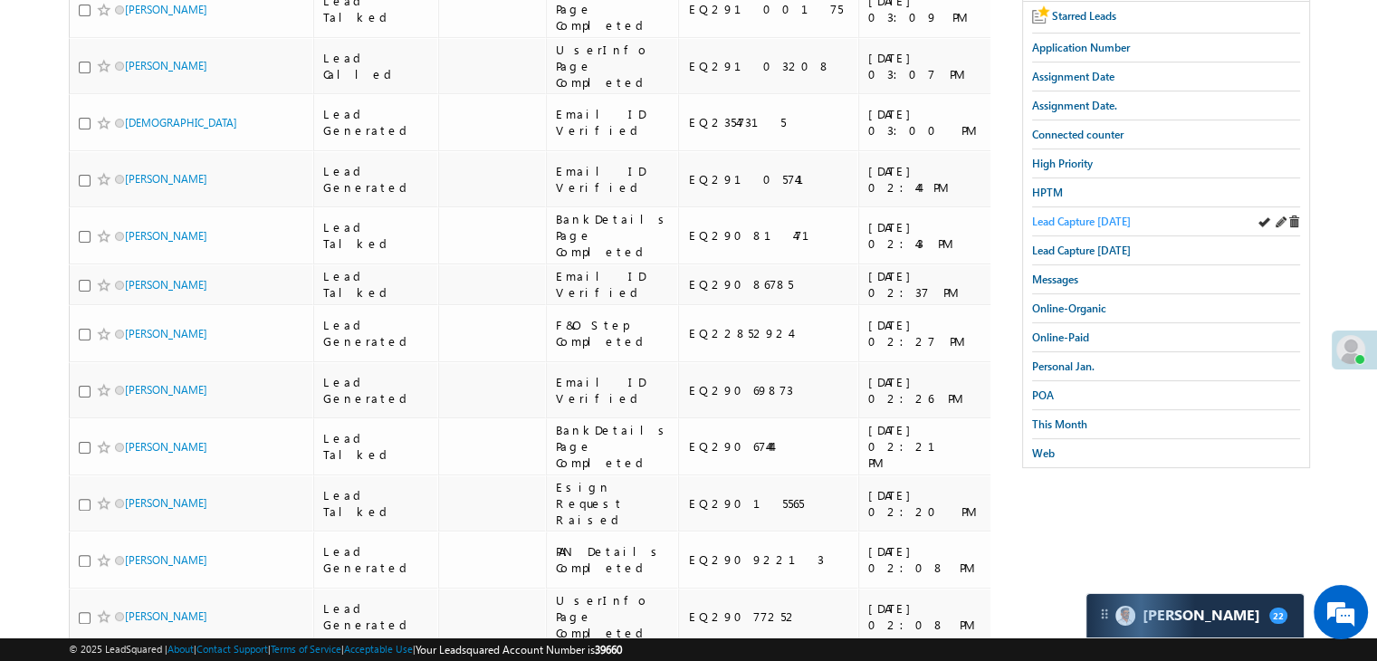
click at [1092, 224] on span "Lead Capture [DATE]" at bounding box center [1081, 222] width 99 height 14
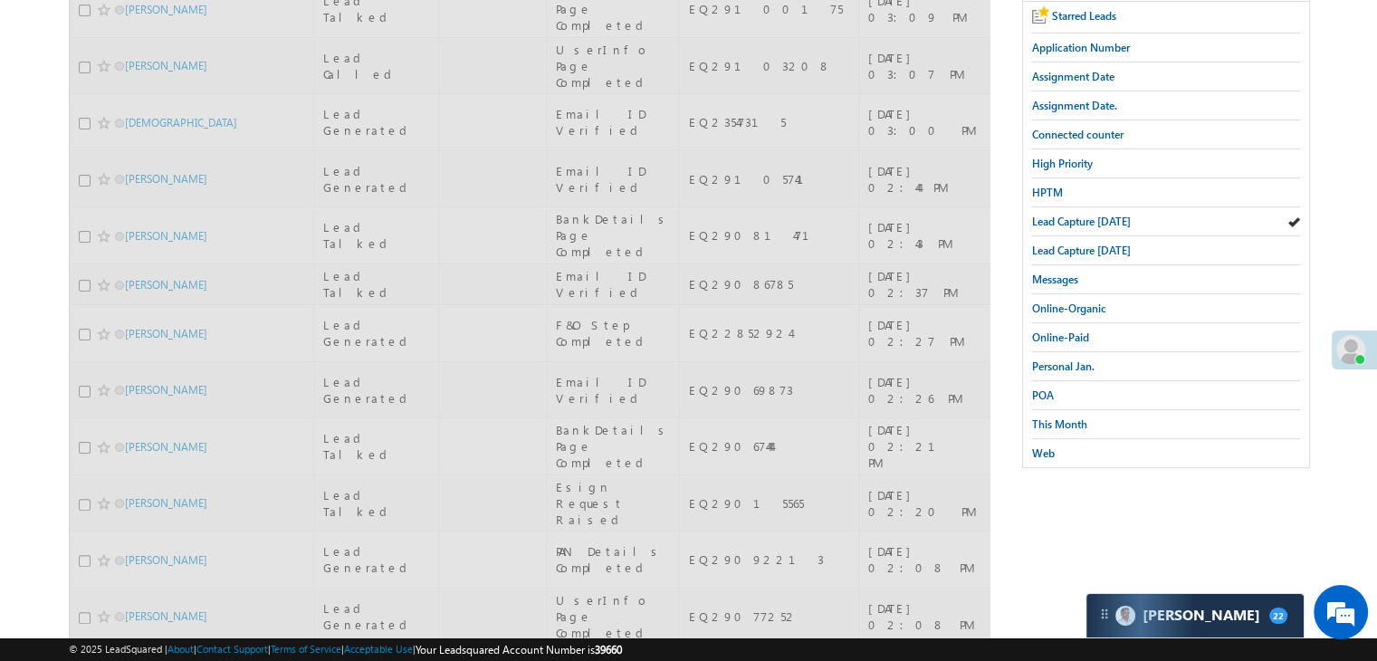
scroll to position [91, 0]
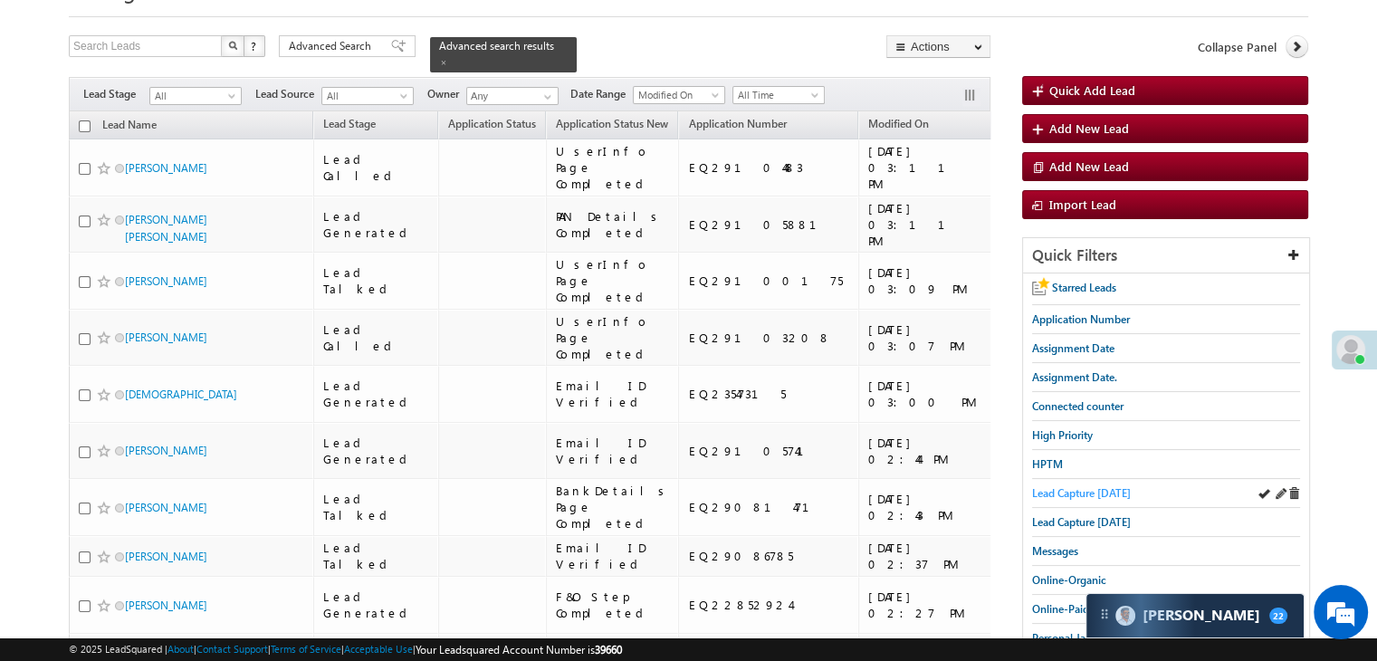
click at [1083, 487] on span "Lead Capture [DATE]" at bounding box center [1081, 493] width 99 height 14
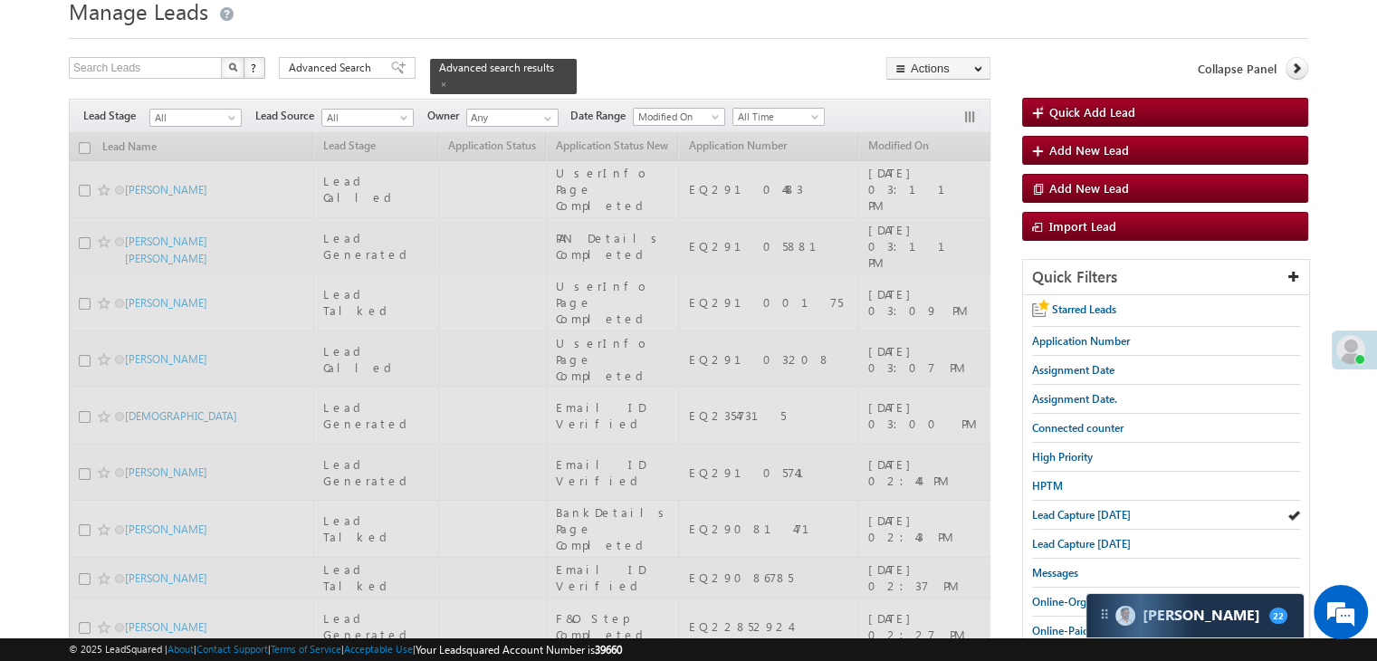
scroll to position [0, 0]
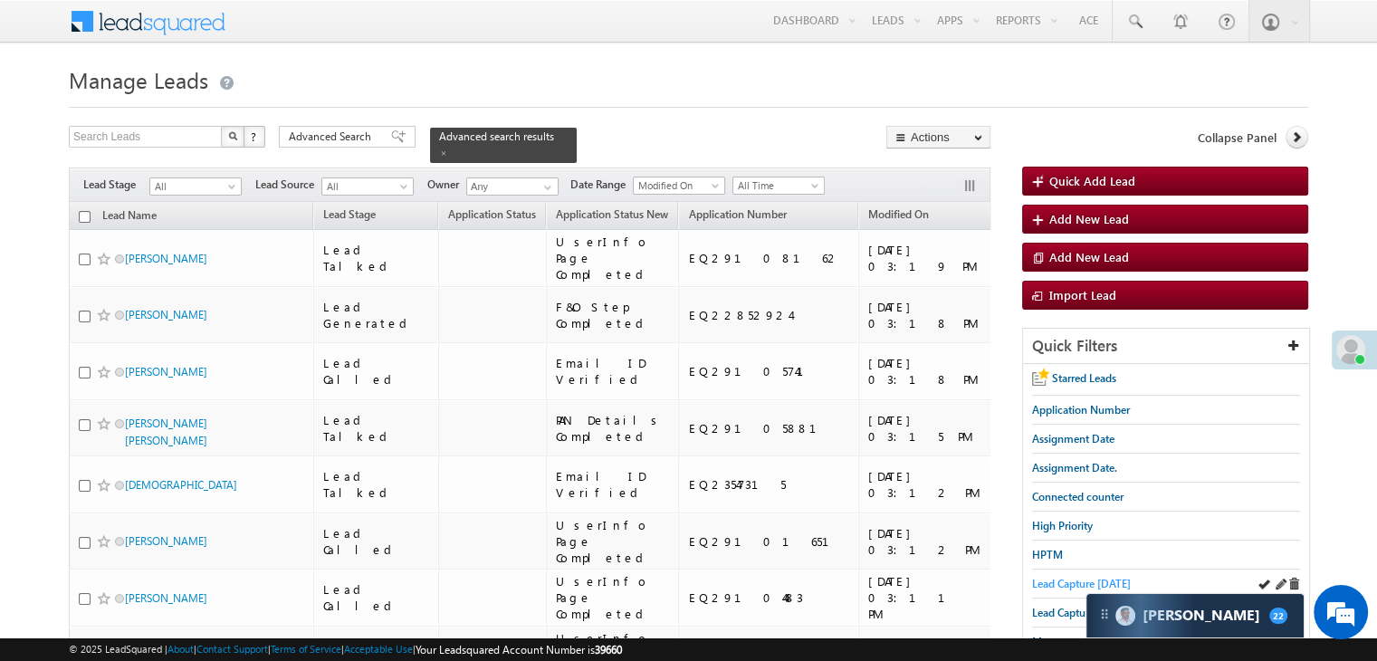
click at [1112, 582] on span "Lead Capture [DATE]" at bounding box center [1081, 584] width 99 height 14
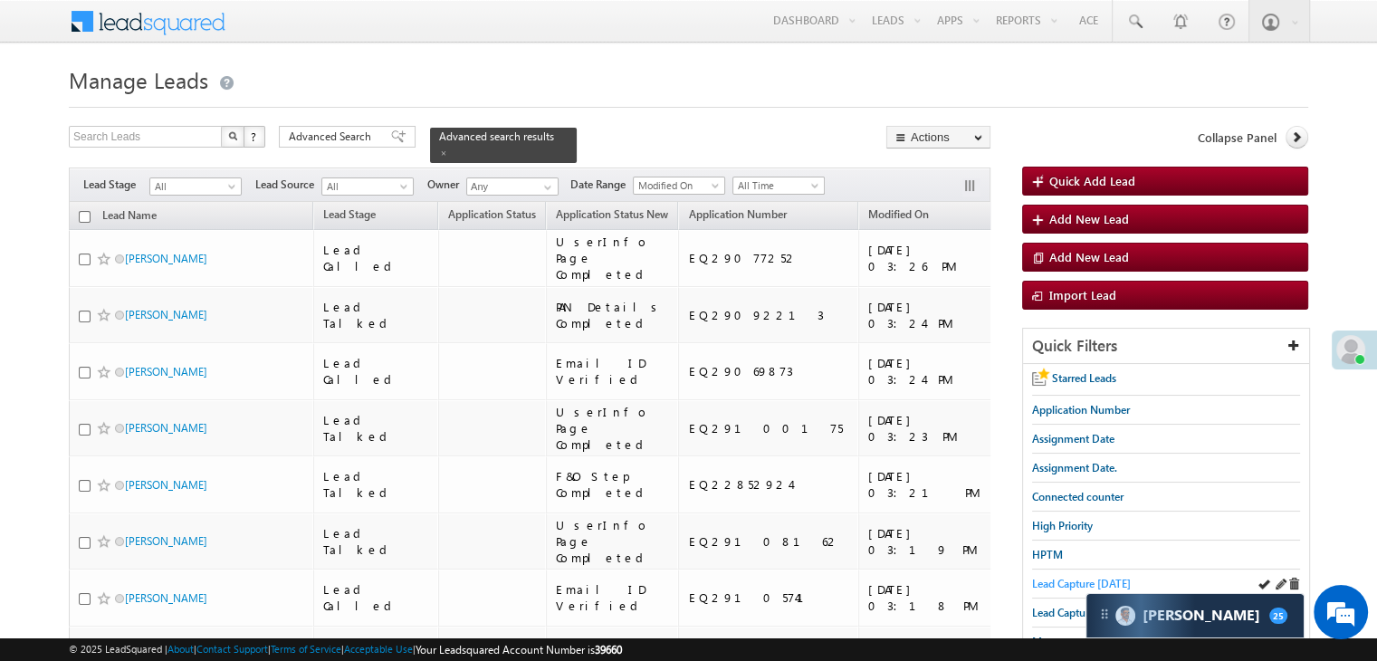
click at [1043, 579] on span "Lead Capture [DATE]" at bounding box center [1081, 584] width 99 height 14
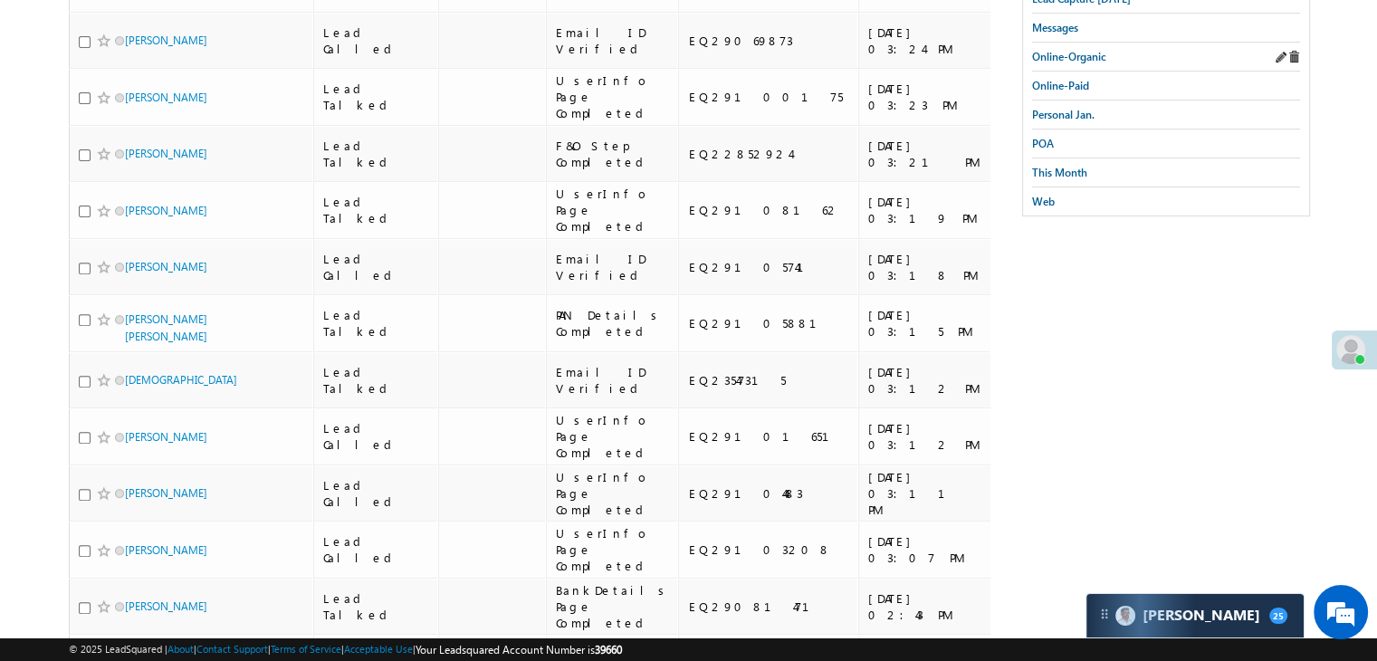
scroll to position [362, 0]
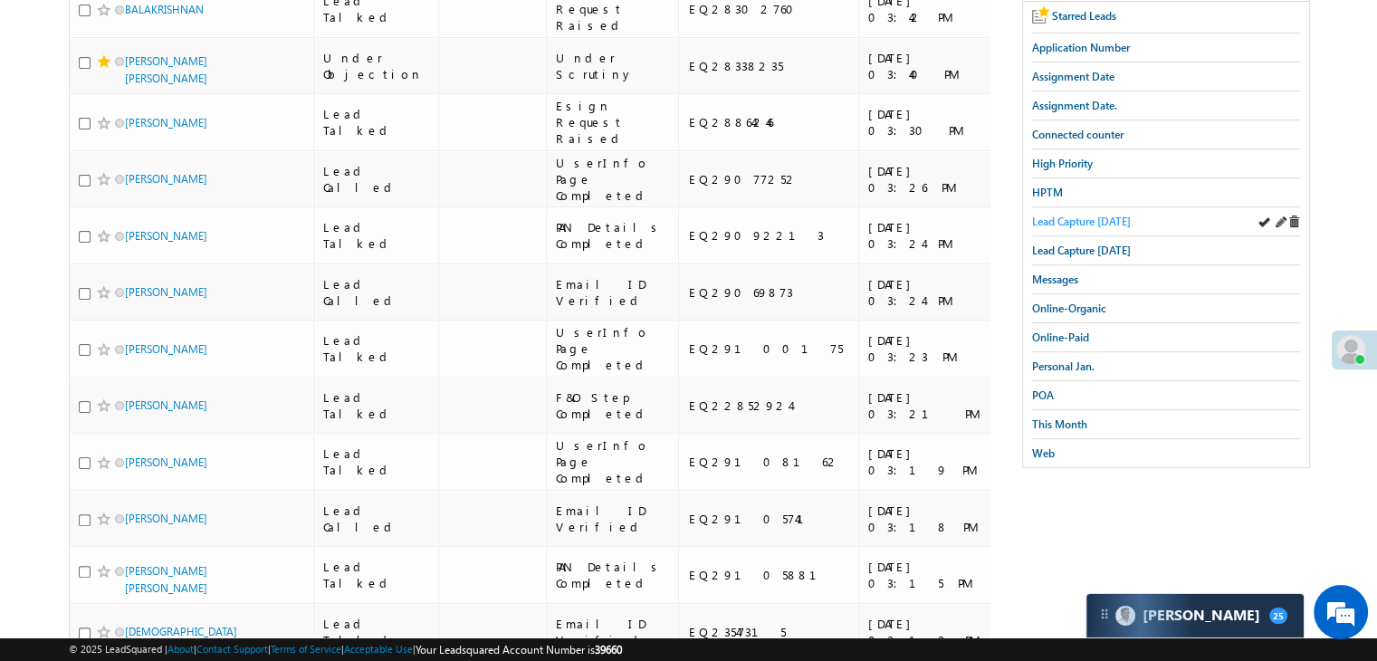
click at [1088, 218] on span "Lead Capture [DATE]" at bounding box center [1081, 222] width 99 height 14
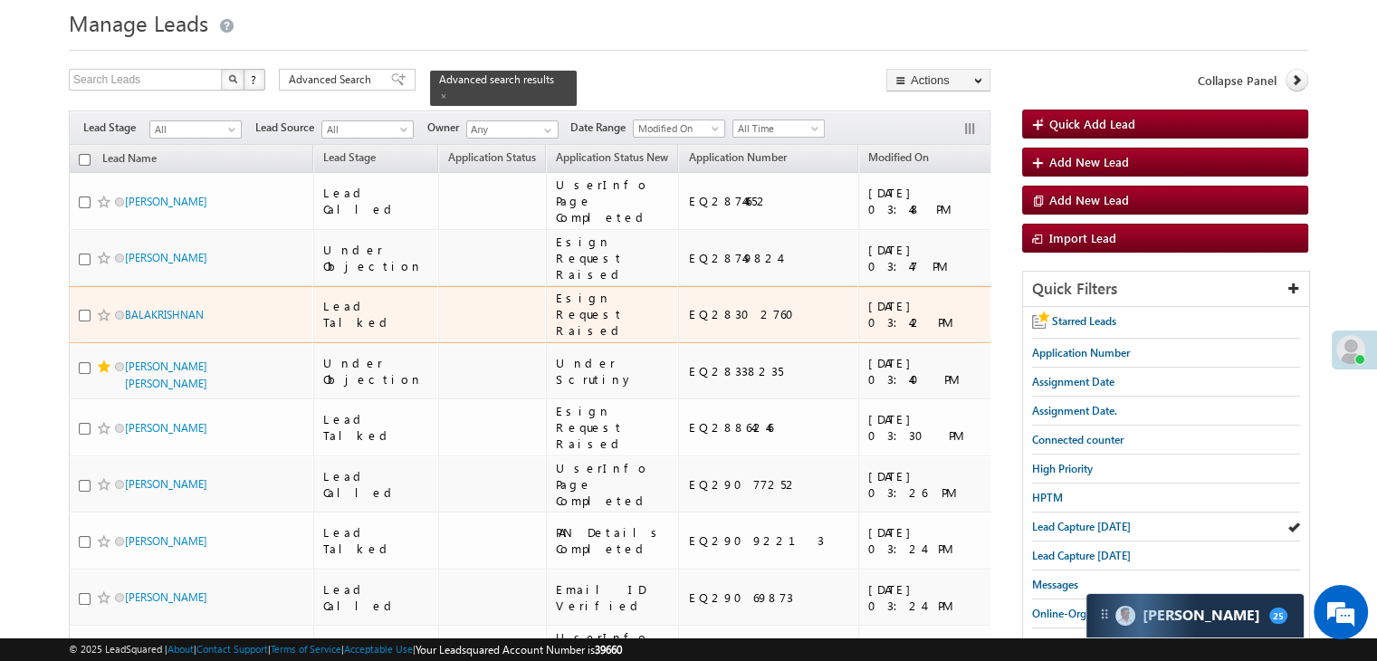
scroll to position [0, 0]
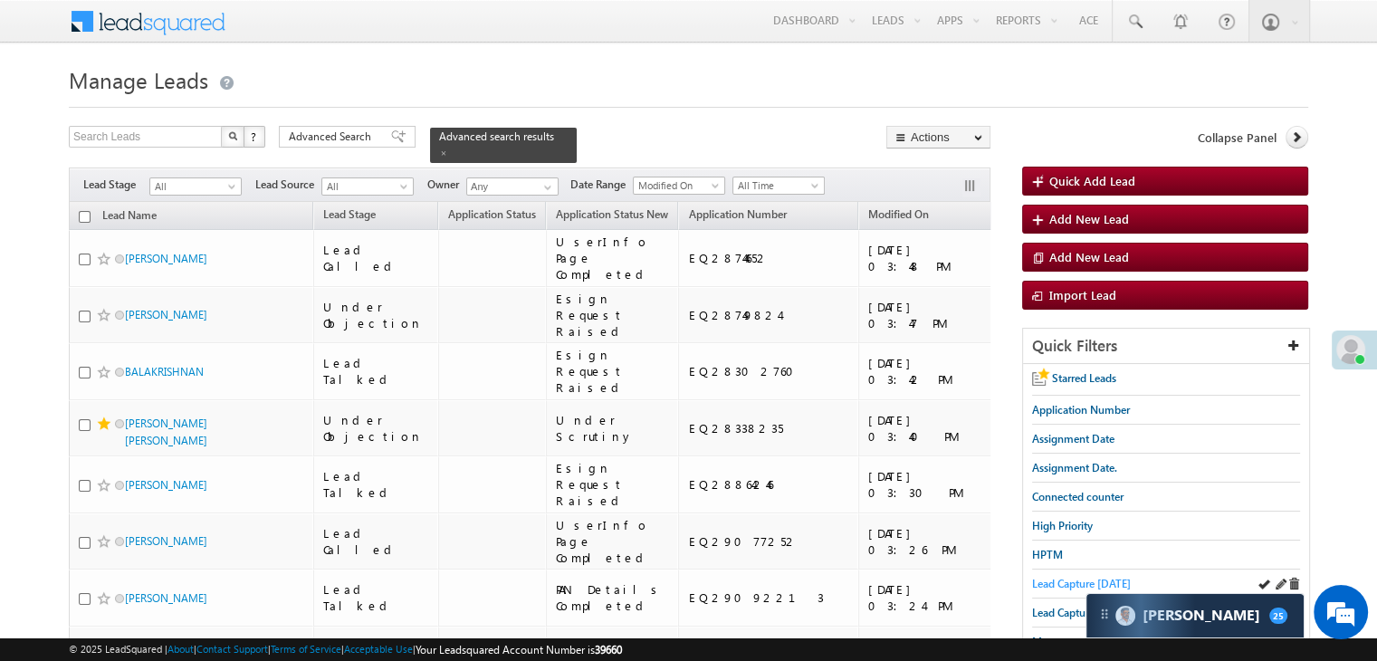
click at [1056, 582] on span "Lead Capture [DATE]" at bounding box center [1081, 584] width 99 height 14
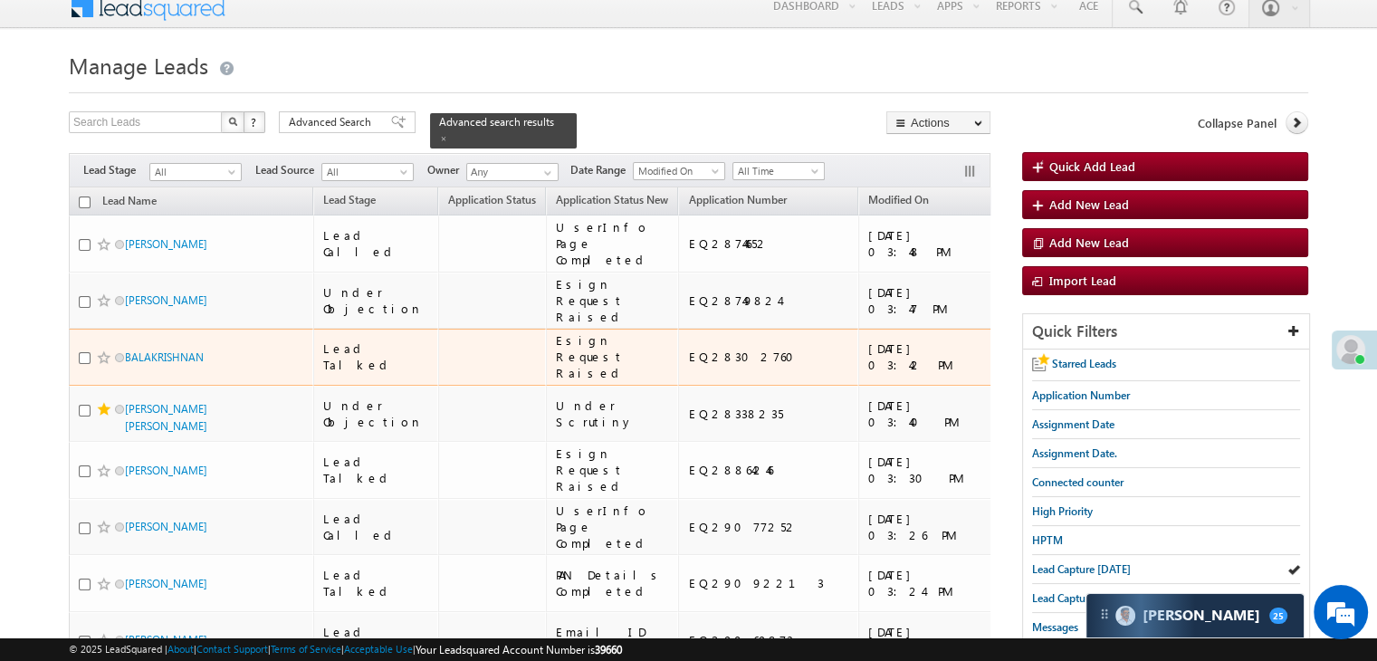
scroll to position [181, 0]
